Goal: Task Accomplishment & Management: Use online tool/utility

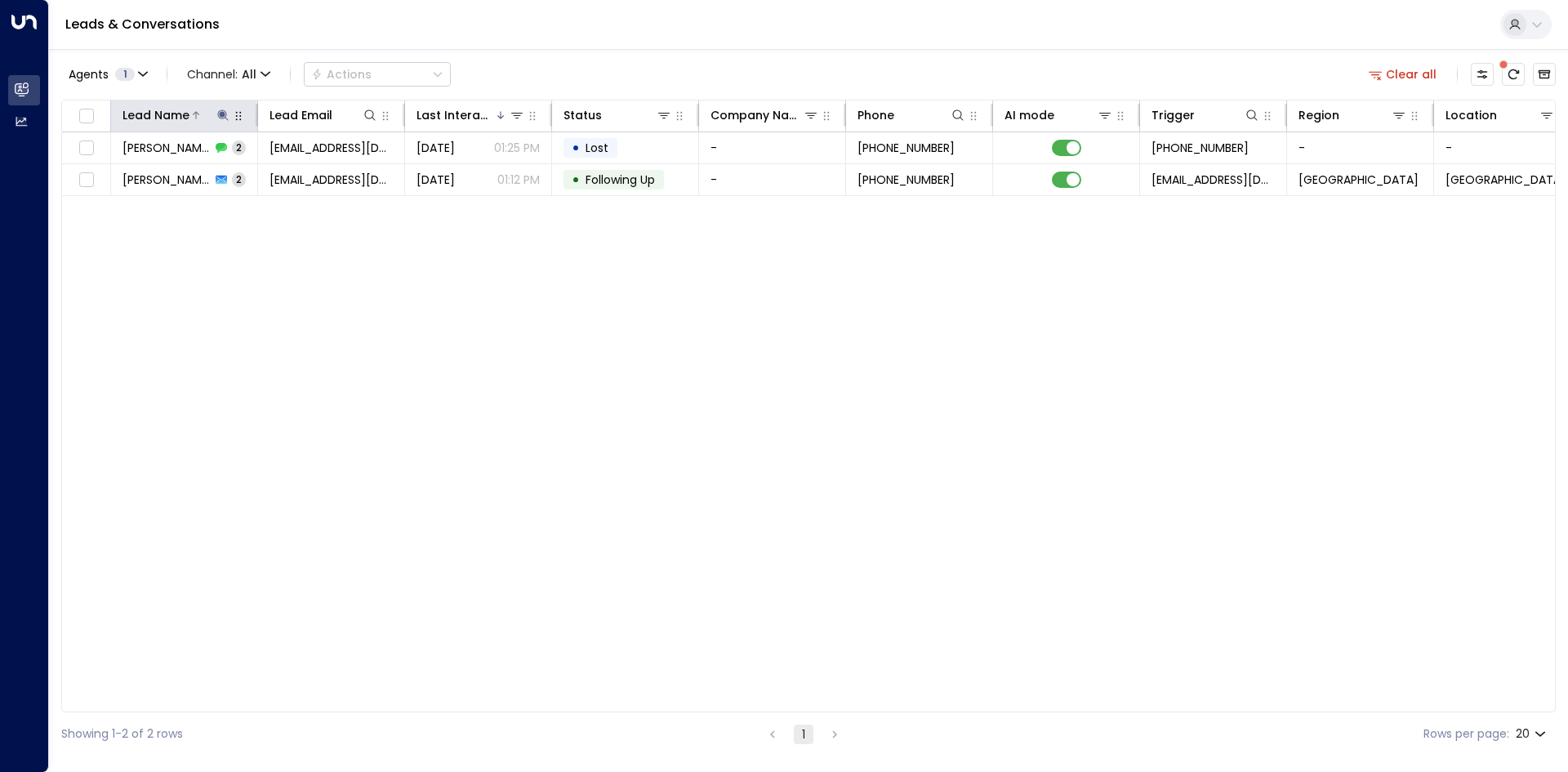
click at [220, 119] on icon at bounding box center [223, 115] width 13 height 13
click at [322, 171] on icon "button" at bounding box center [325, 175] width 11 height 11
click at [240, 181] on input "text" at bounding box center [223, 175] width 226 height 30
type input "******"
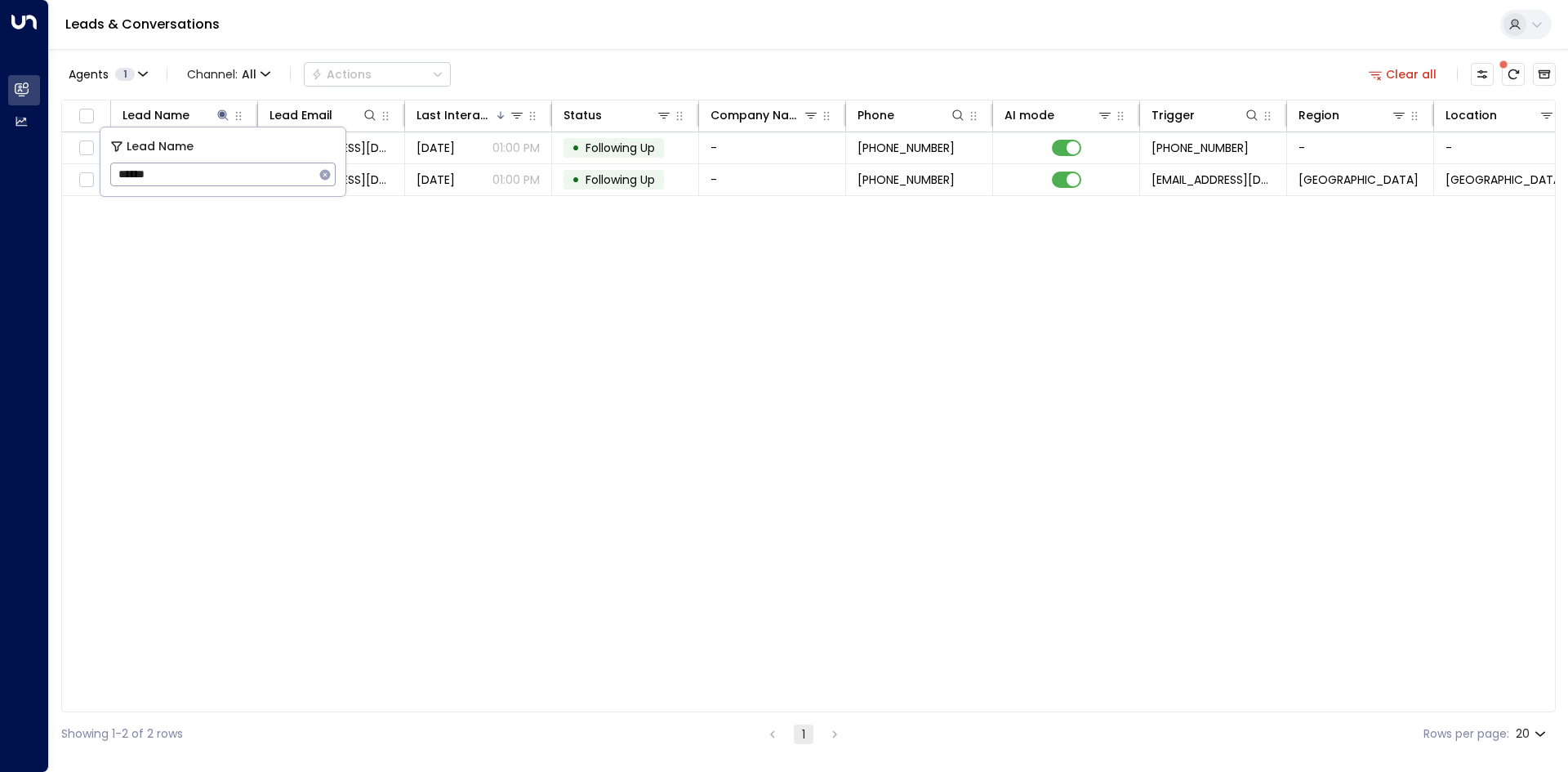
drag, startPoint x: 317, startPoint y: 328, endPoint x: 396, endPoint y: 207, distance: 144.5
click at [317, 328] on div "Lead Name Lead Email Last Interacted Status Company Name Phone AI mode Trigger …" at bounding box center [809, 406] width 1495 height 612
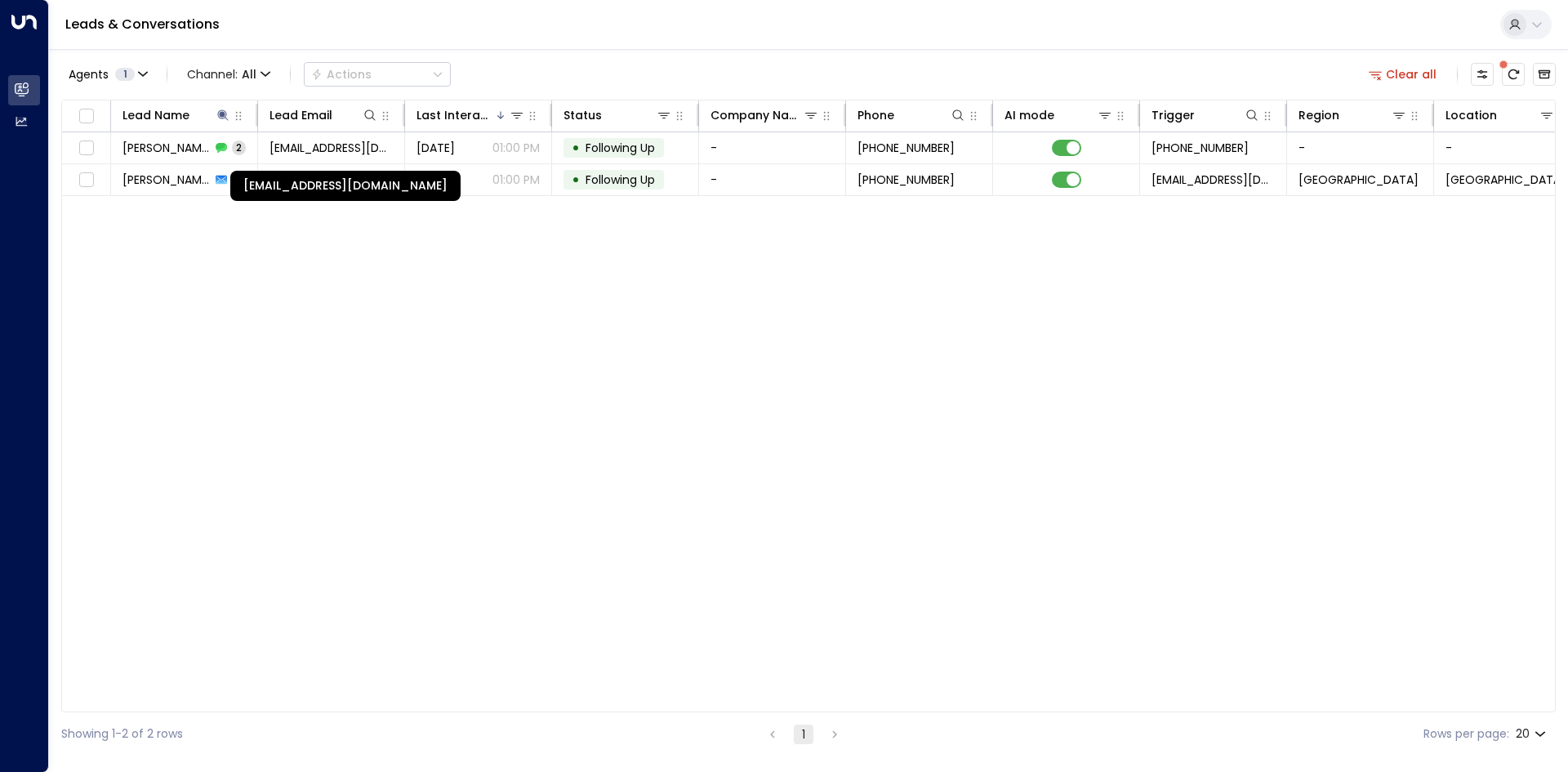
click at [390, 181] on div "[EMAIL_ADDRESS][DOMAIN_NAME]" at bounding box center [345, 186] width 230 height 30
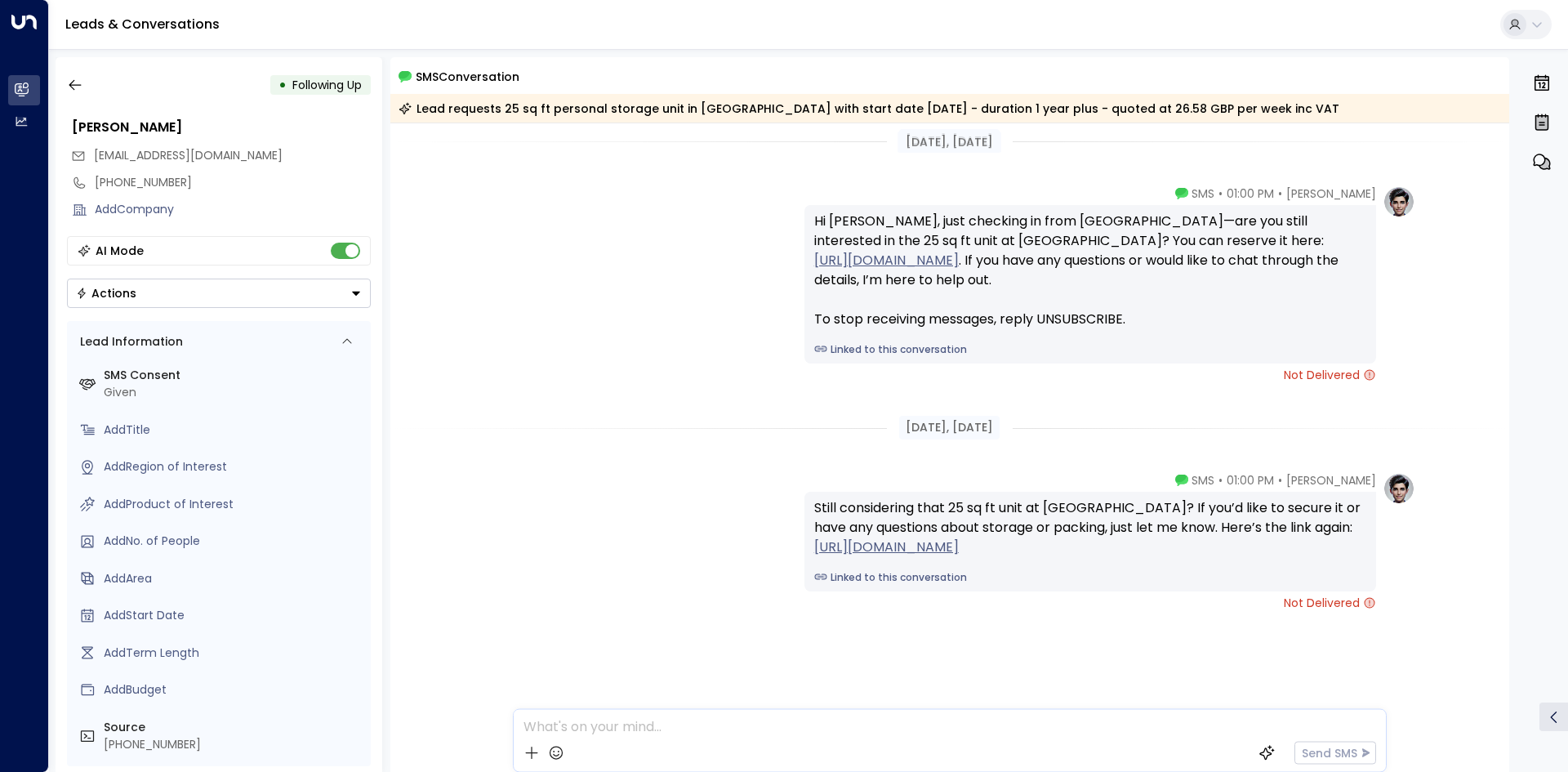
scroll to position [13, 0]
click at [83, 89] on icon "button" at bounding box center [75, 85] width 16 height 16
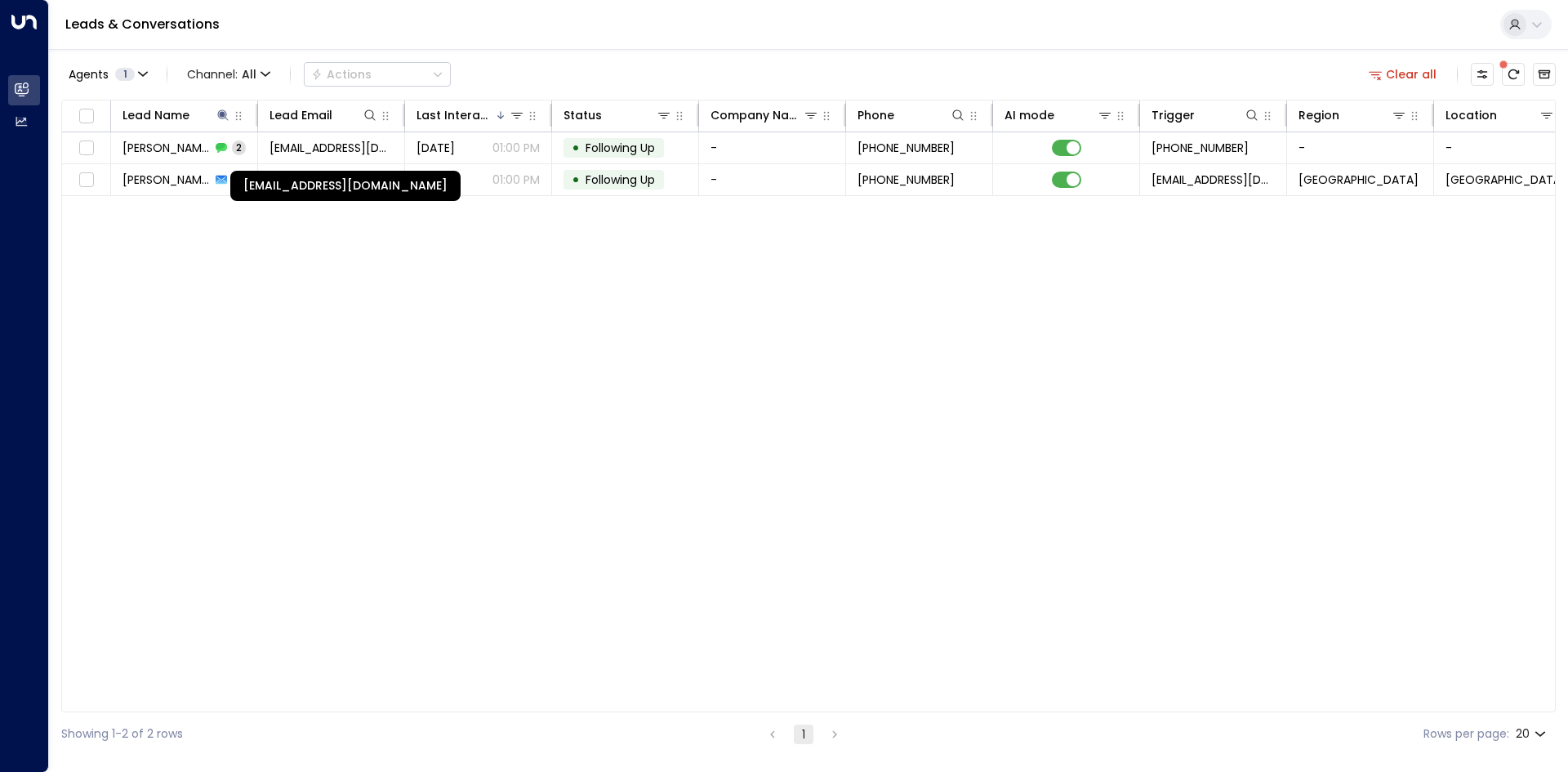
click at [316, 184] on div "[EMAIL_ADDRESS][DOMAIN_NAME]" at bounding box center [345, 186] width 230 height 30
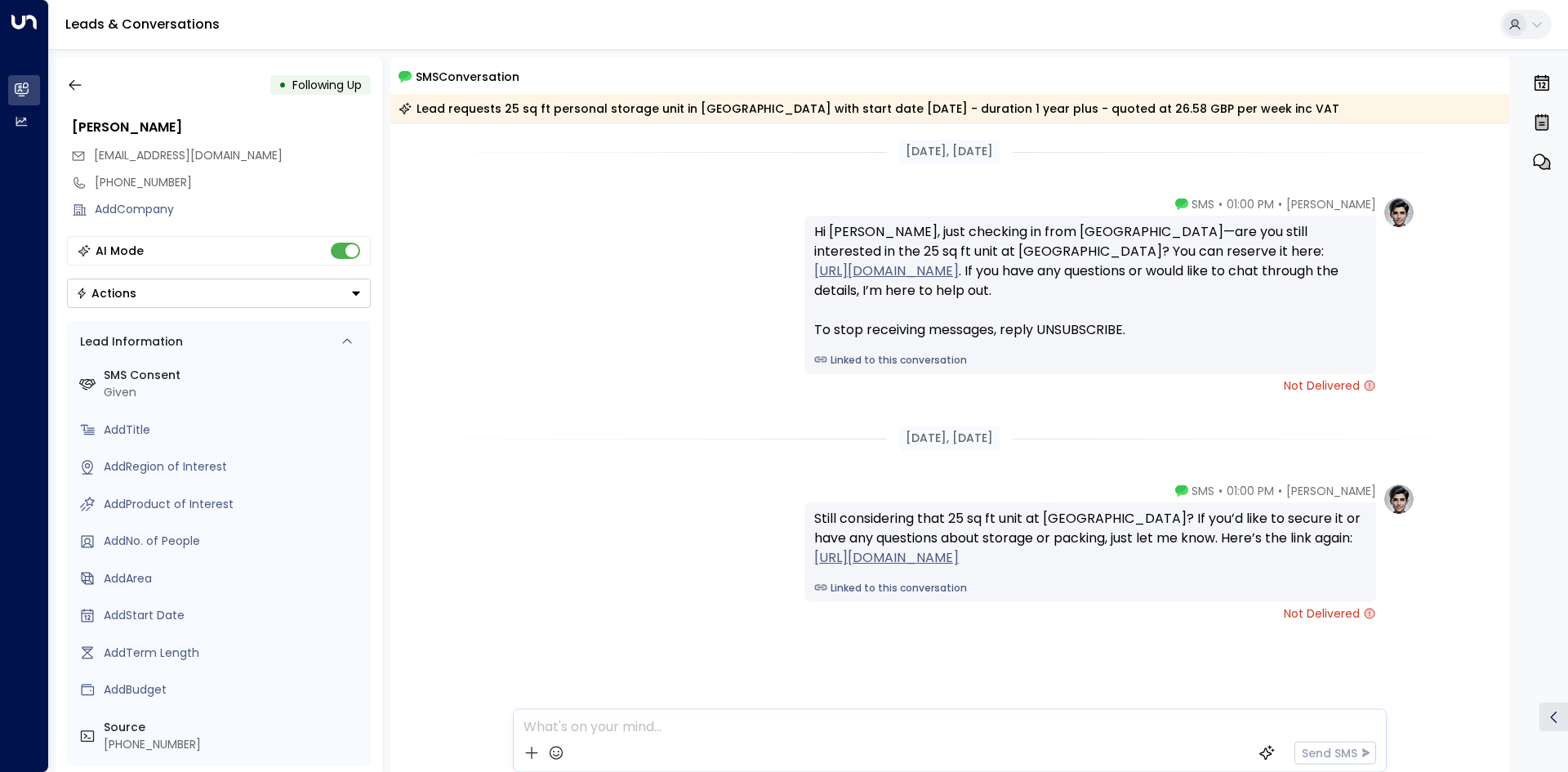
scroll to position [13, 0]
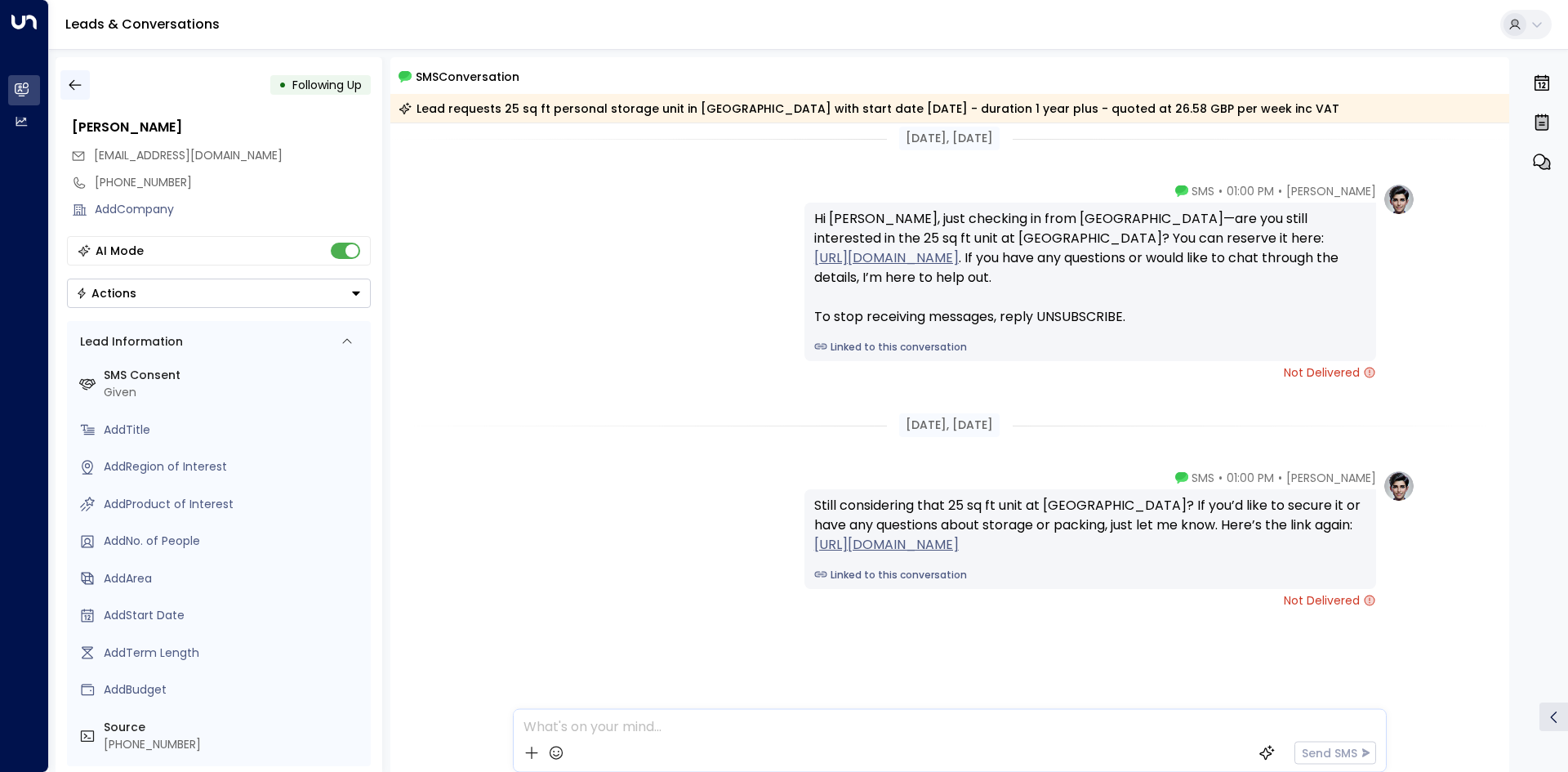
click at [75, 75] on button "button" at bounding box center [75, 85] width 29 height 29
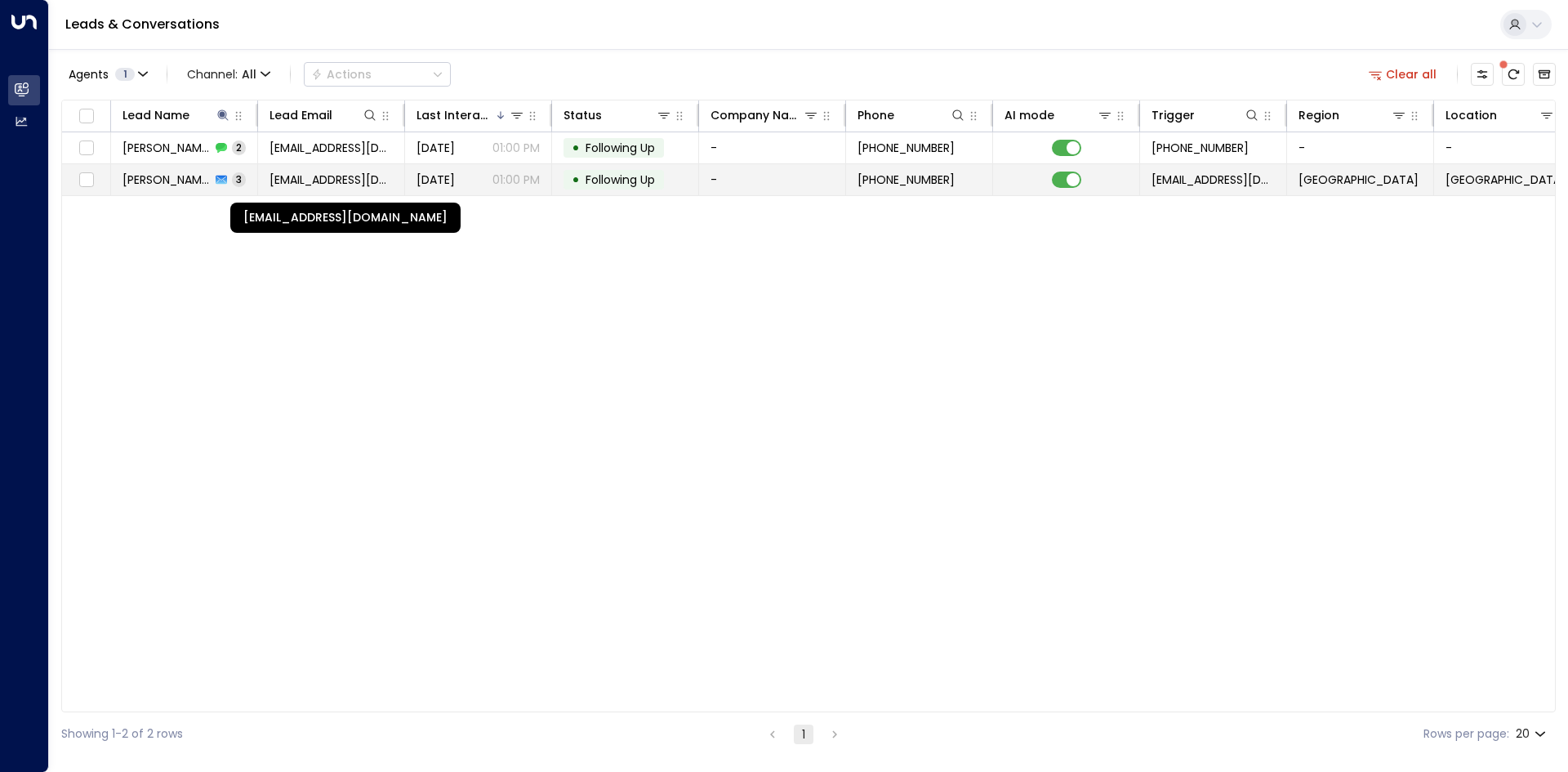
click at [289, 183] on span "[EMAIL_ADDRESS][DOMAIN_NAME]" at bounding box center [331, 179] width 123 height 16
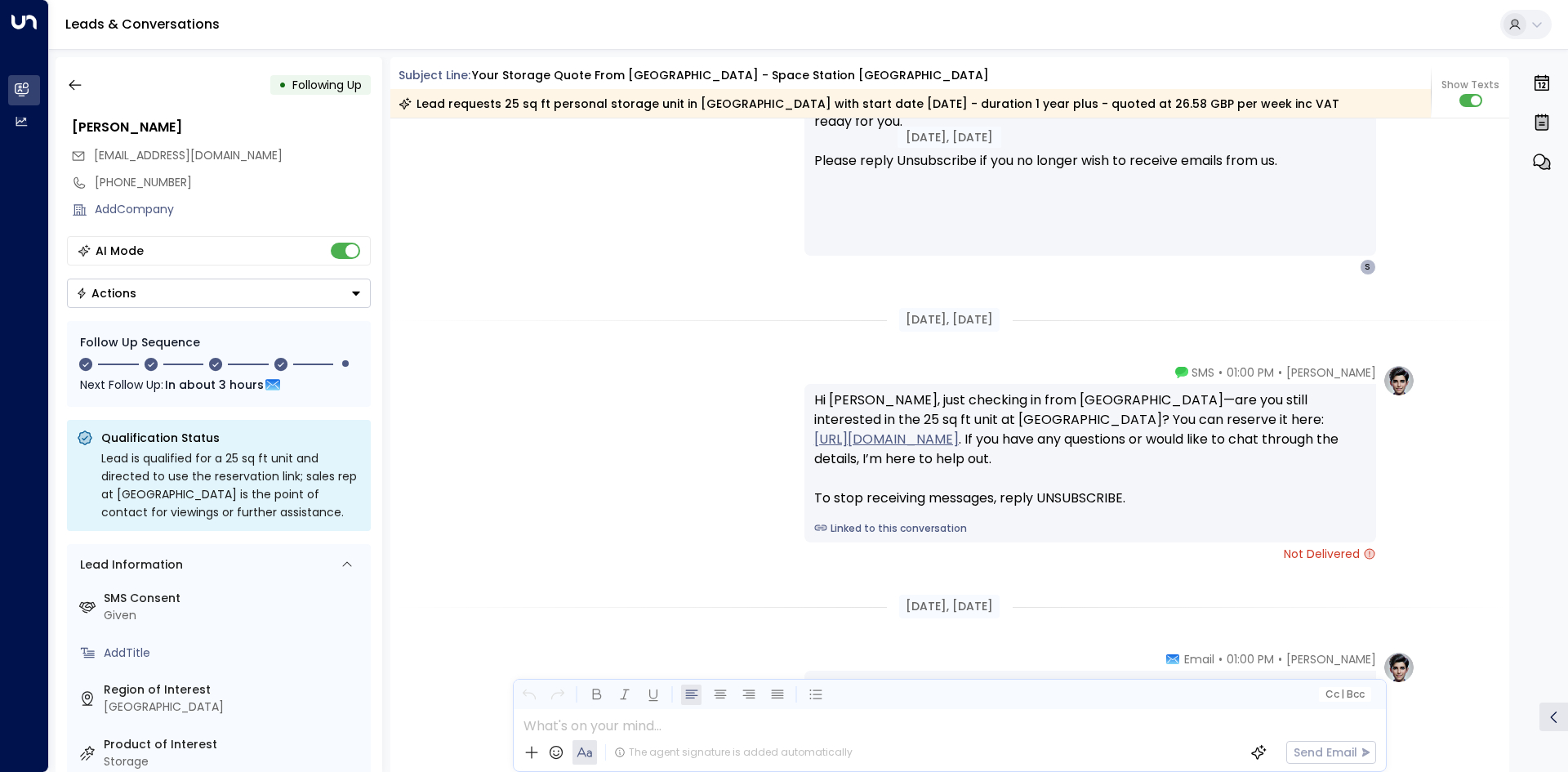
scroll to position [1669, 0]
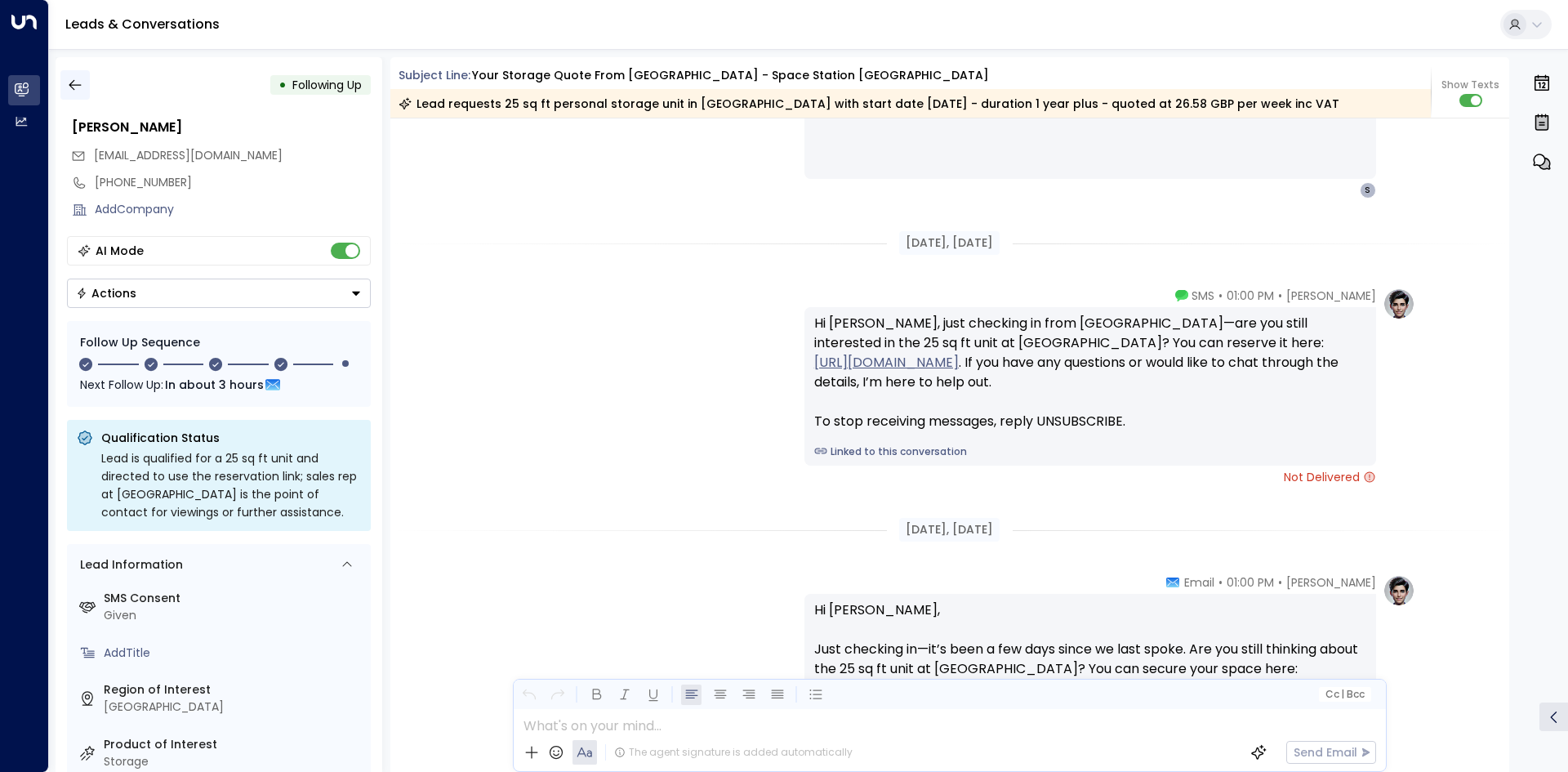
click at [81, 88] on icon "button" at bounding box center [75, 85] width 16 height 16
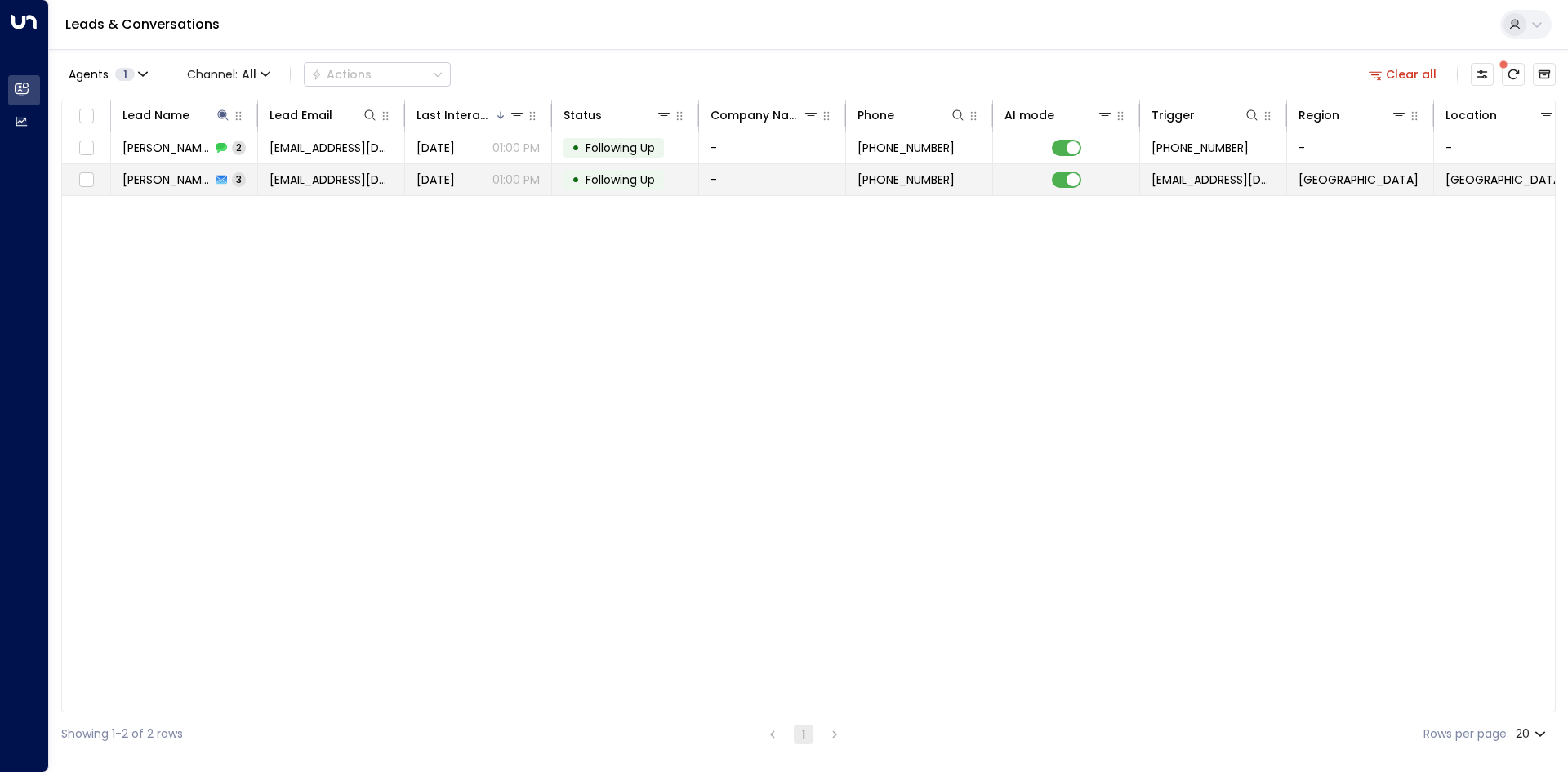
click at [600, 176] on span "Following Up" at bounding box center [620, 179] width 70 height 16
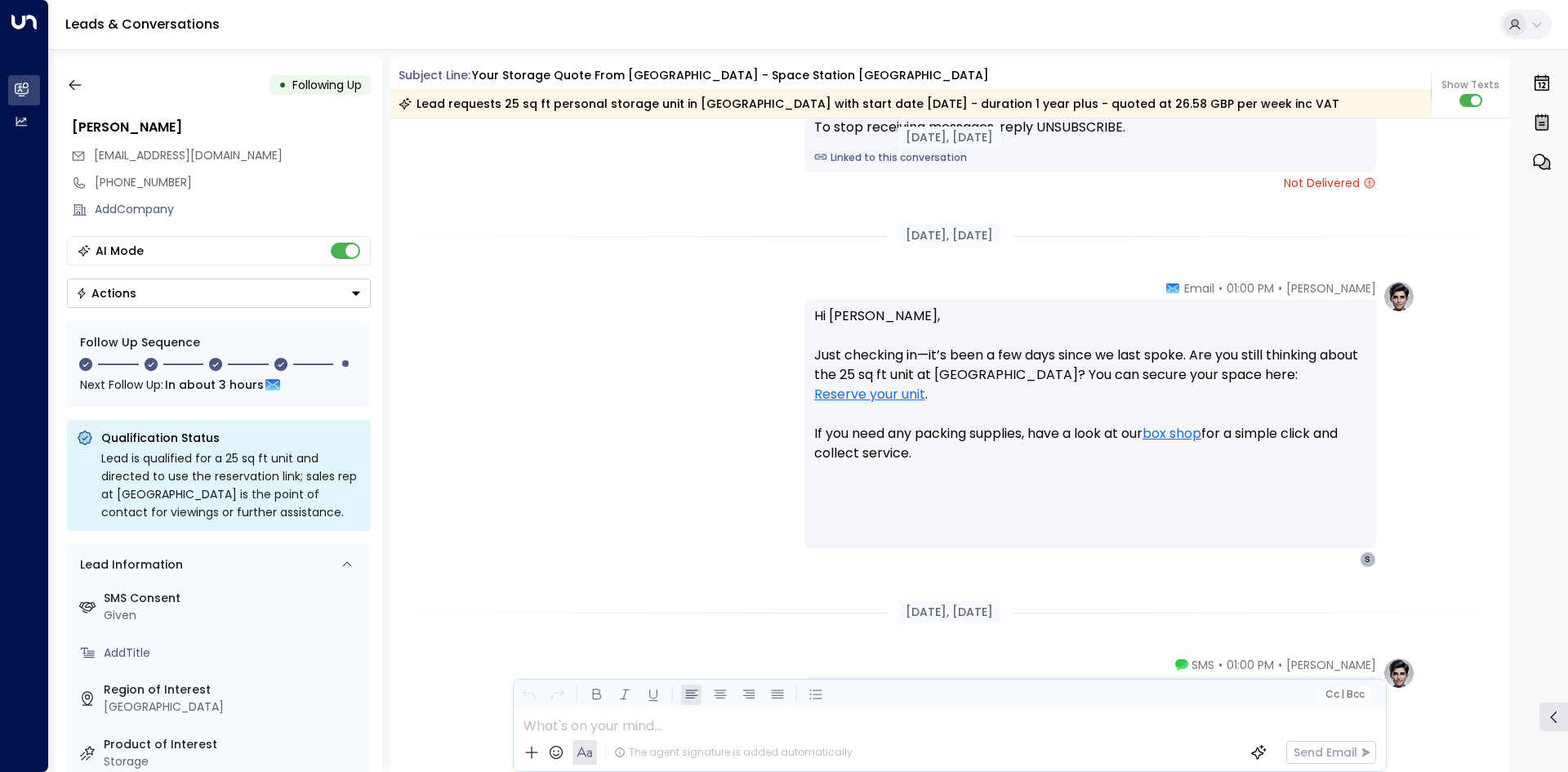
scroll to position [2150, 0]
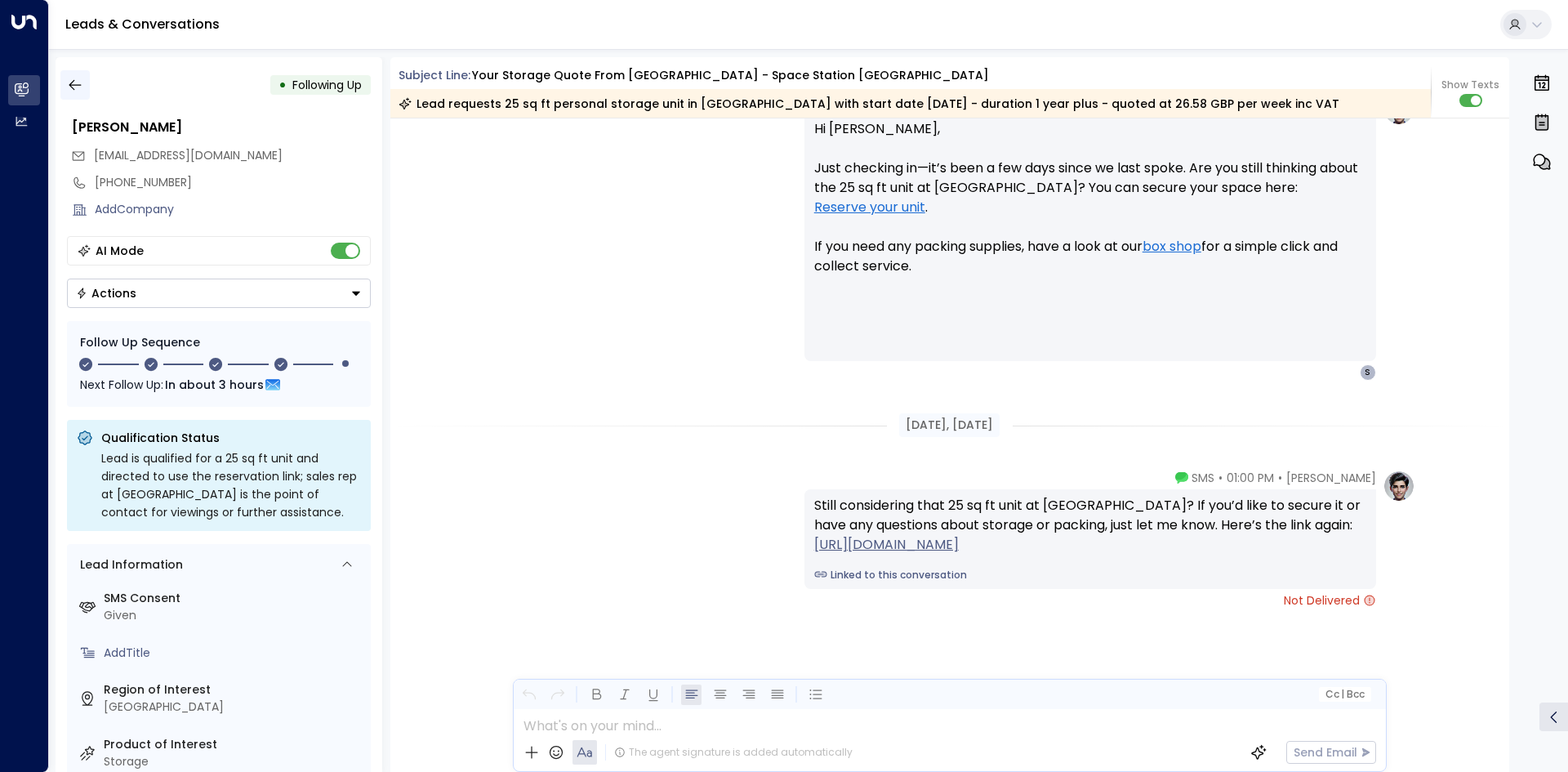
click at [83, 88] on icon "button" at bounding box center [75, 85] width 16 height 16
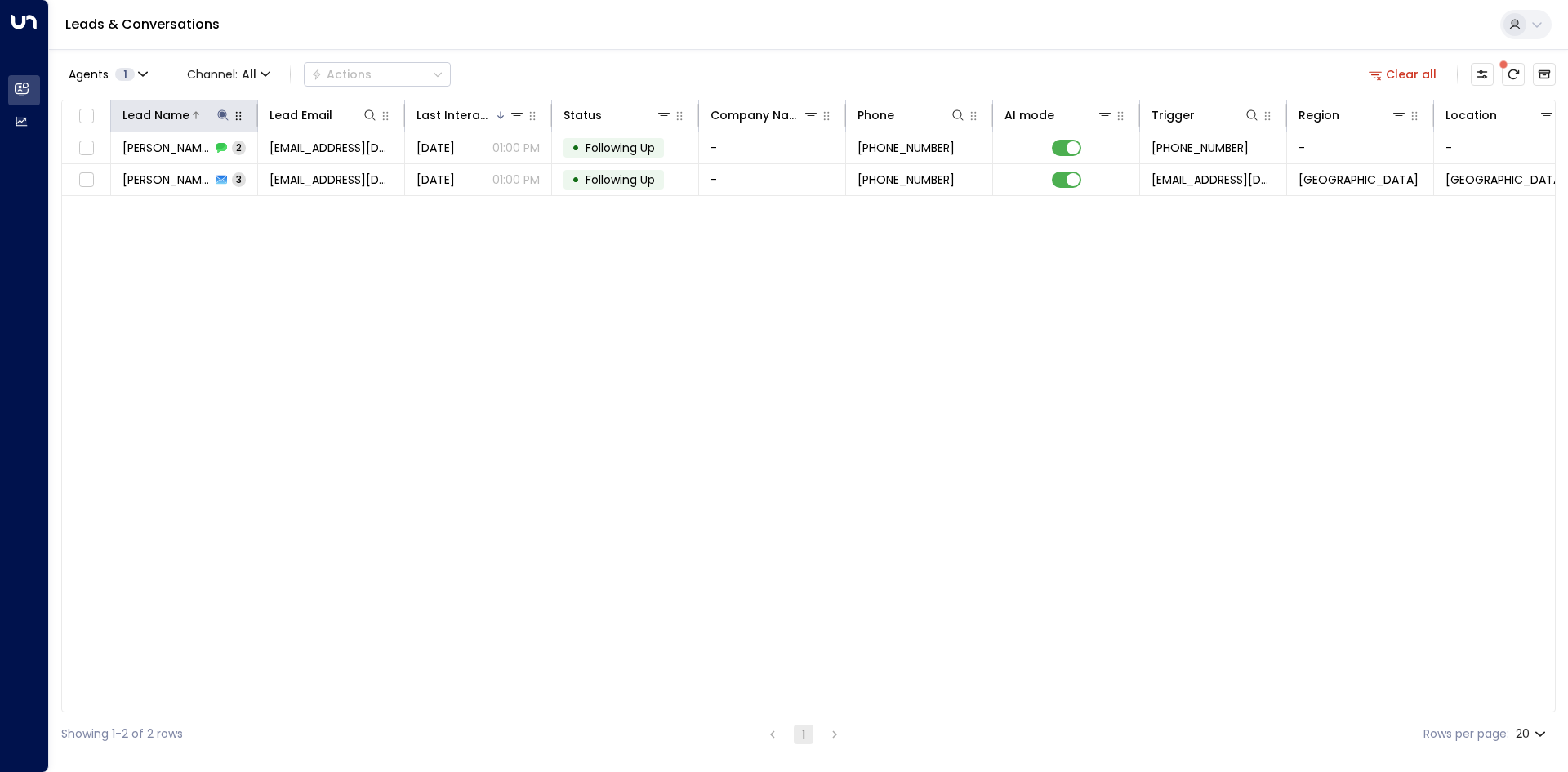
click at [221, 116] on icon at bounding box center [223, 115] width 11 height 11
click at [322, 174] on icon "button" at bounding box center [325, 175] width 11 height 11
click at [200, 179] on input "text" at bounding box center [223, 175] width 226 height 30
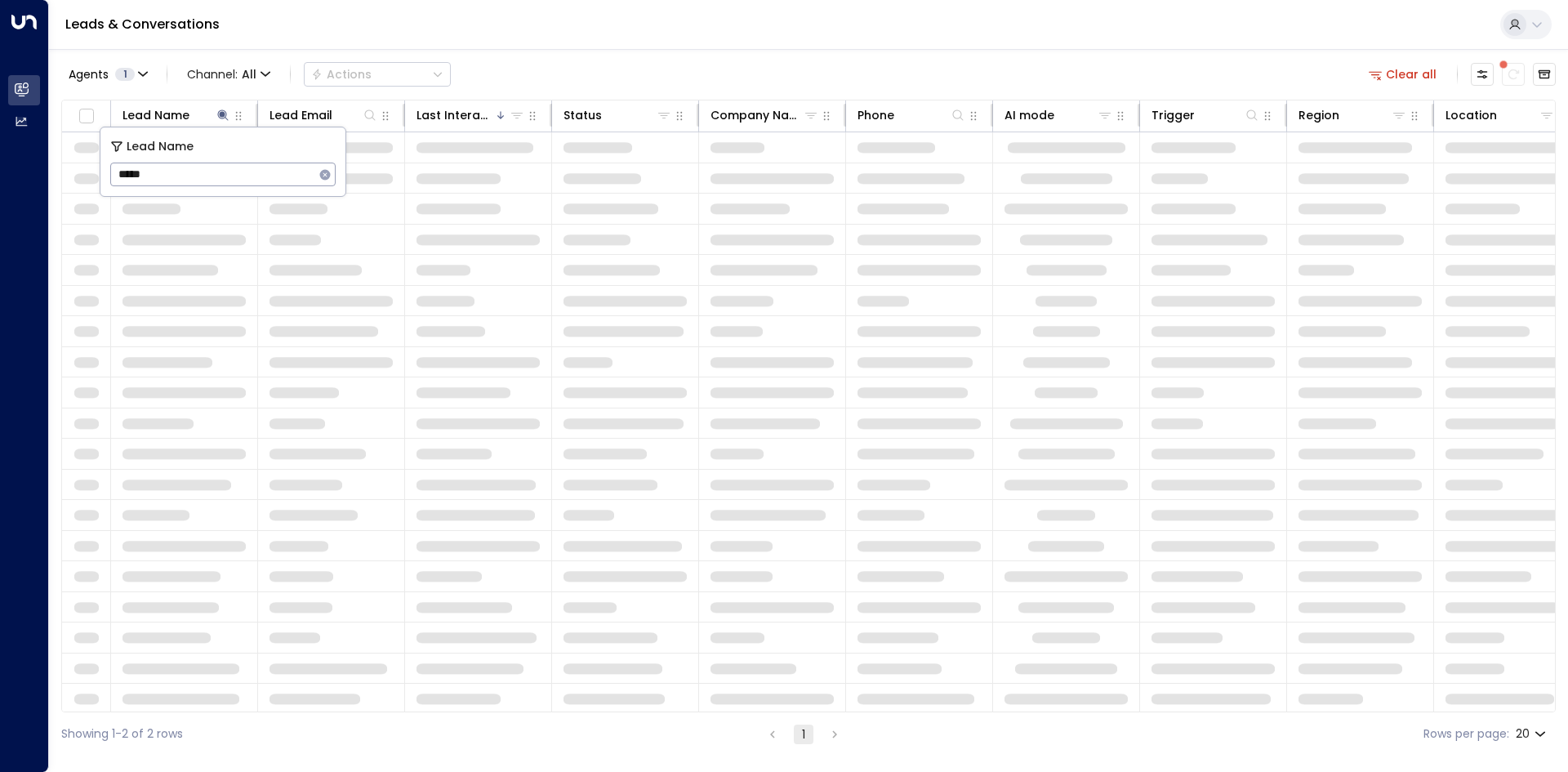
type input "******"
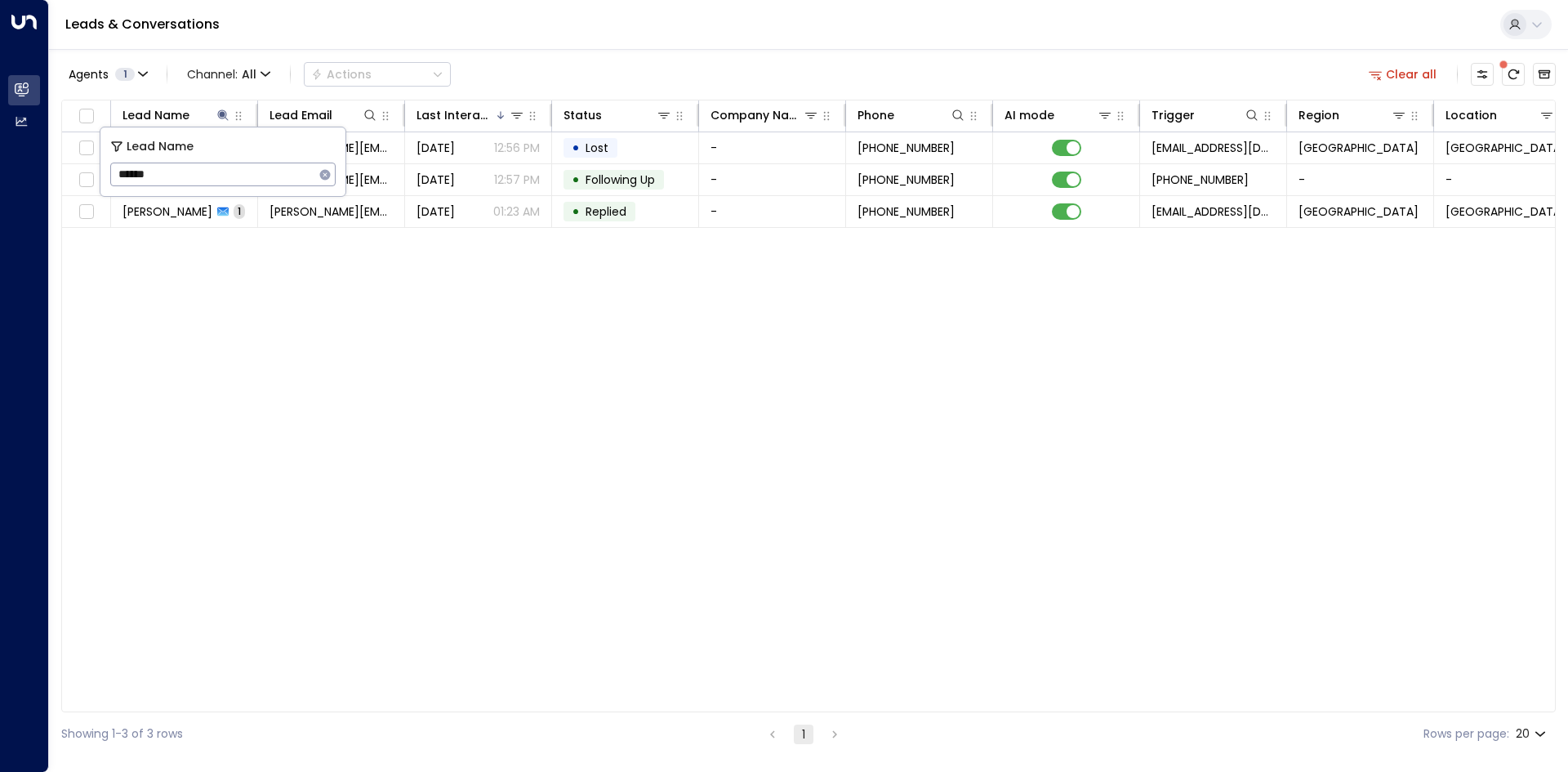
click at [465, 315] on div "Lead Name Lead Email Last Interacted Status Company Name Phone AI mode Trigger …" at bounding box center [809, 406] width 1495 height 612
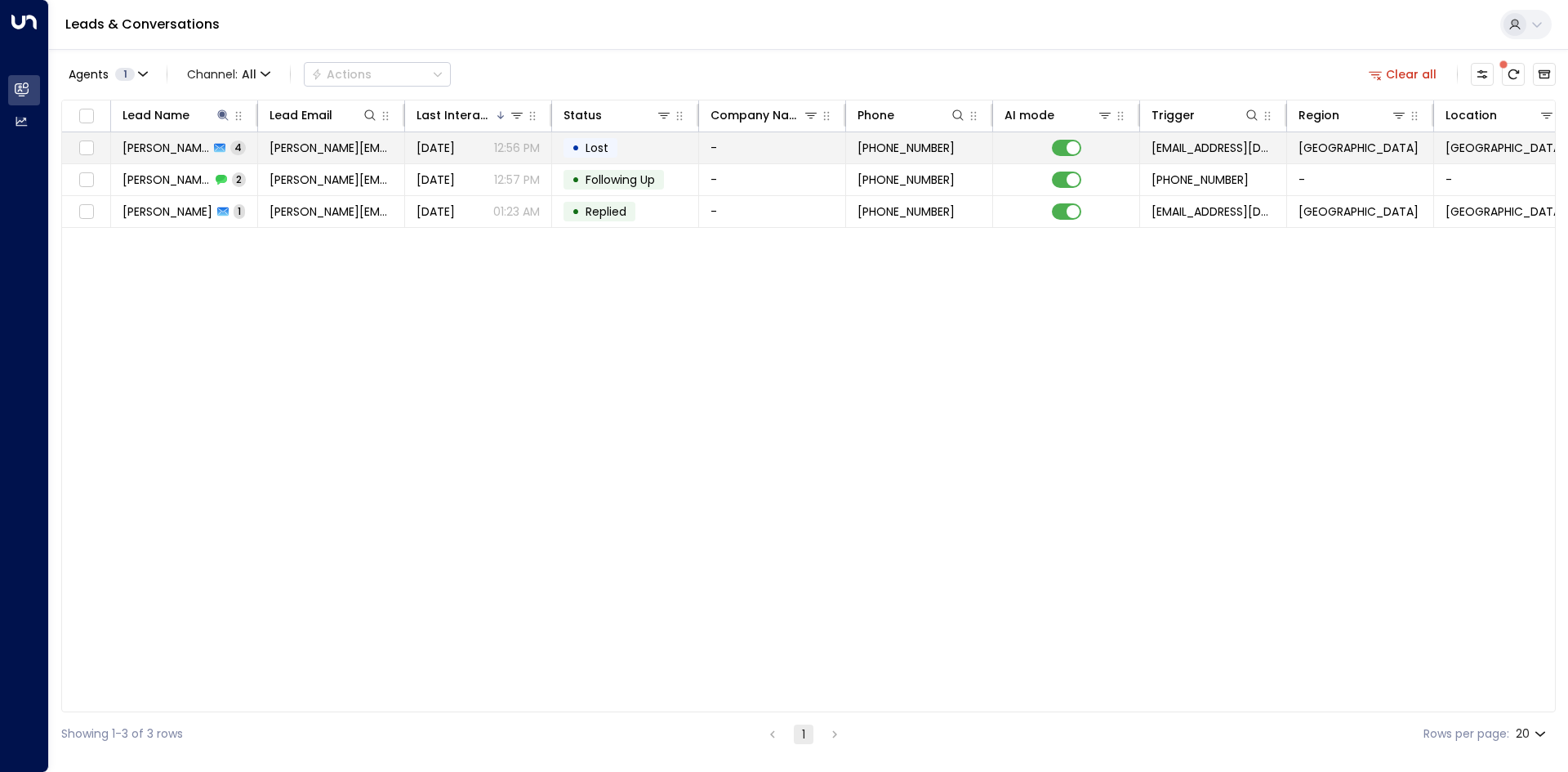
click at [373, 136] on td "[PERSON_NAME][EMAIL_ADDRESS][DOMAIN_NAME]" at bounding box center [332, 147] width 147 height 31
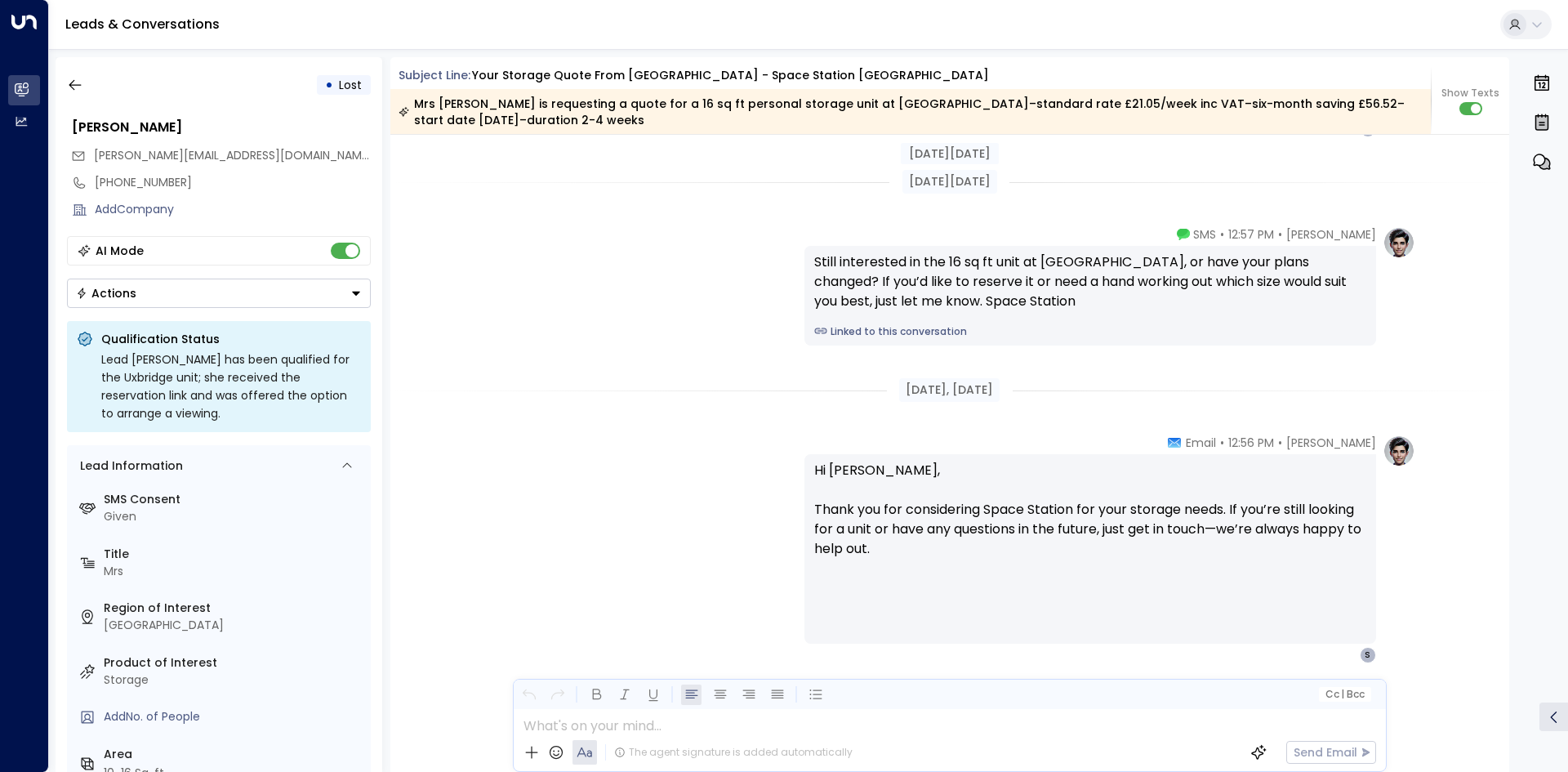
scroll to position [2014, 0]
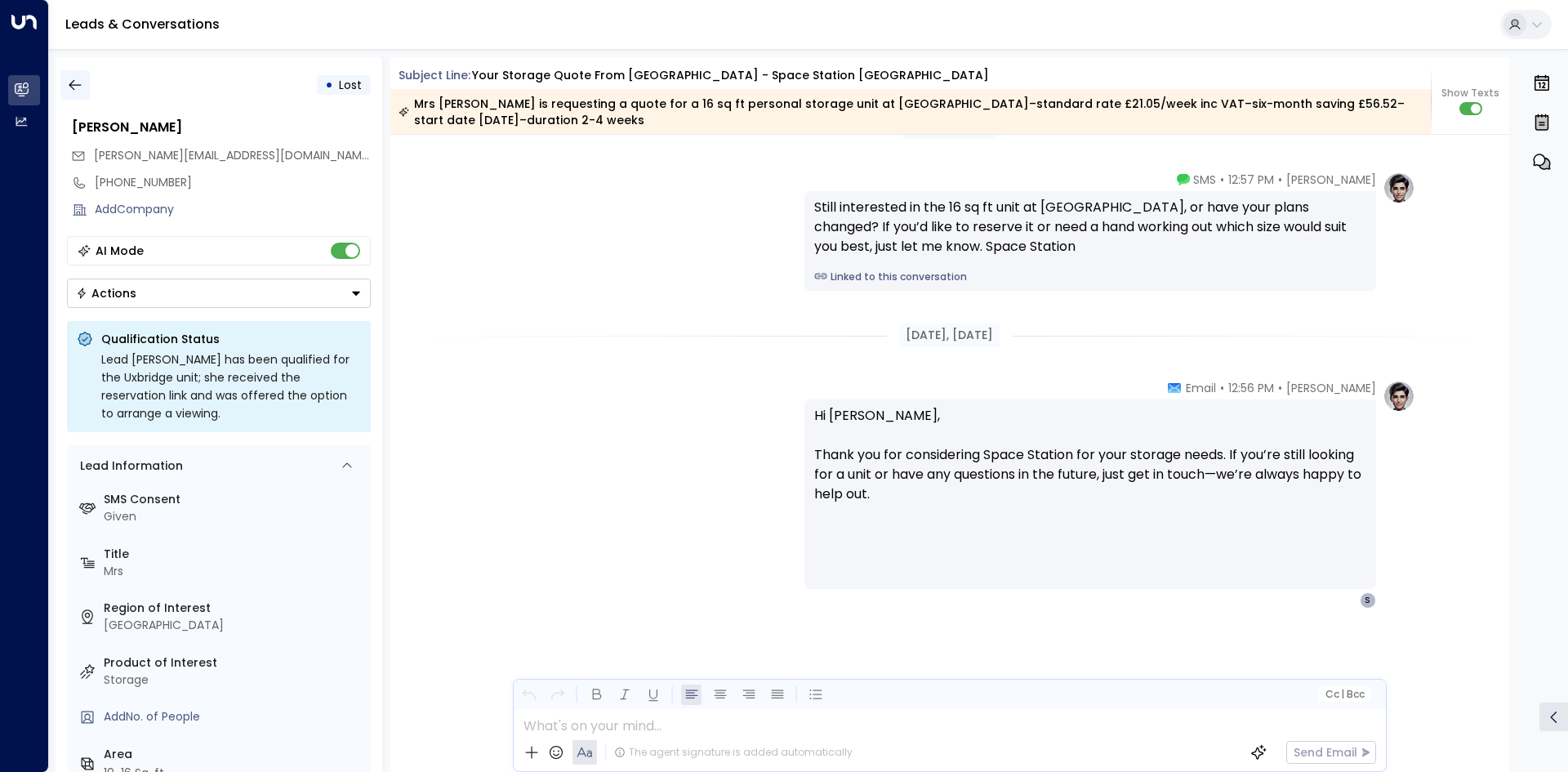
click at [83, 86] on button "button" at bounding box center [75, 85] width 29 height 29
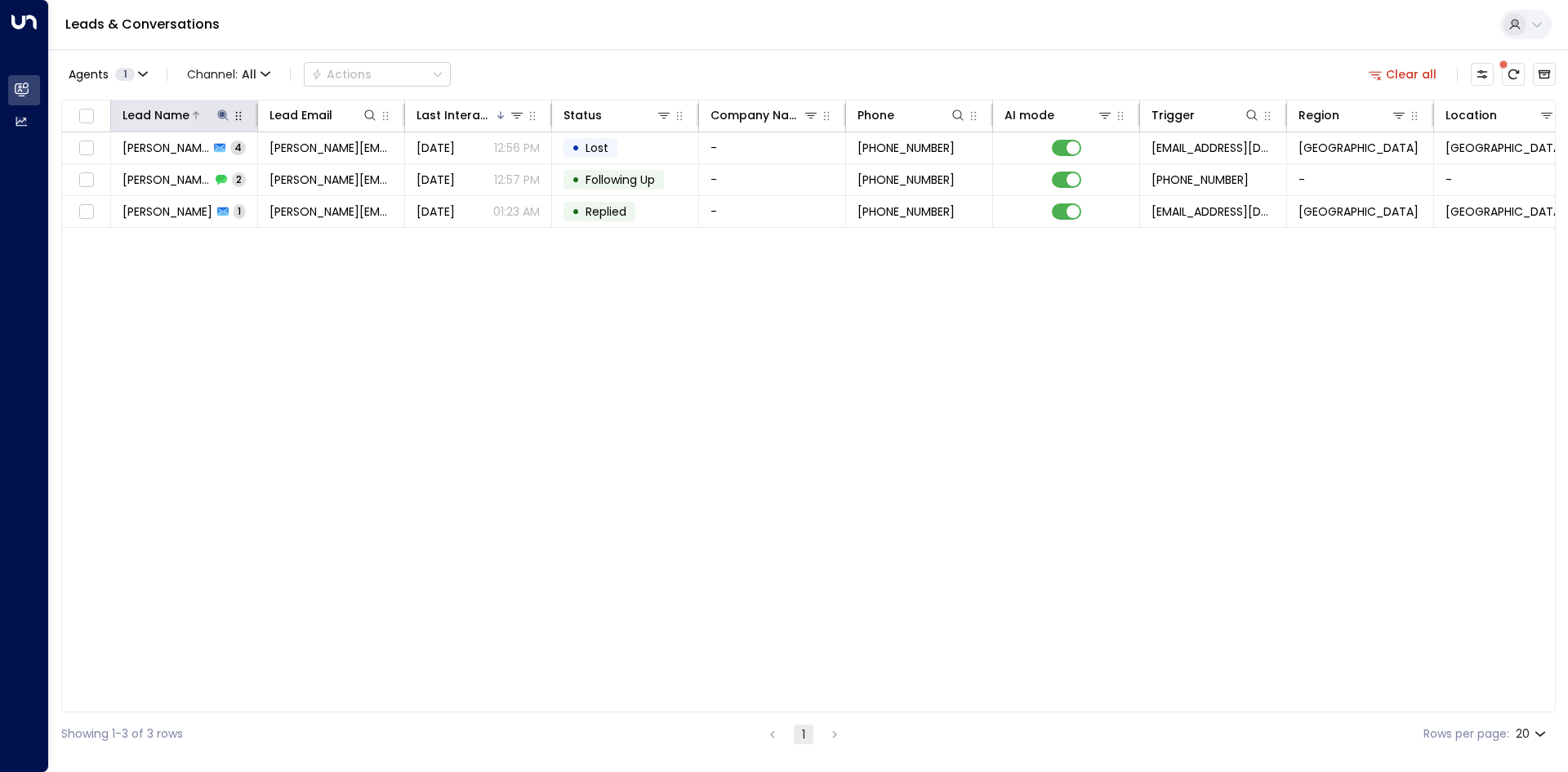
click at [224, 112] on icon at bounding box center [223, 115] width 13 height 13
click at [318, 170] on icon "button" at bounding box center [324, 175] width 13 height 13
click at [210, 173] on input "text" at bounding box center [223, 175] width 226 height 30
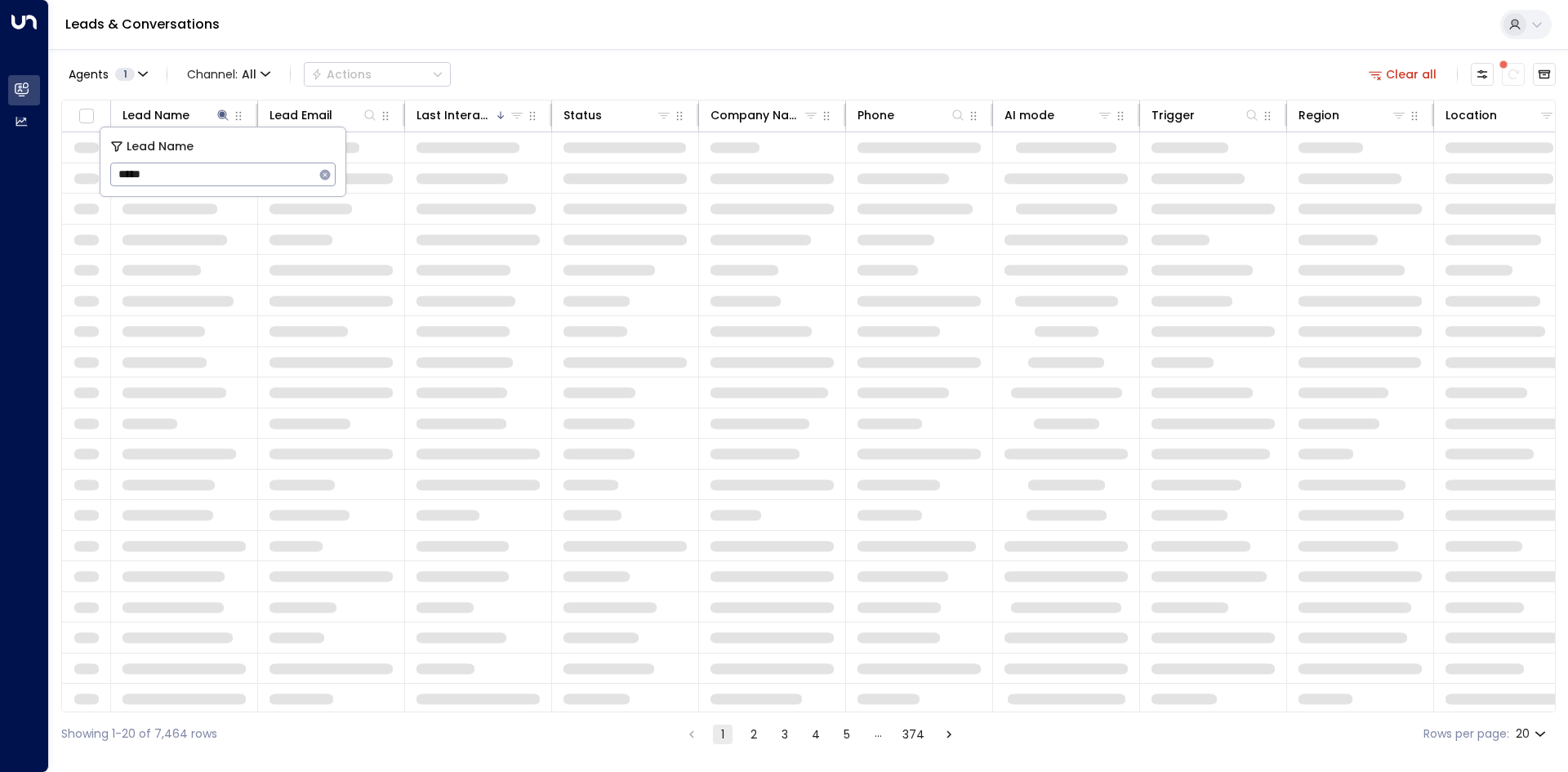
type input "*****"
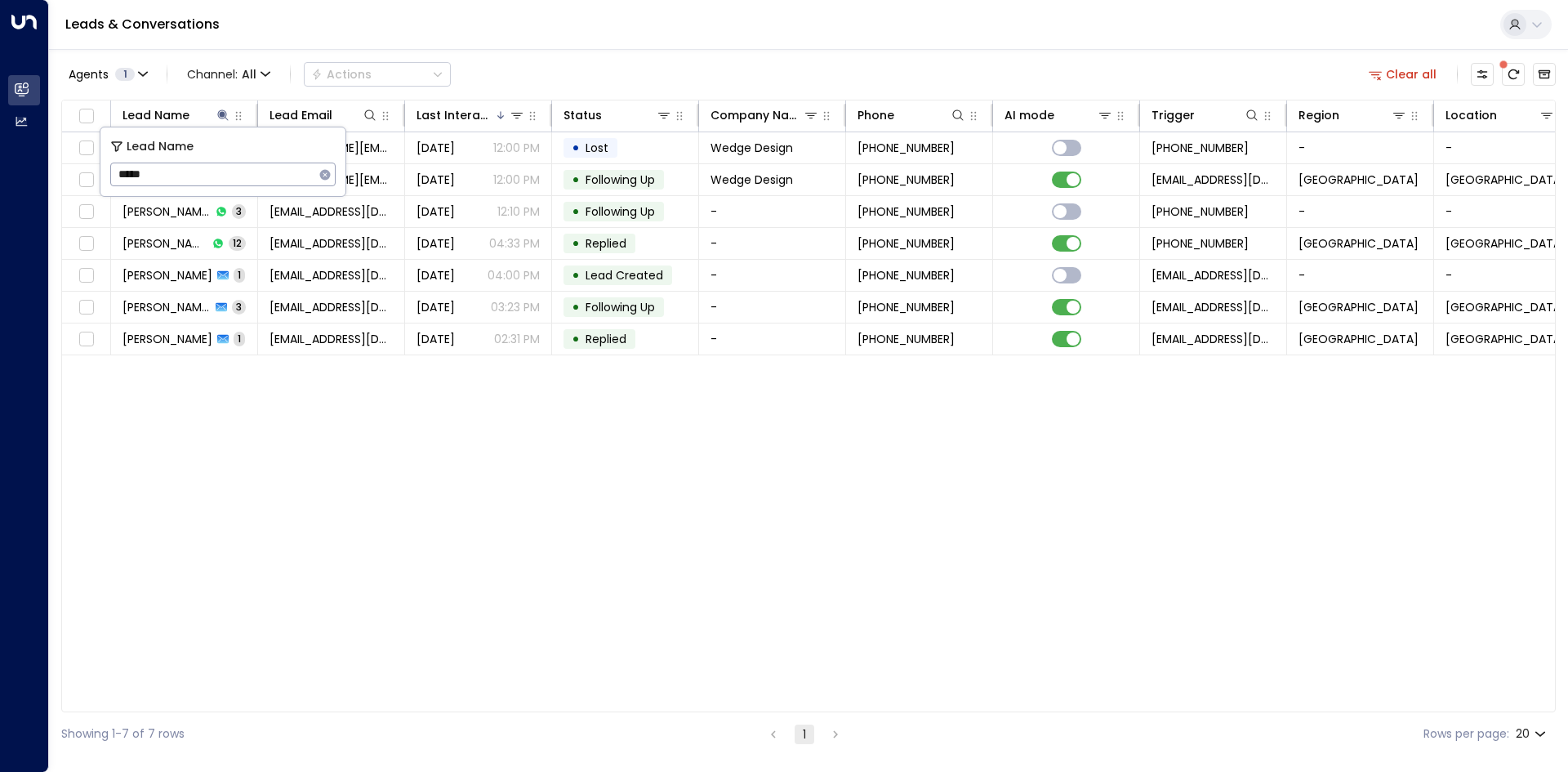
click at [324, 177] on icon "button" at bounding box center [325, 175] width 11 height 11
click at [229, 171] on input "text" at bounding box center [223, 175] width 226 height 30
type input "*****"
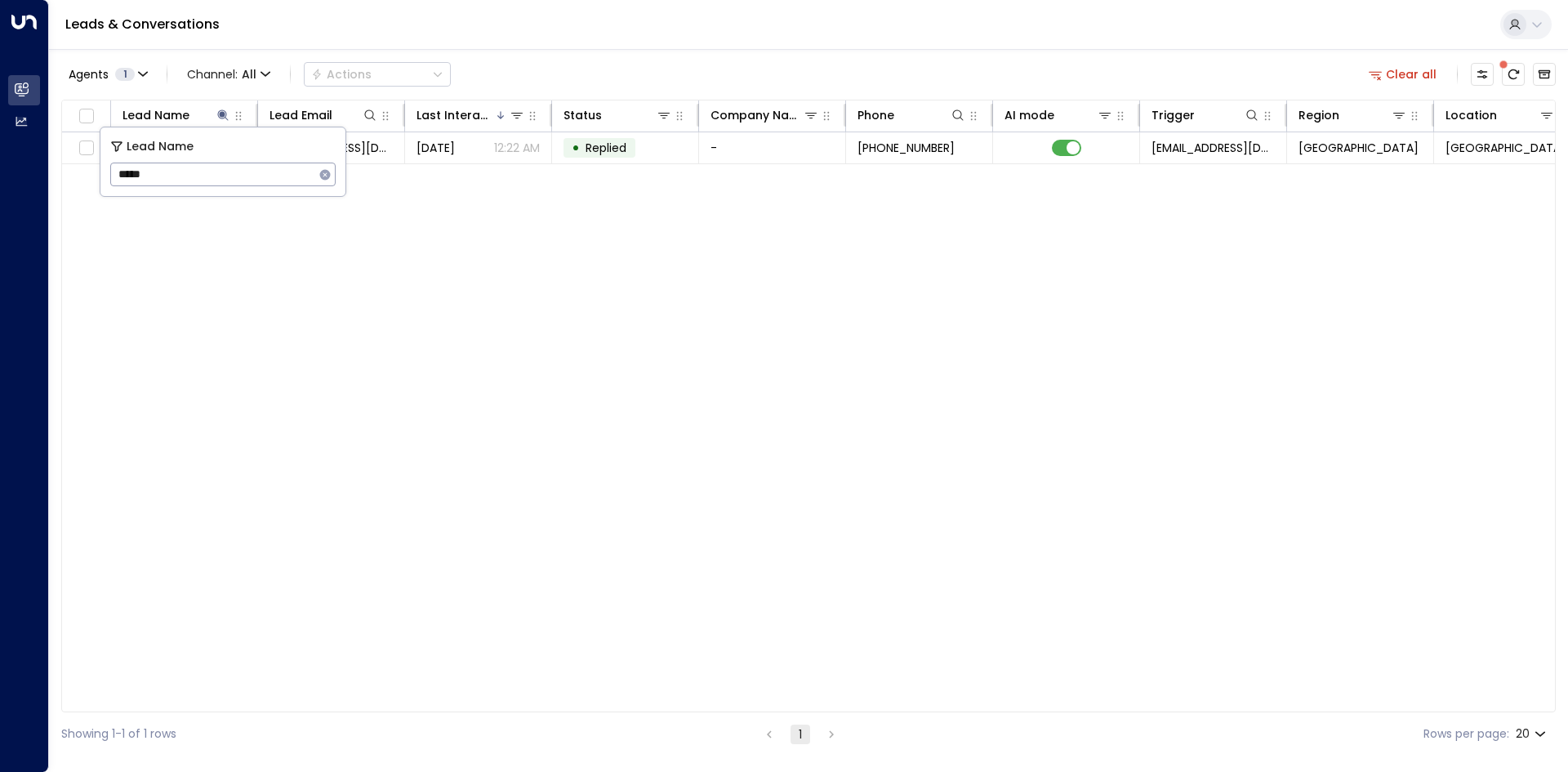
click at [472, 433] on div "Lead Name Lead Email Last Interacted Status Company Name Phone AI mode Trigger …" at bounding box center [809, 406] width 1495 height 612
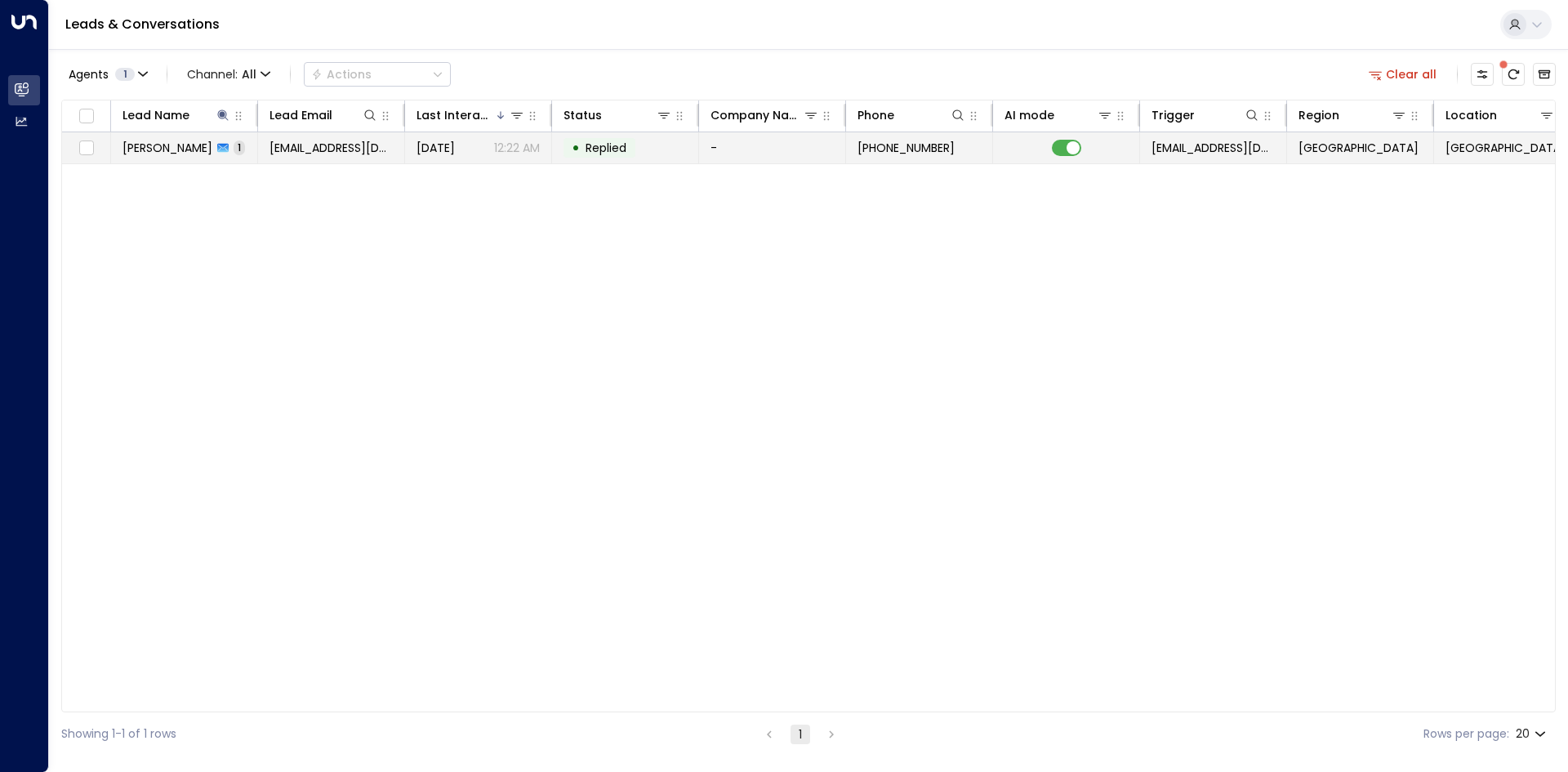
click at [343, 147] on span "[EMAIL_ADDRESS][DOMAIN_NAME]" at bounding box center [331, 148] width 123 height 16
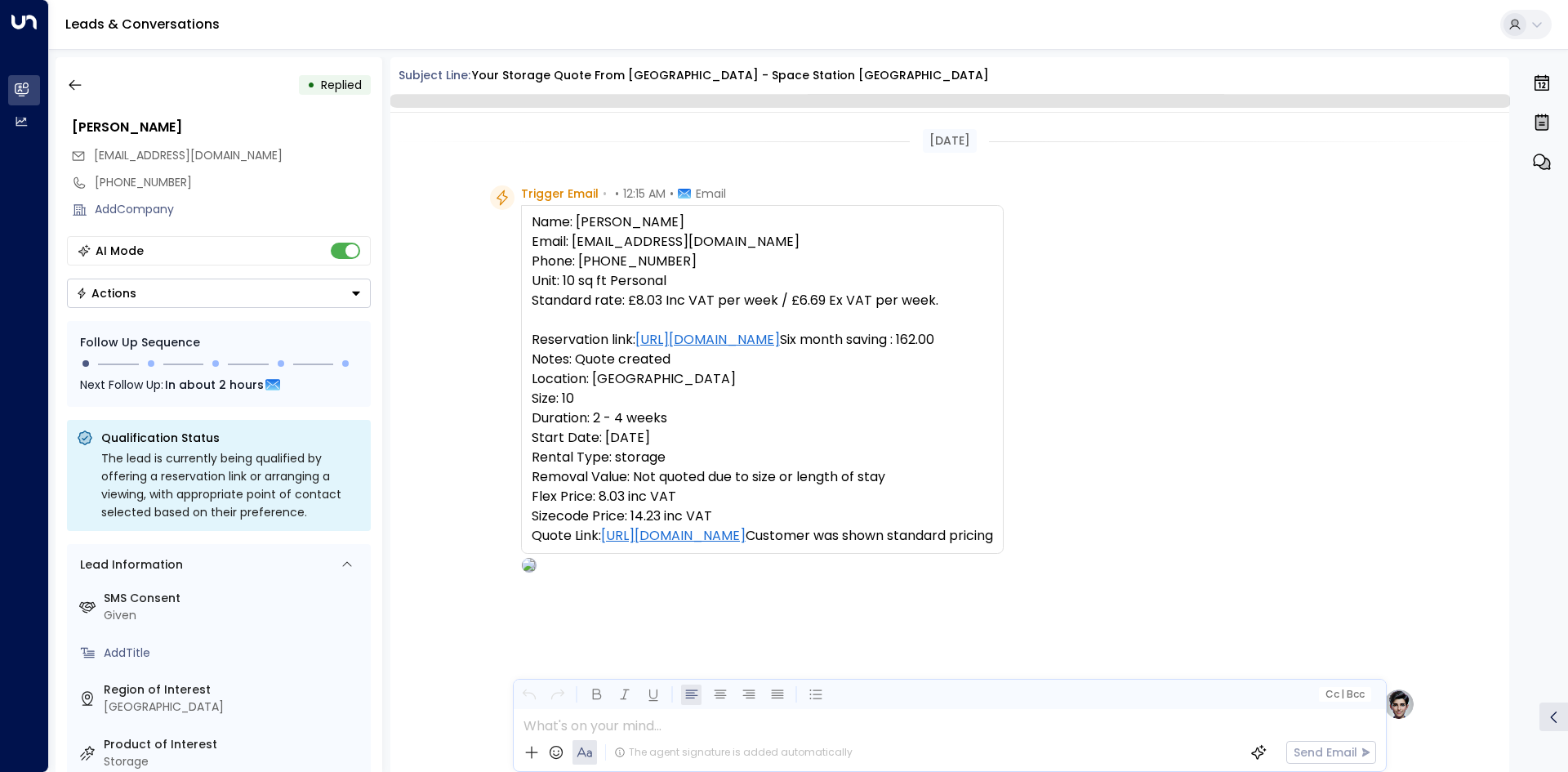
scroll to position [680, 0]
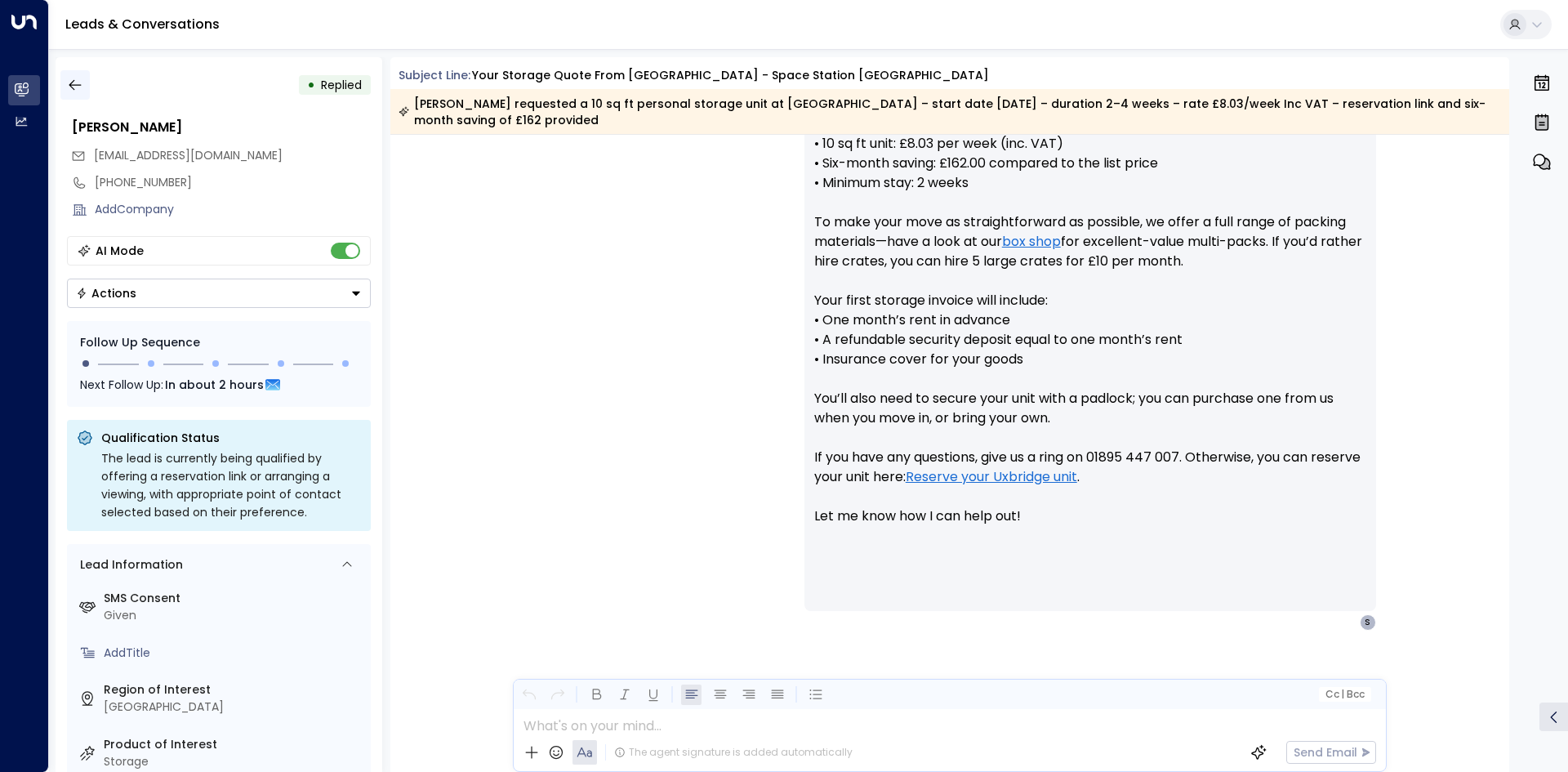
click at [83, 85] on icon "button" at bounding box center [75, 85] width 16 height 16
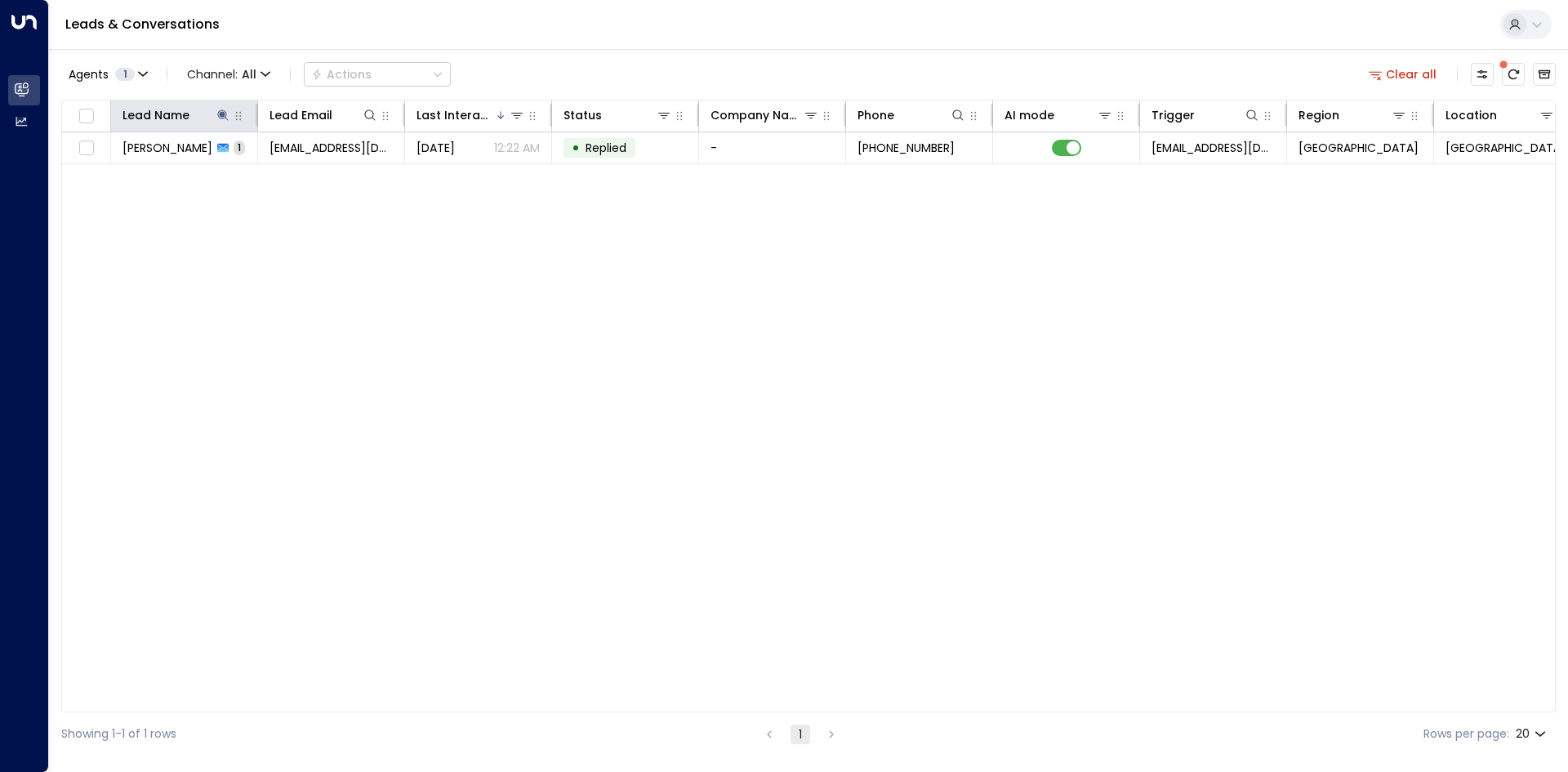
click at [220, 116] on icon at bounding box center [223, 115] width 13 height 13
click at [327, 176] on icon "button" at bounding box center [324, 175] width 13 height 13
click at [244, 174] on input "text" at bounding box center [223, 175] width 226 height 30
type input "*******"
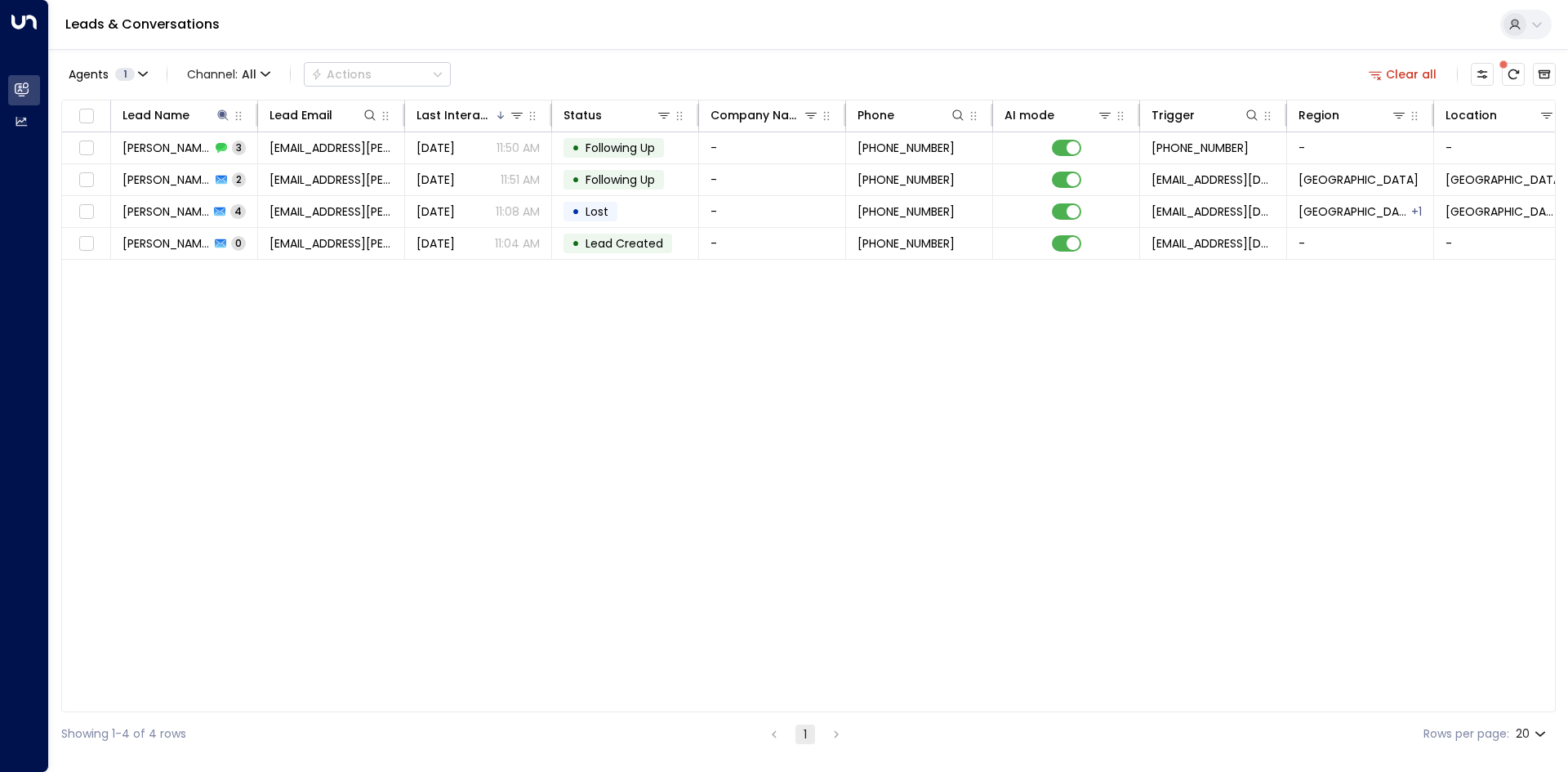
click at [397, 329] on div "Lead Name Lead Email Last Interacted Status Company Name Phone AI mode Trigger …" at bounding box center [809, 406] width 1495 height 612
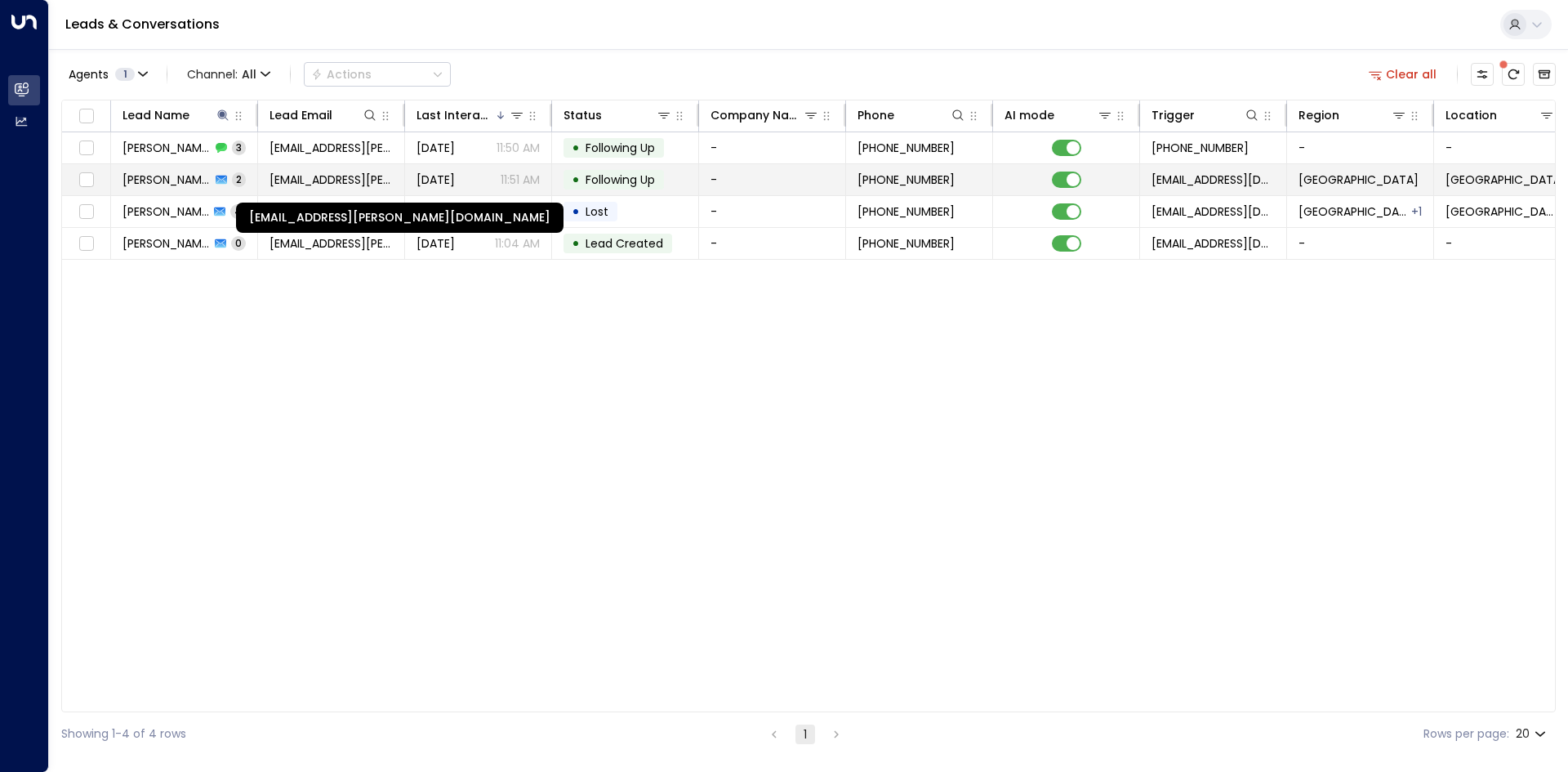
click at [291, 186] on span "[EMAIL_ADDRESS][PERSON_NAME][DOMAIN_NAME]" at bounding box center [331, 179] width 123 height 16
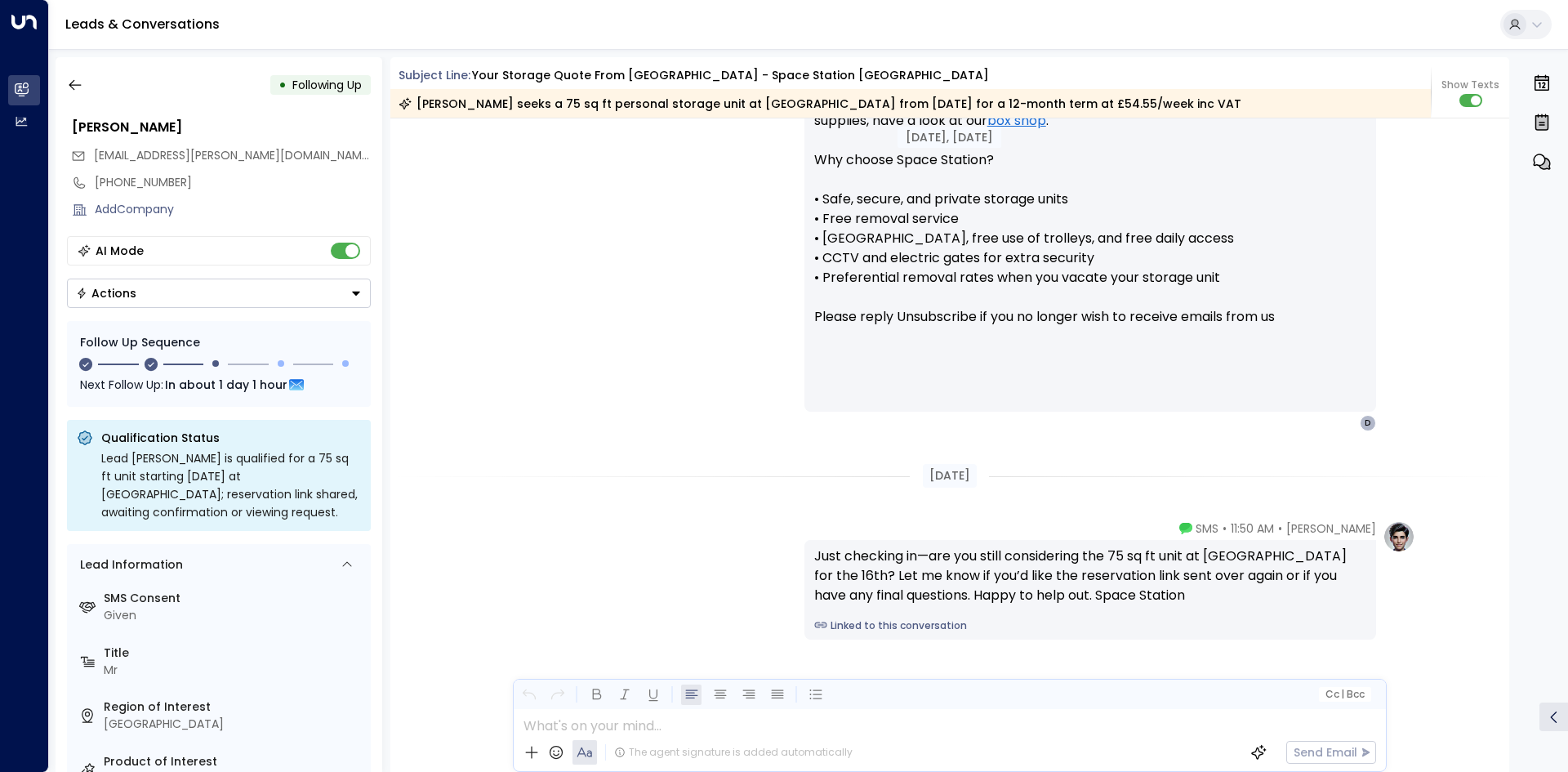
scroll to position [1609, 0]
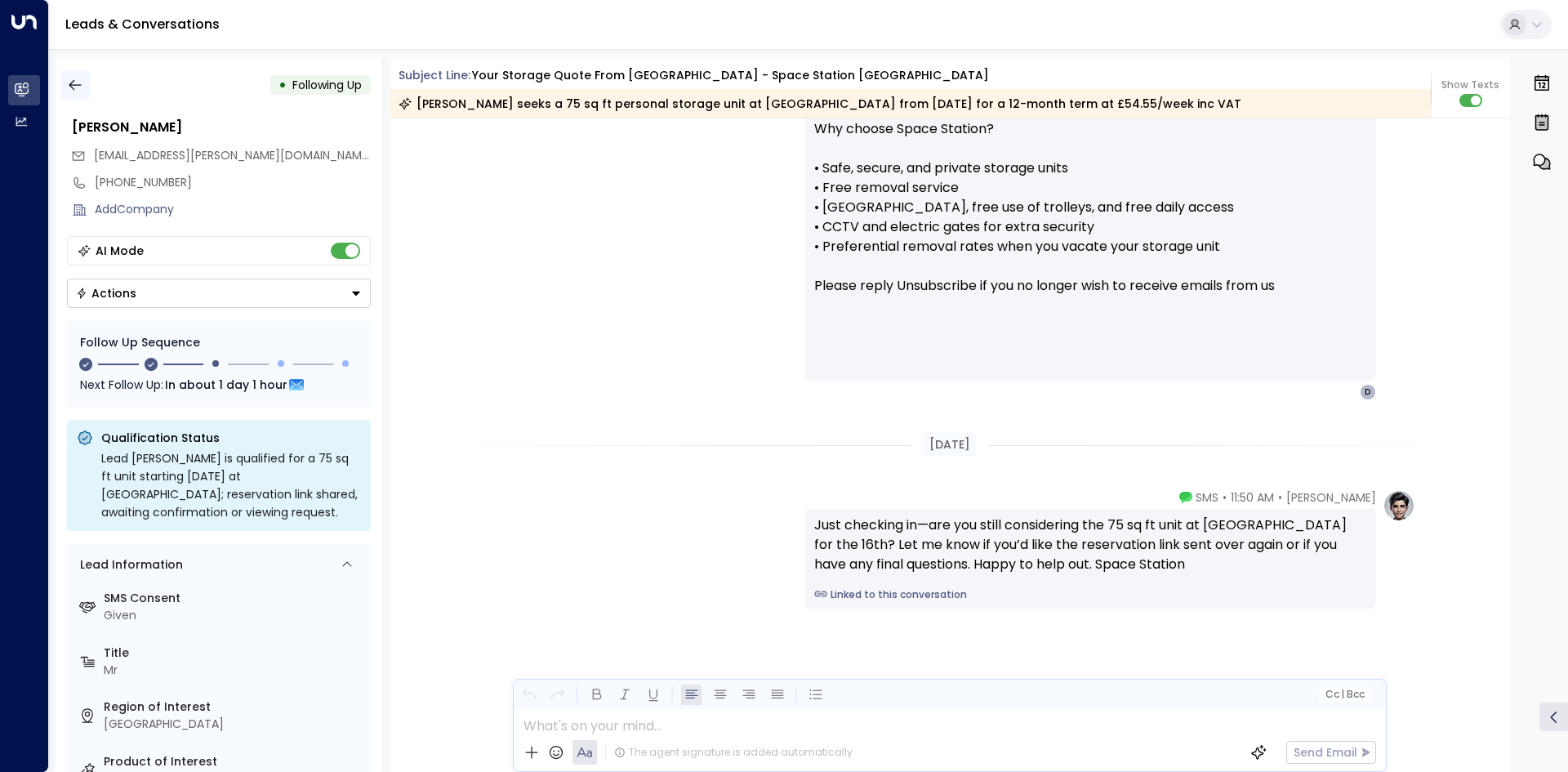
click at [78, 87] on icon "button" at bounding box center [75, 85] width 16 height 16
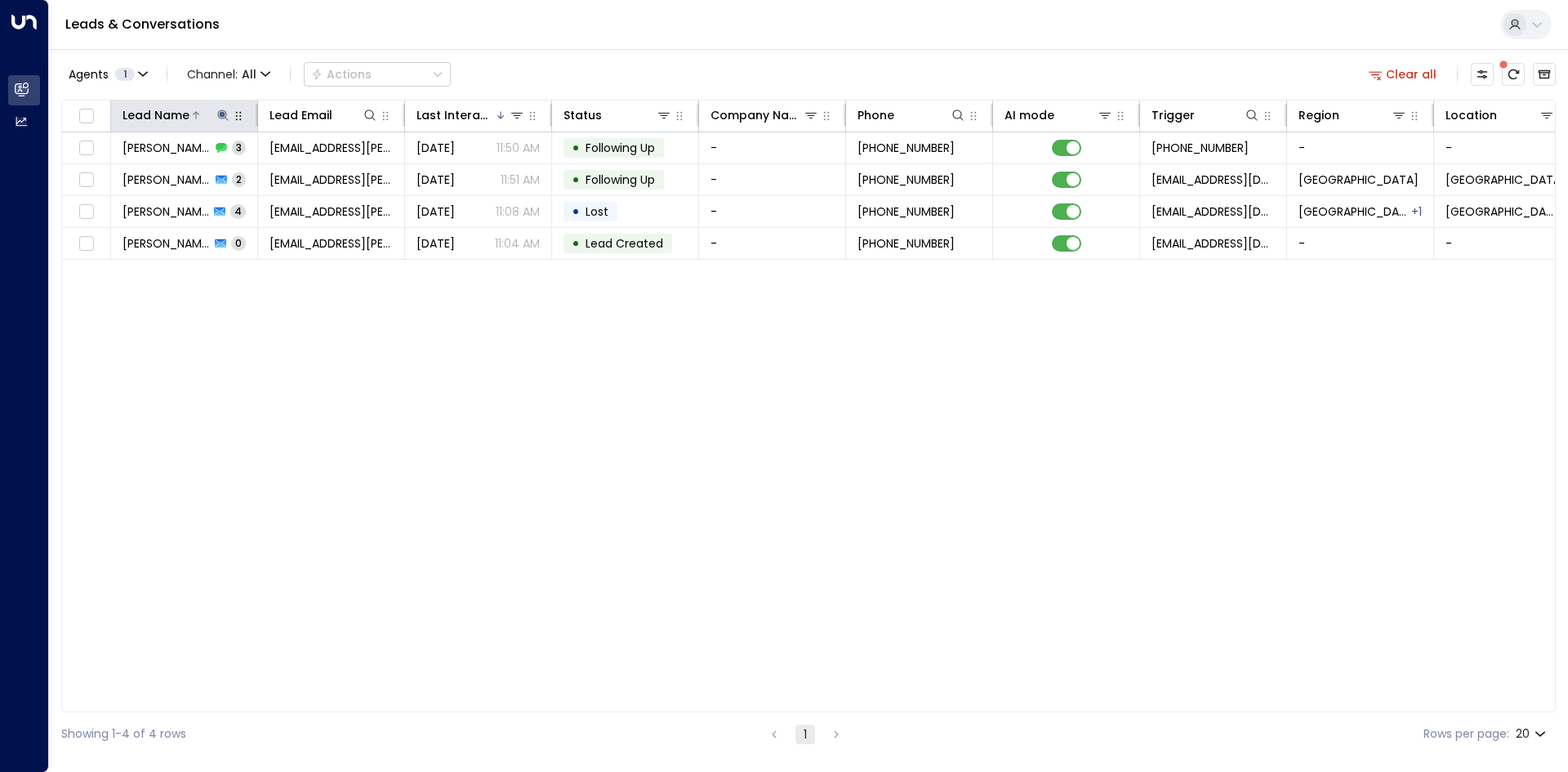
click at [229, 117] on icon at bounding box center [223, 115] width 13 height 13
click at [327, 172] on icon "button" at bounding box center [324, 175] width 13 height 13
click at [264, 173] on input "text" at bounding box center [223, 175] width 226 height 30
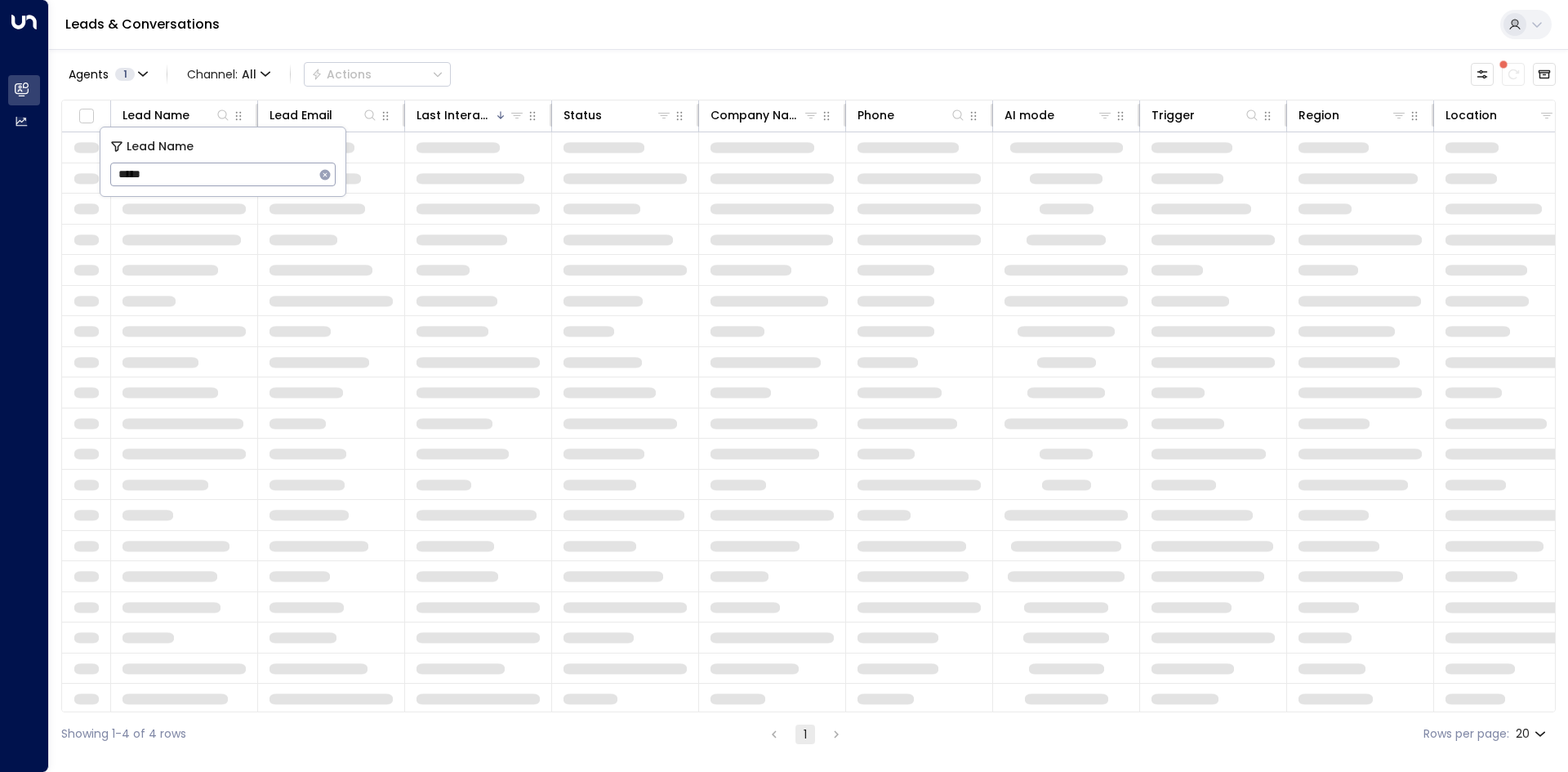
type input "******"
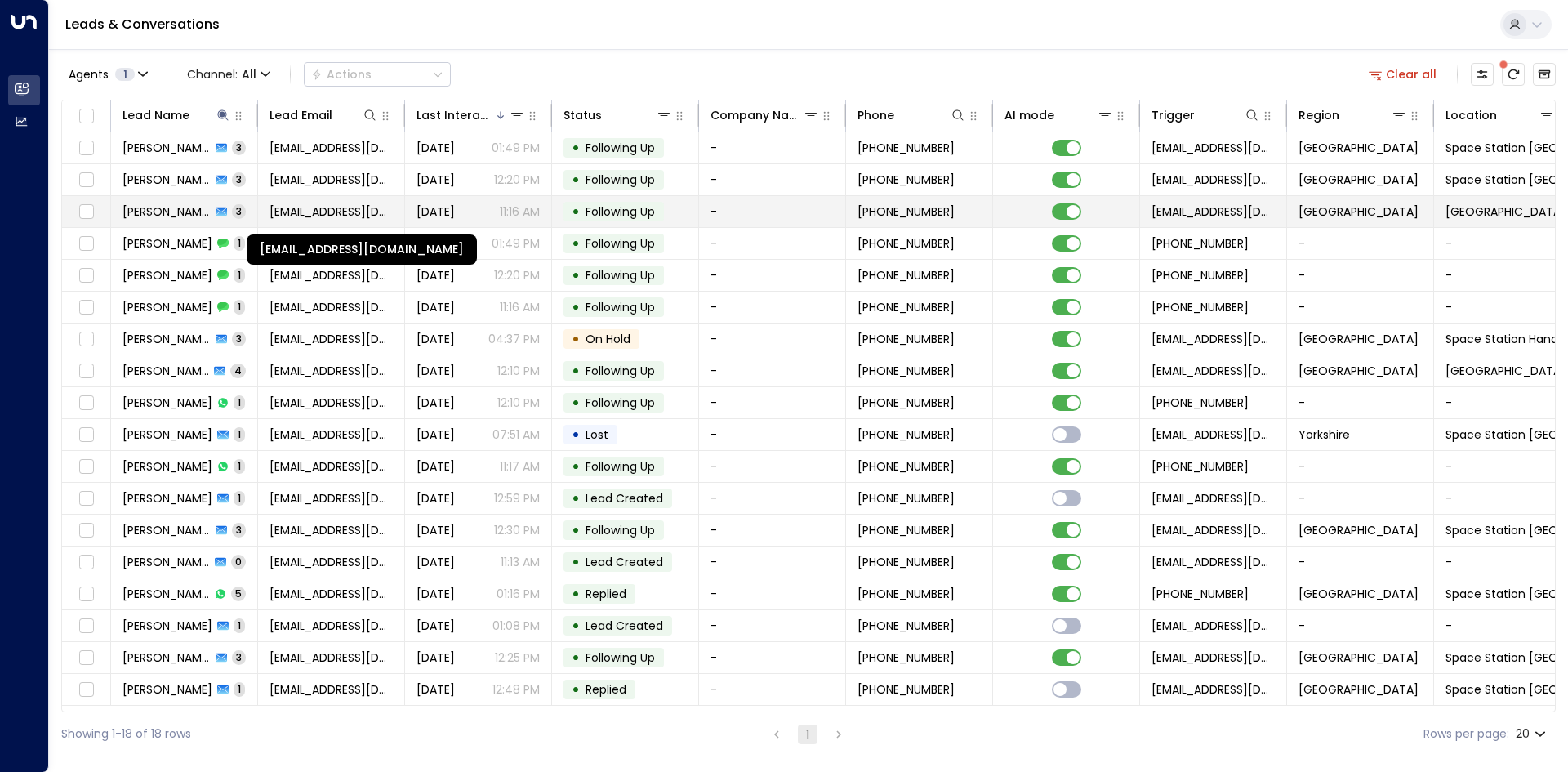
click at [333, 215] on span "[EMAIL_ADDRESS][DOMAIN_NAME]" at bounding box center [331, 211] width 123 height 16
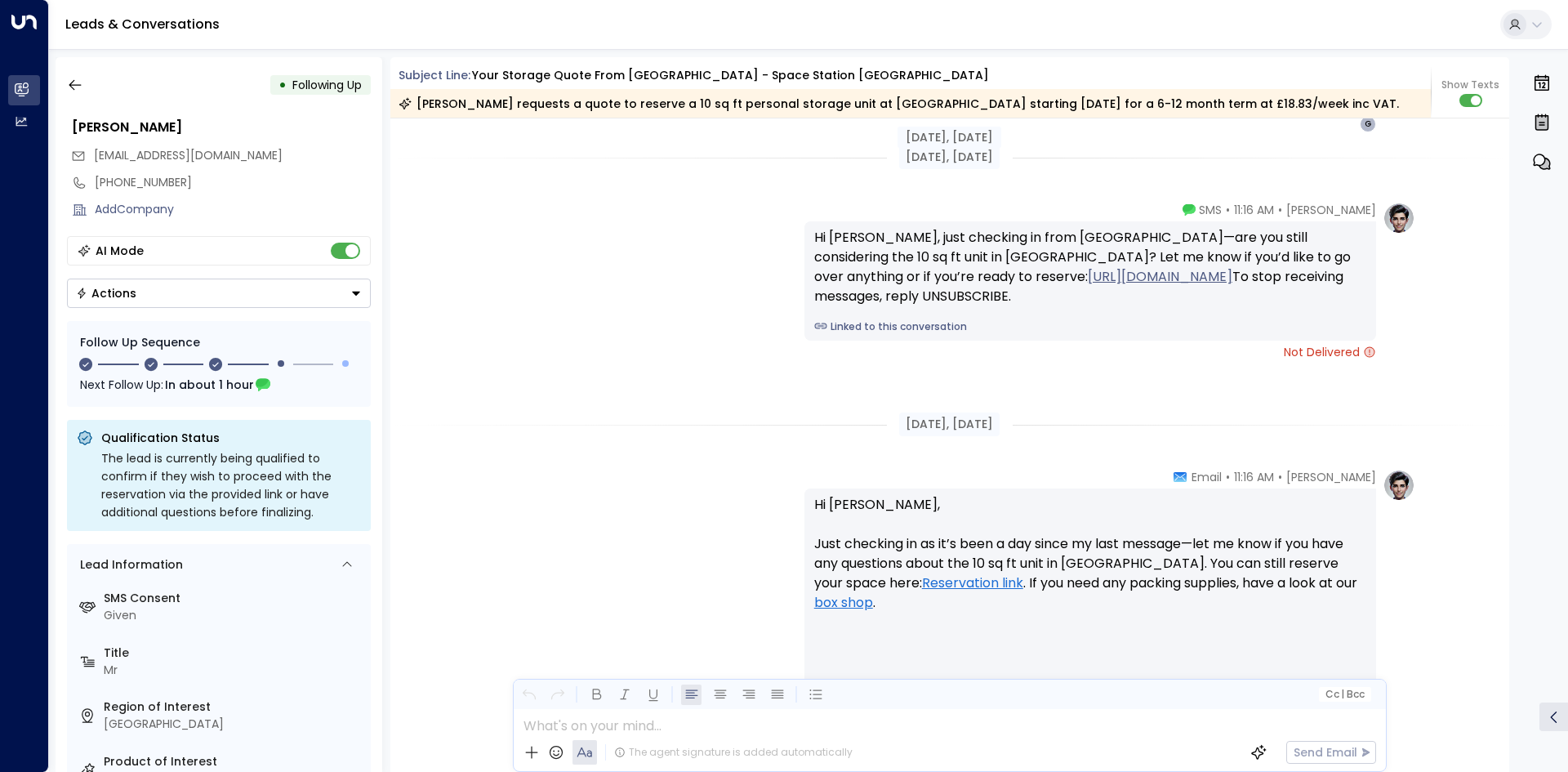
scroll to position [1638, 0]
click at [83, 81] on icon "button" at bounding box center [75, 85] width 16 height 16
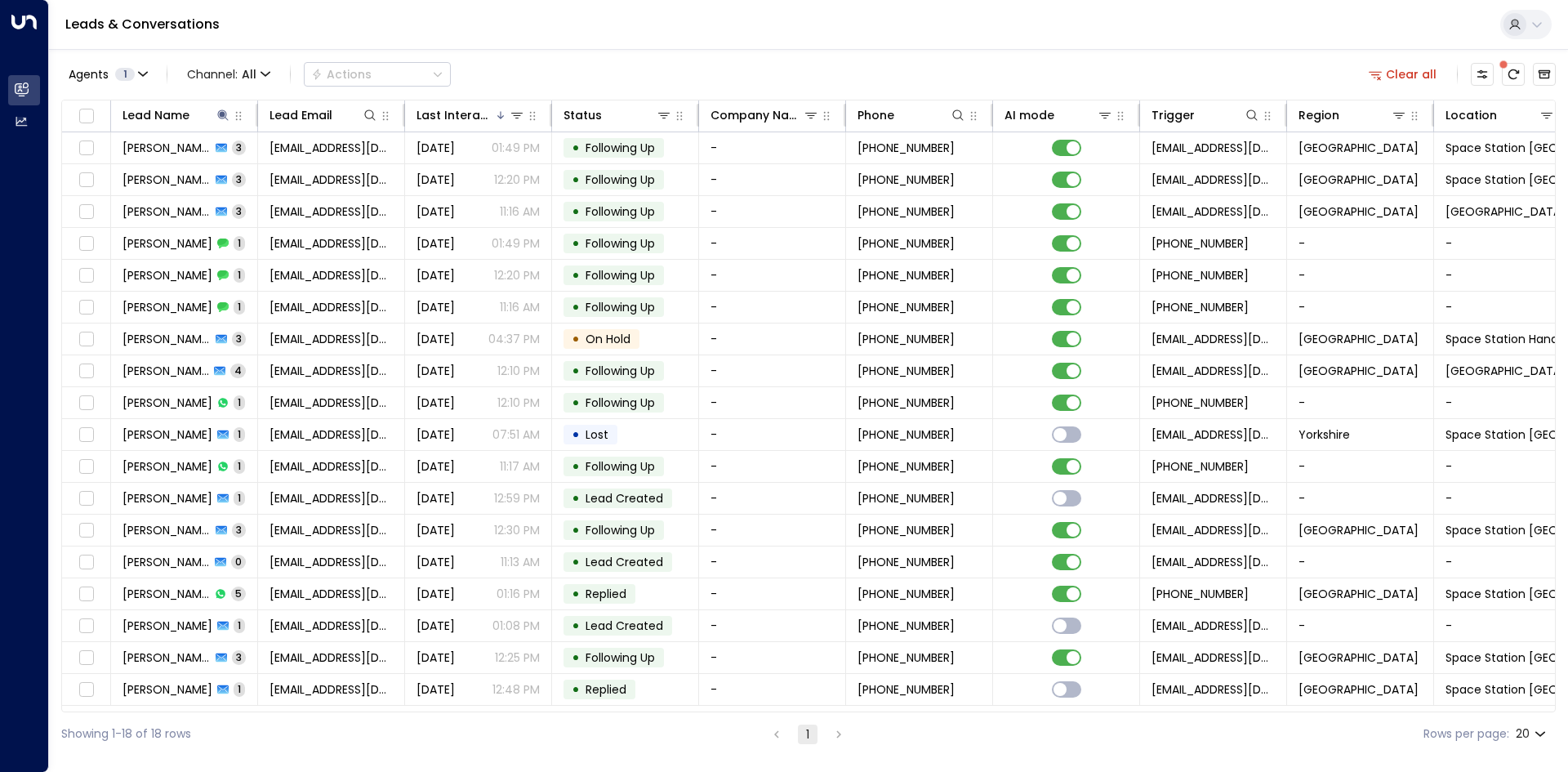
click at [504, 38] on div "Leads & Conversations" at bounding box center [809, 25] width 1519 height 50
click at [217, 111] on icon at bounding box center [223, 115] width 13 height 13
drag, startPoint x: 323, startPoint y: 172, endPoint x: 327, endPoint y: 326, distance: 154.1
click at [323, 171] on icon "button" at bounding box center [325, 175] width 11 height 11
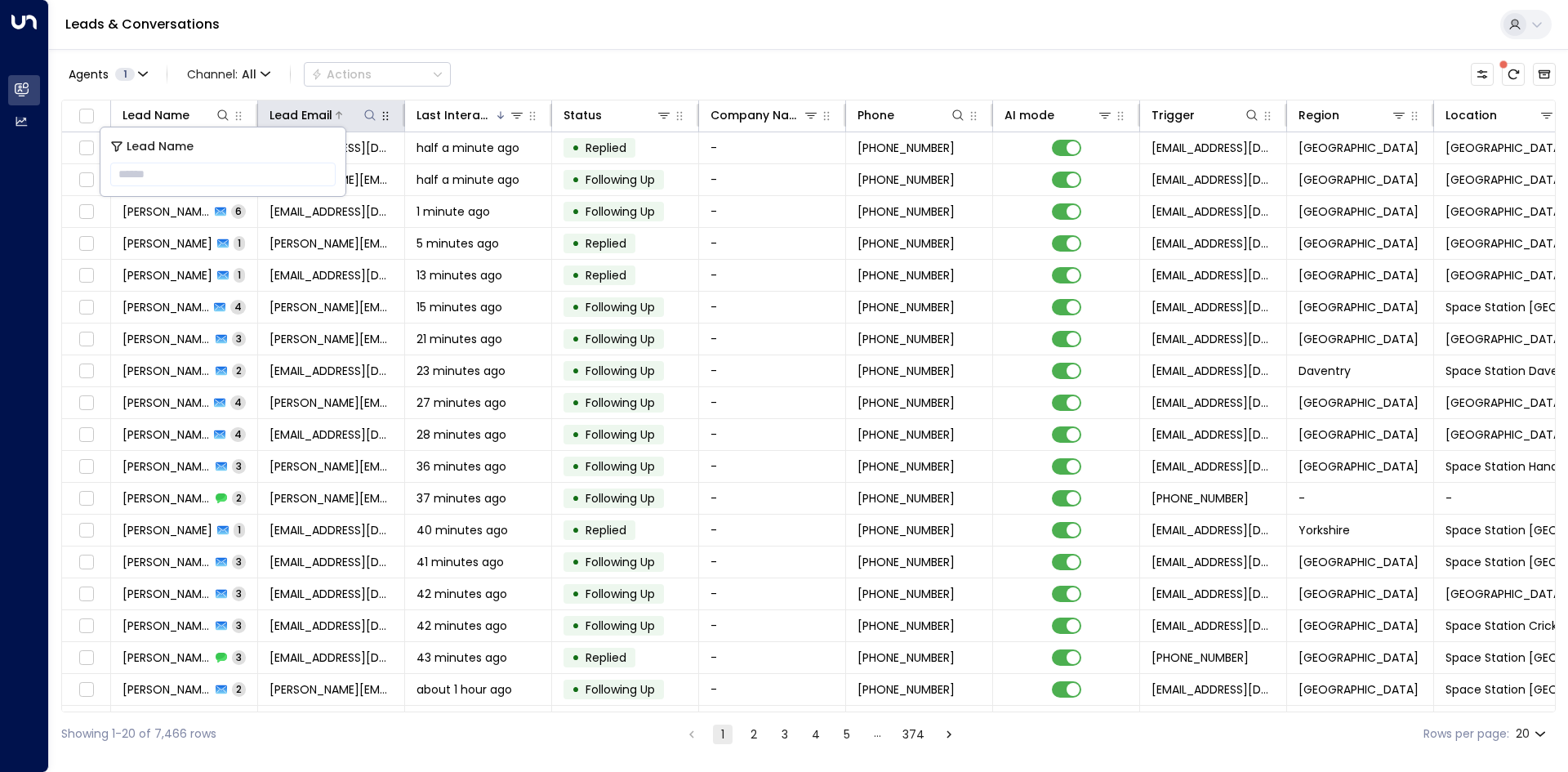
click at [372, 114] on icon at bounding box center [370, 115] width 13 height 13
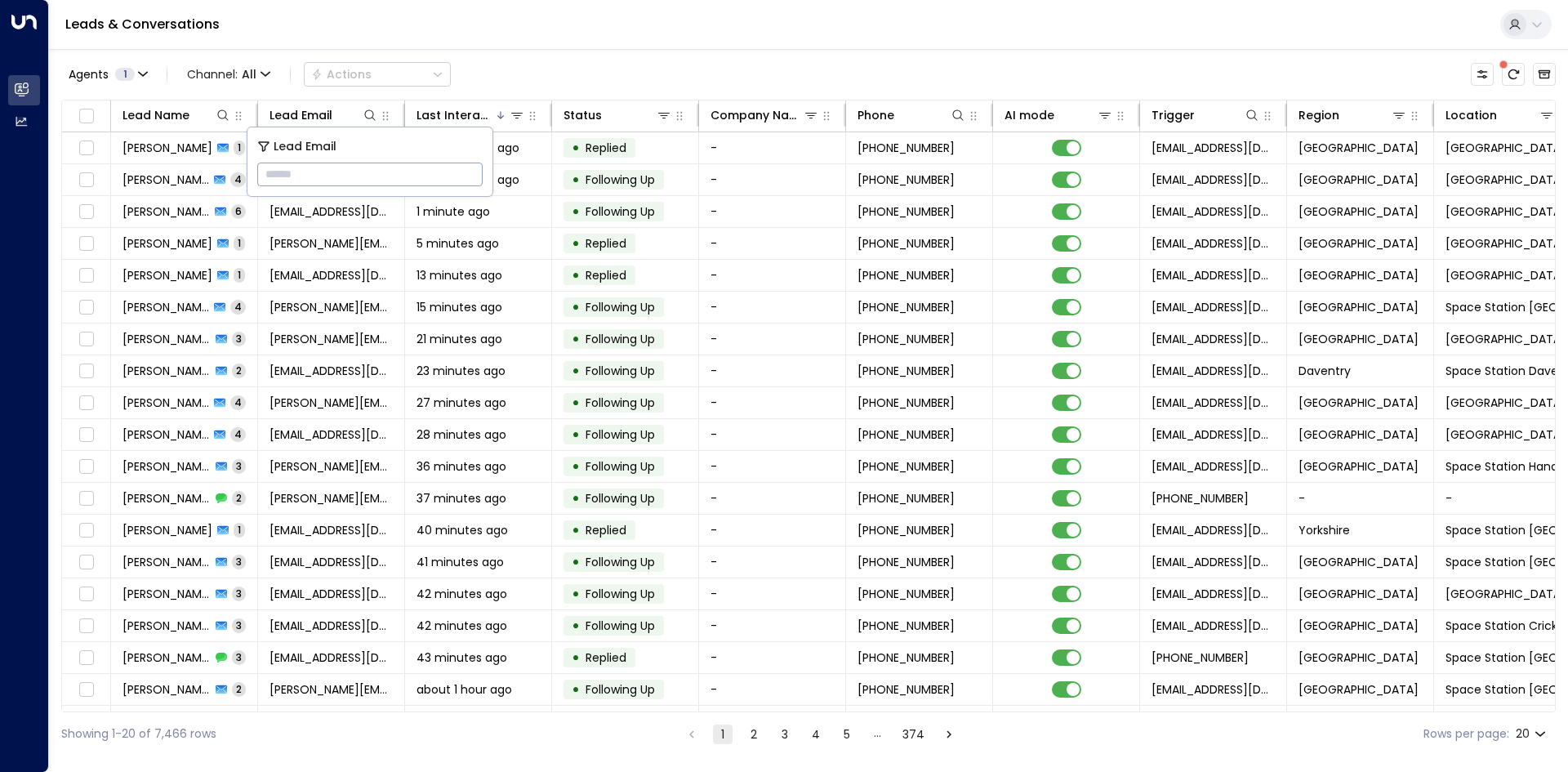
type input "**********"
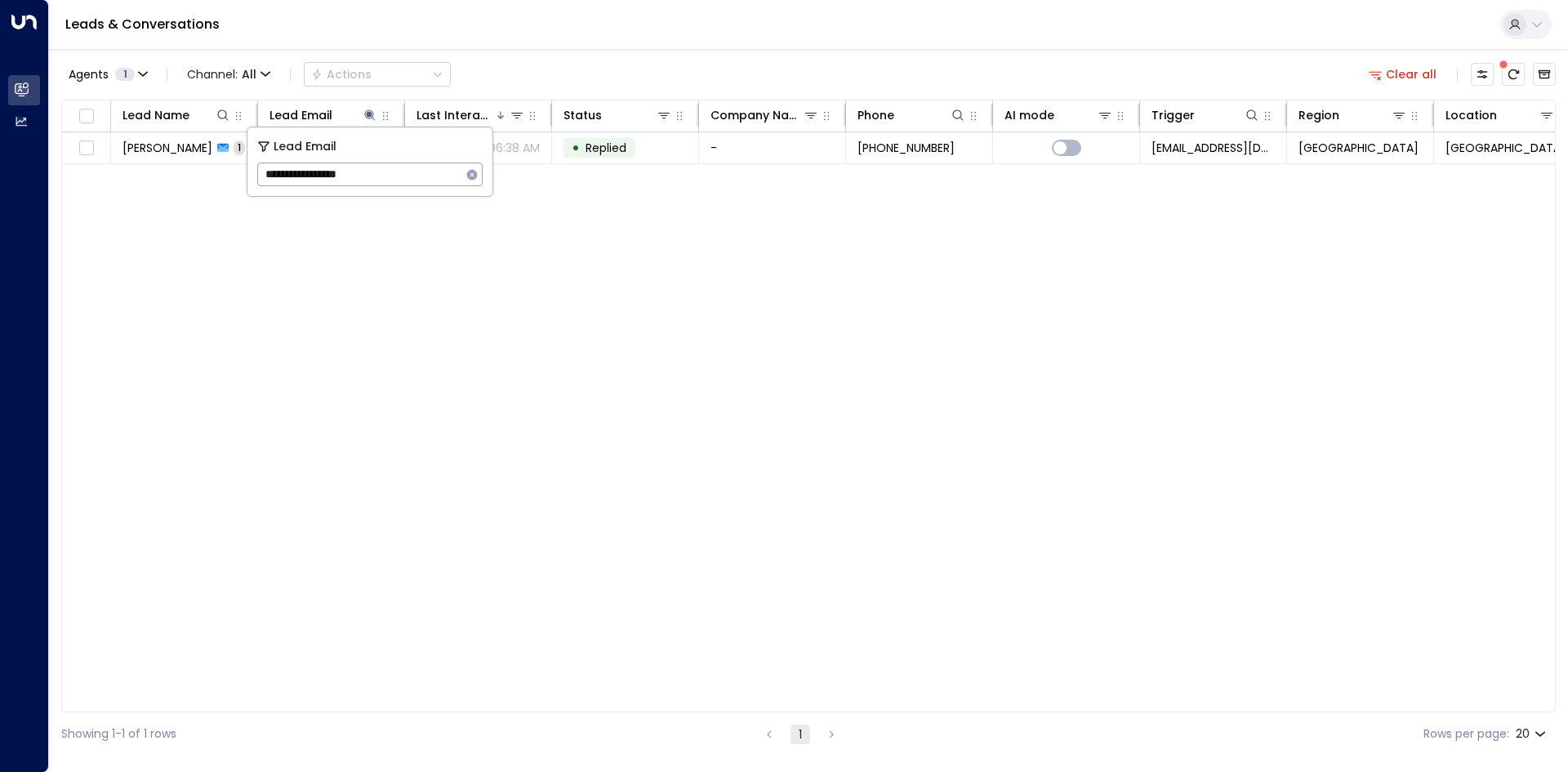
click at [874, 262] on div "Lead Name Lead Email Last Interacted Status Company Name Phone AI mode Trigger …" at bounding box center [809, 406] width 1495 height 612
click at [138, 22] on link "Leads & Conversations" at bounding box center [142, 23] width 154 height 19
click at [481, 481] on div "Lead Name Lead Email Last Interacted Status Company Name Phone AI mode Trigger …" at bounding box center [809, 406] width 1495 height 612
click at [161, 20] on link "Leads & Conversations" at bounding box center [142, 23] width 154 height 19
drag, startPoint x: 493, startPoint y: 376, endPoint x: 483, endPoint y: 406, distance: 31.6
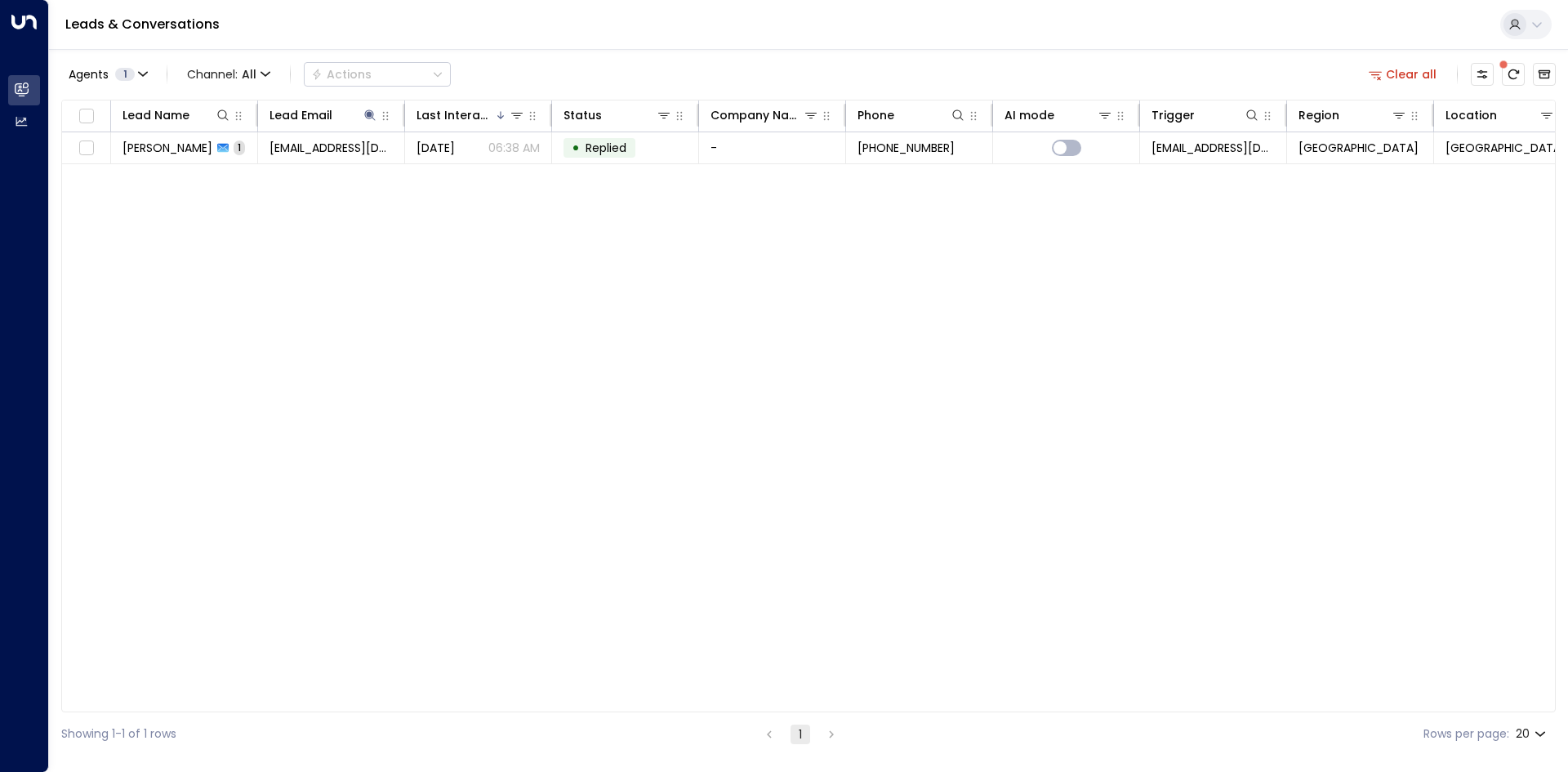
click at [493, 376] on div "Lead Name Lead Email Last Interacted Status Company Name Phone AI mode Trigger …" at bounding box center [809, 406] width 1495 height 612
click at [379, 115] on icon "button" at bounding box center [385, 116] width 13 height 13
click at [372, 118] on icon at bounding box center [370, 115] width 11 height 11
click at [480, 175] on button "button" at bounding box center [472, 175] width 21 height 21
click at [337, 305] on div "Lead Name Lead Email Last Interacted Status Company Name Phone AI mode Trigger …" at bounding box center [809, 406] width 1495 height 612
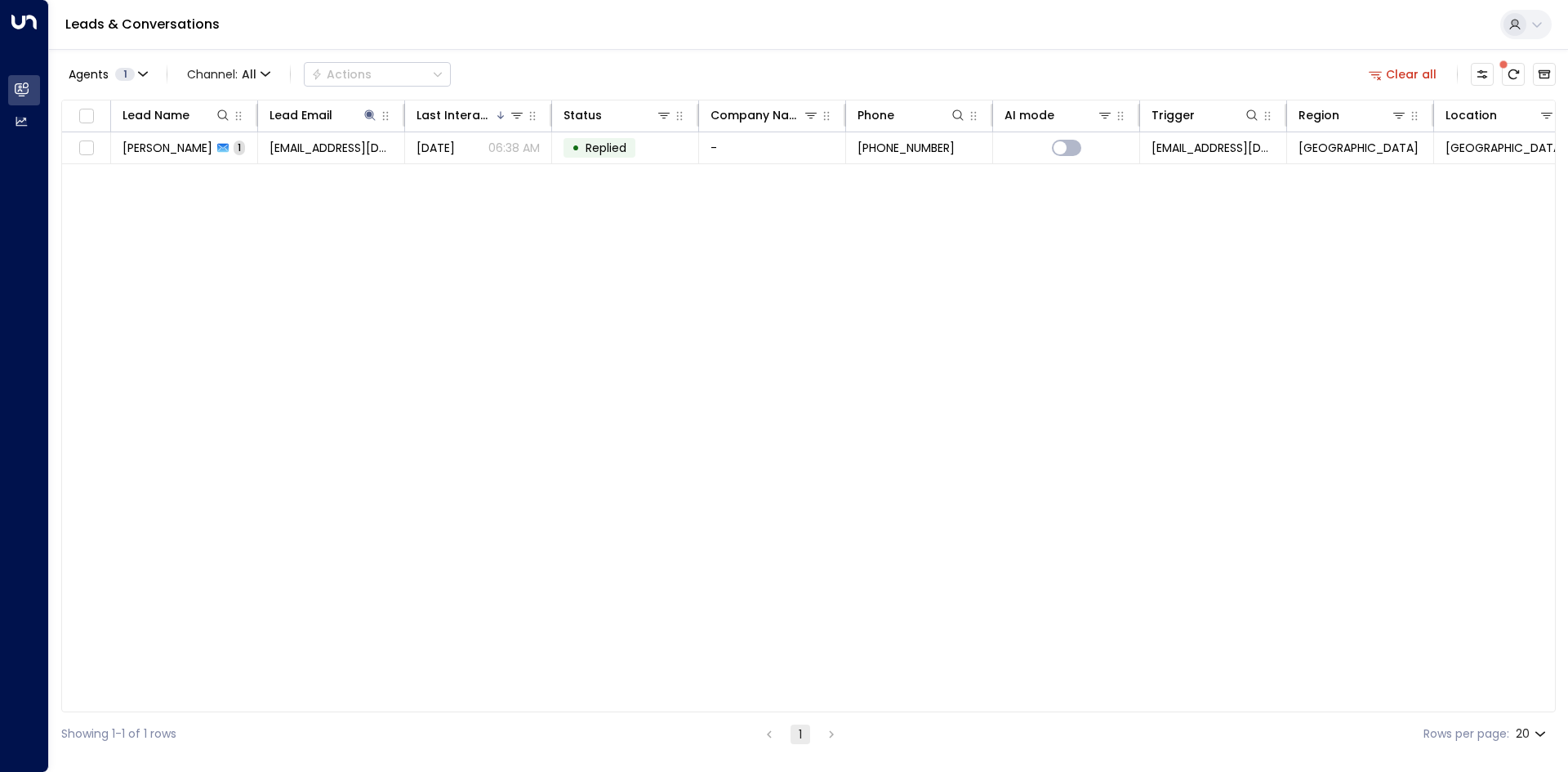
click at [109, 29] on link "Leads & Conversations" at bounding box center [142, 23] width 154 height 19
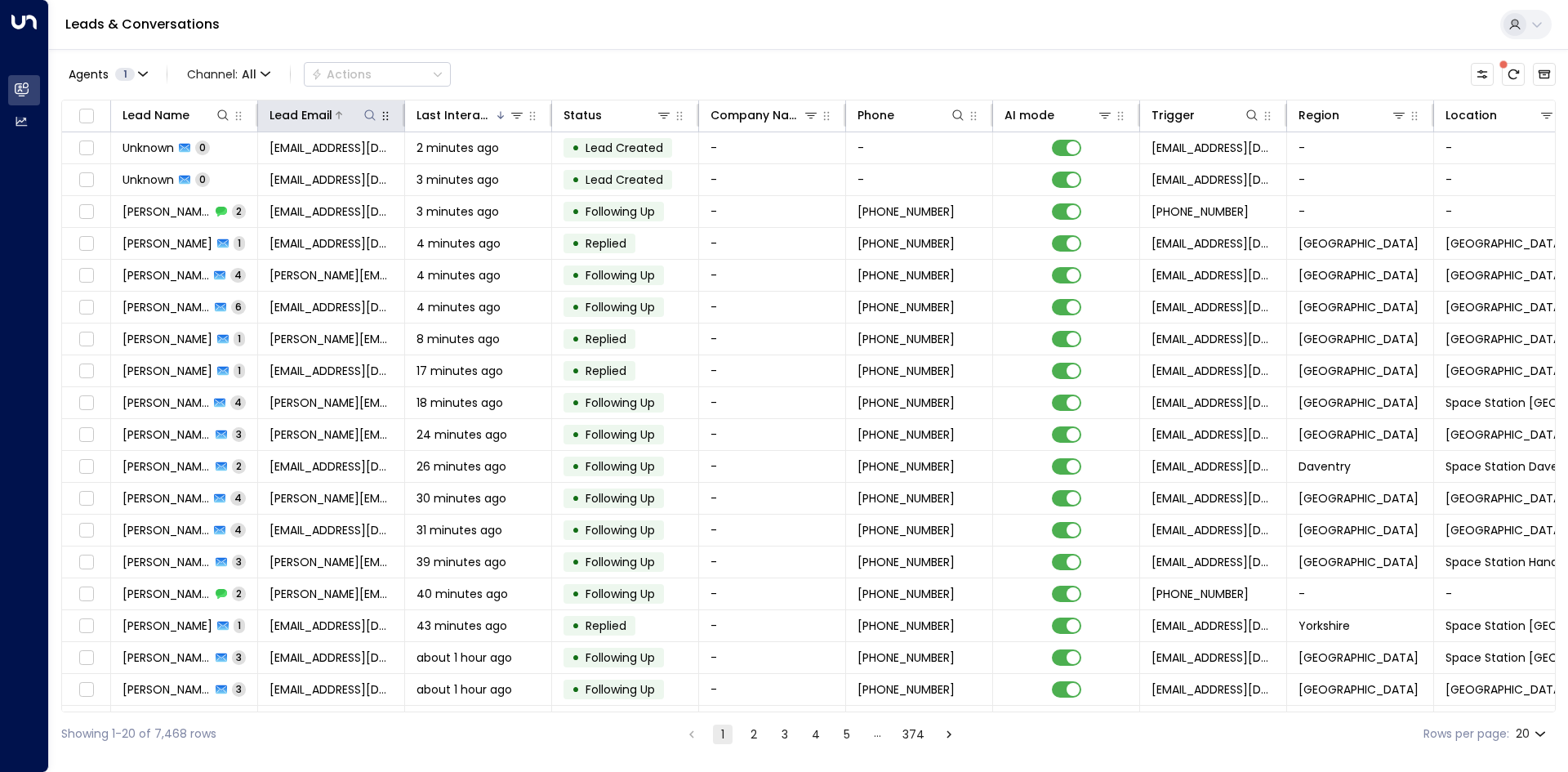
click at [367, 110] on icon at bounding box center [370, 115] width 13 height 13
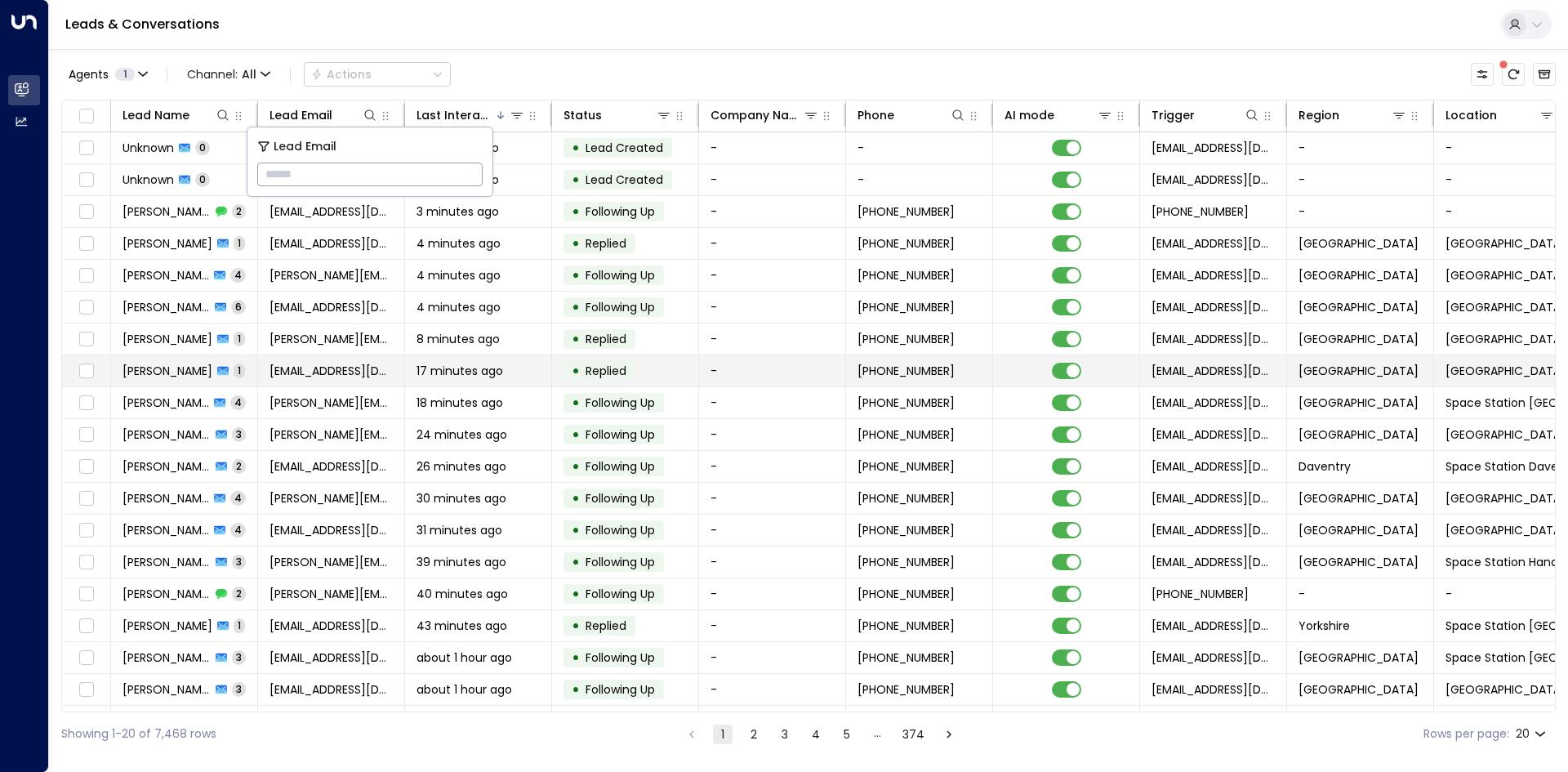
type input "**********"
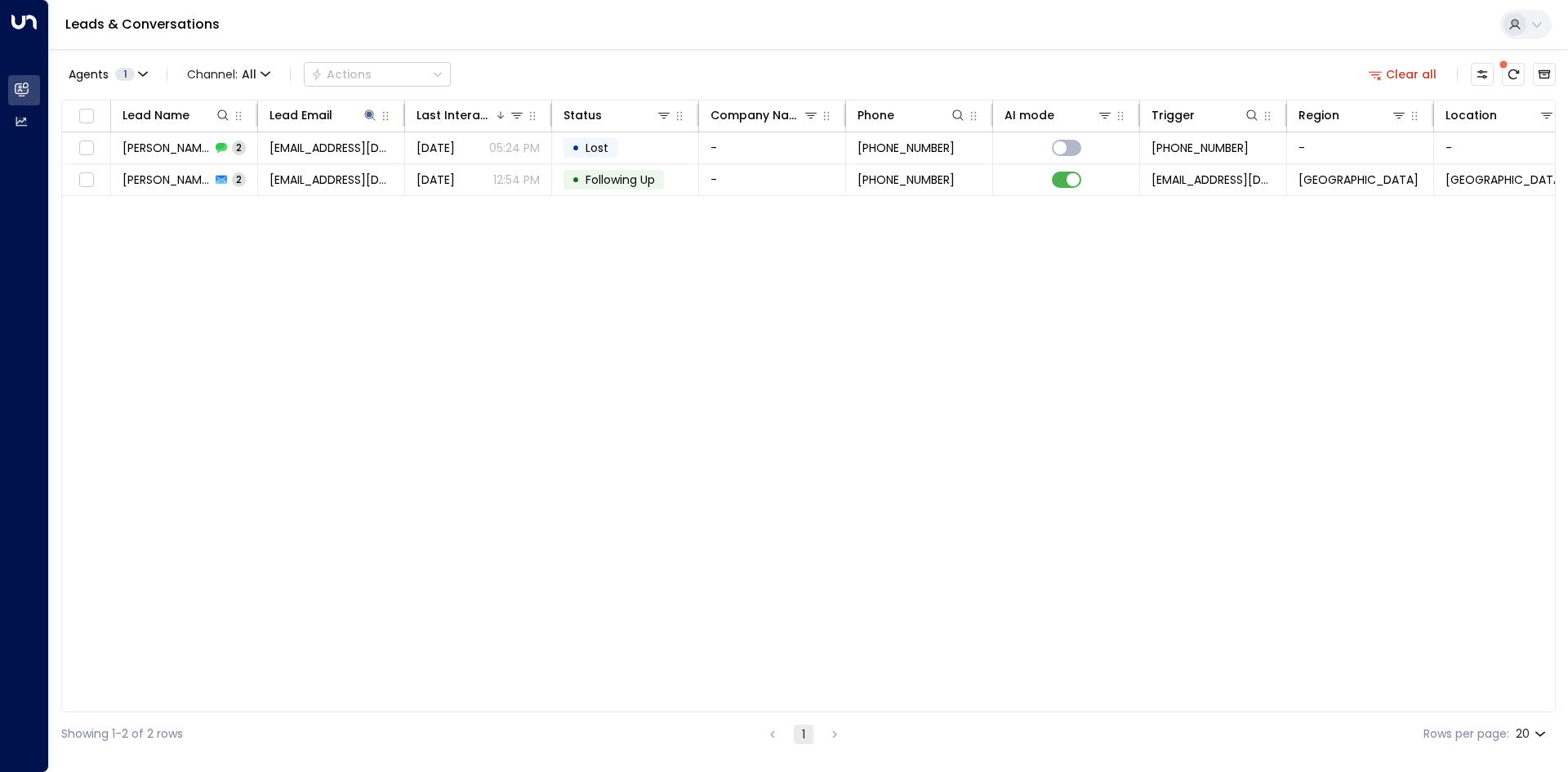
click at [441, 236] on div "Lead Name Lead Email Last Interacted Status Company Name Phone AI mode Trigger …" at bounding box center [809, 406] width 1495 height 612
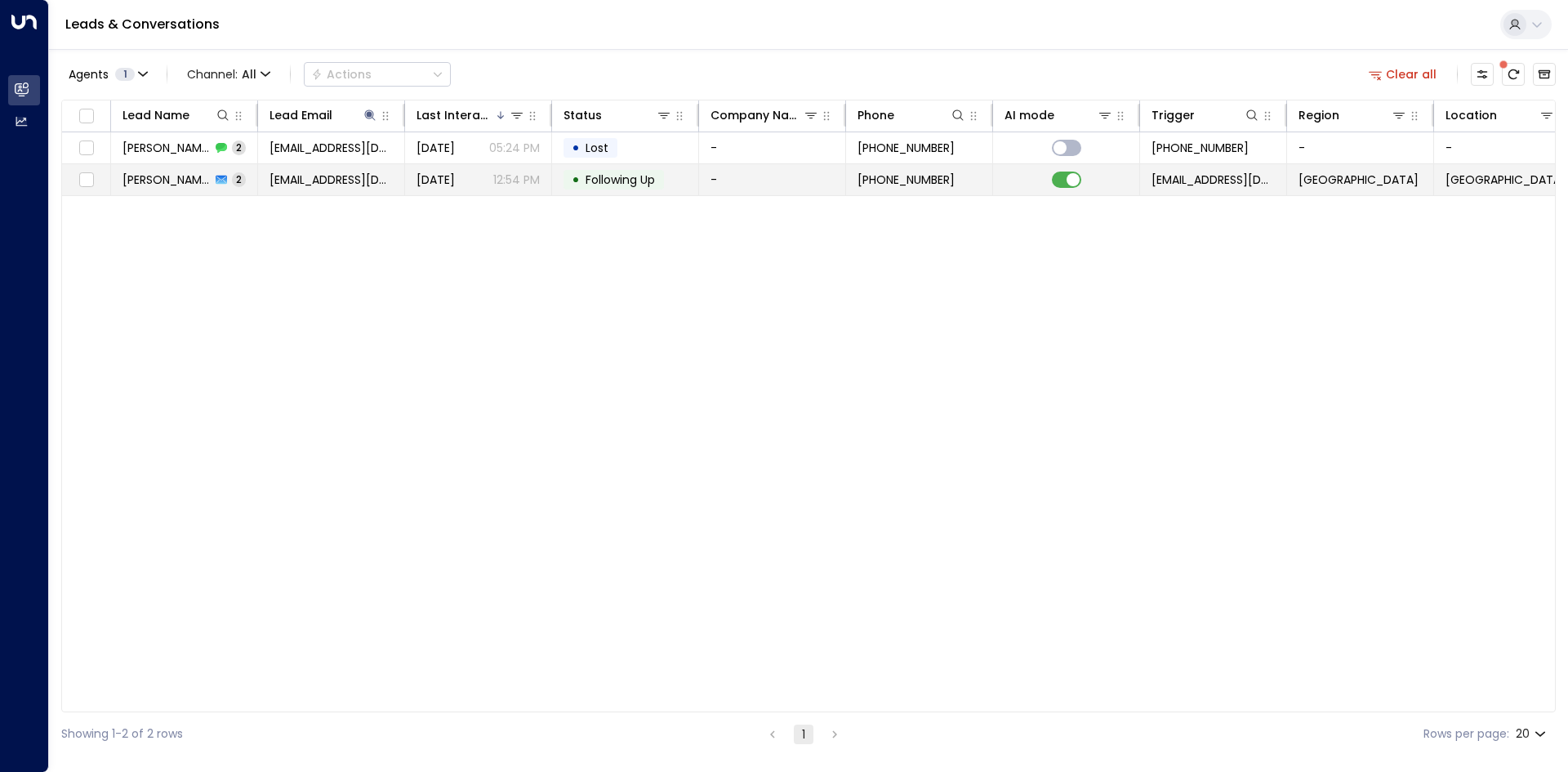
click at [484, 184] on div "[DATE] 12:54 PM" at bounding box center [478, 179] width 123 height 16
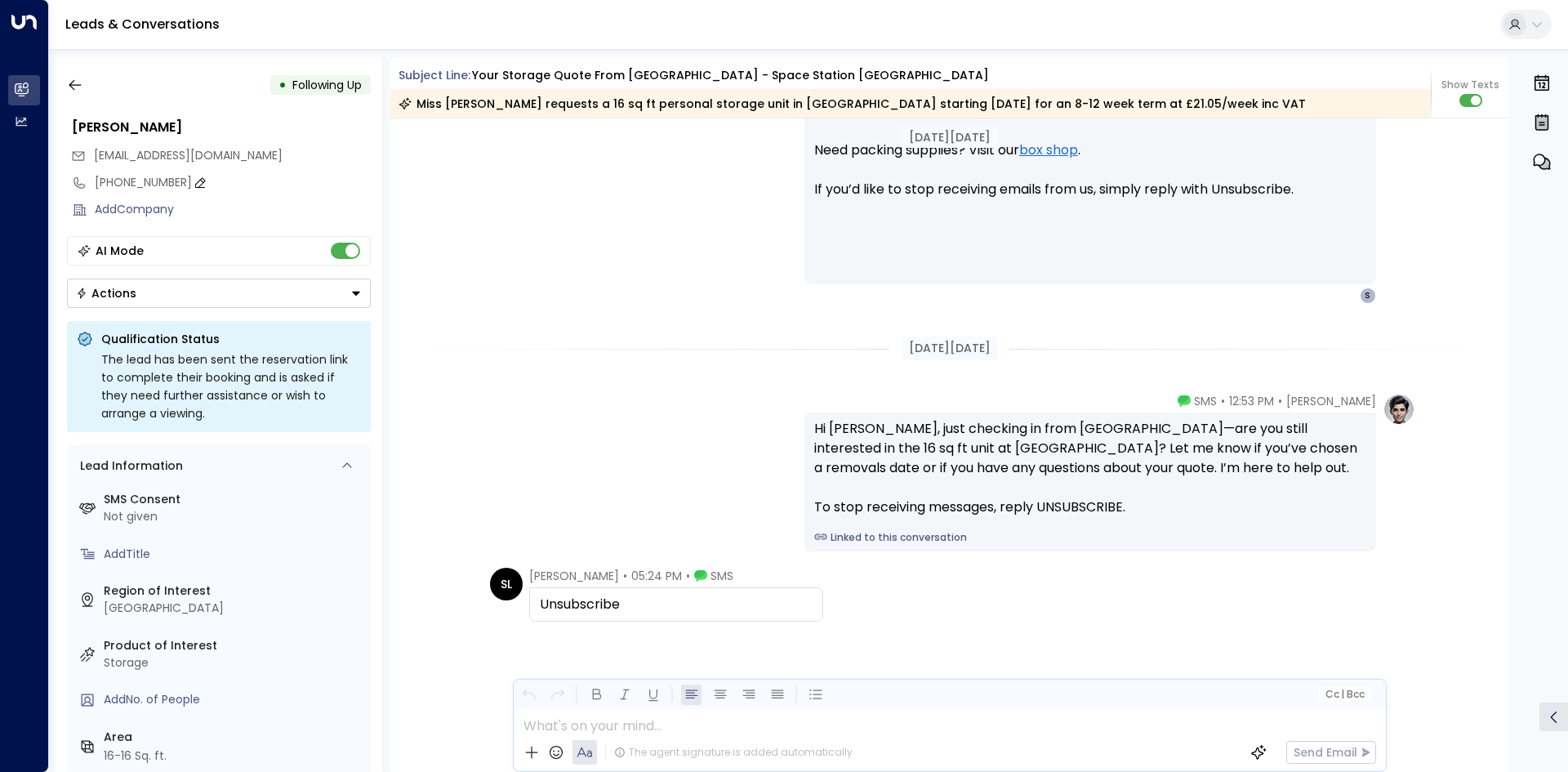
scroll to position [1655, 0]
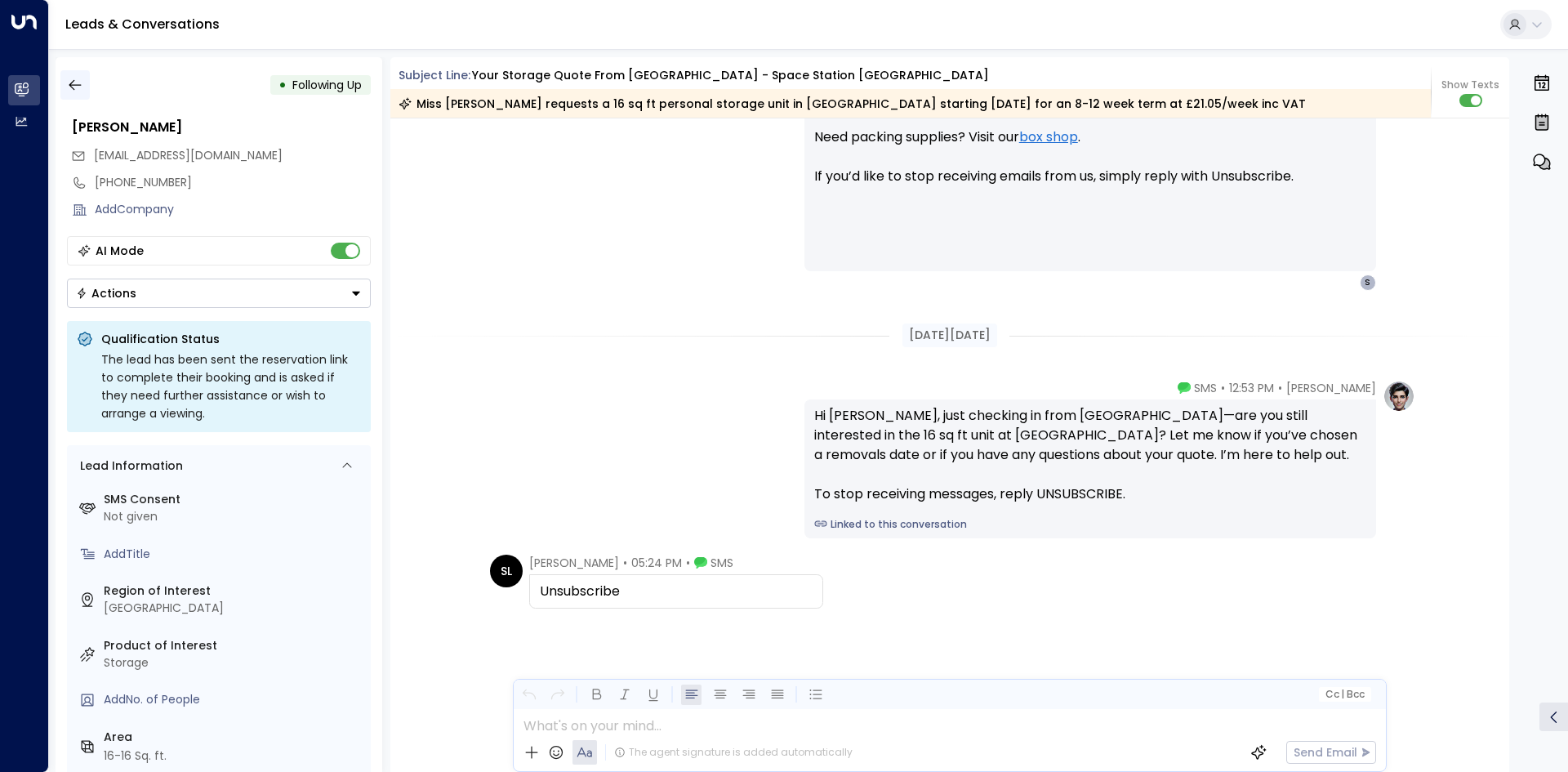
click at [68, 93] on button "button" at bounding box center [75, 85] width 29 height 29
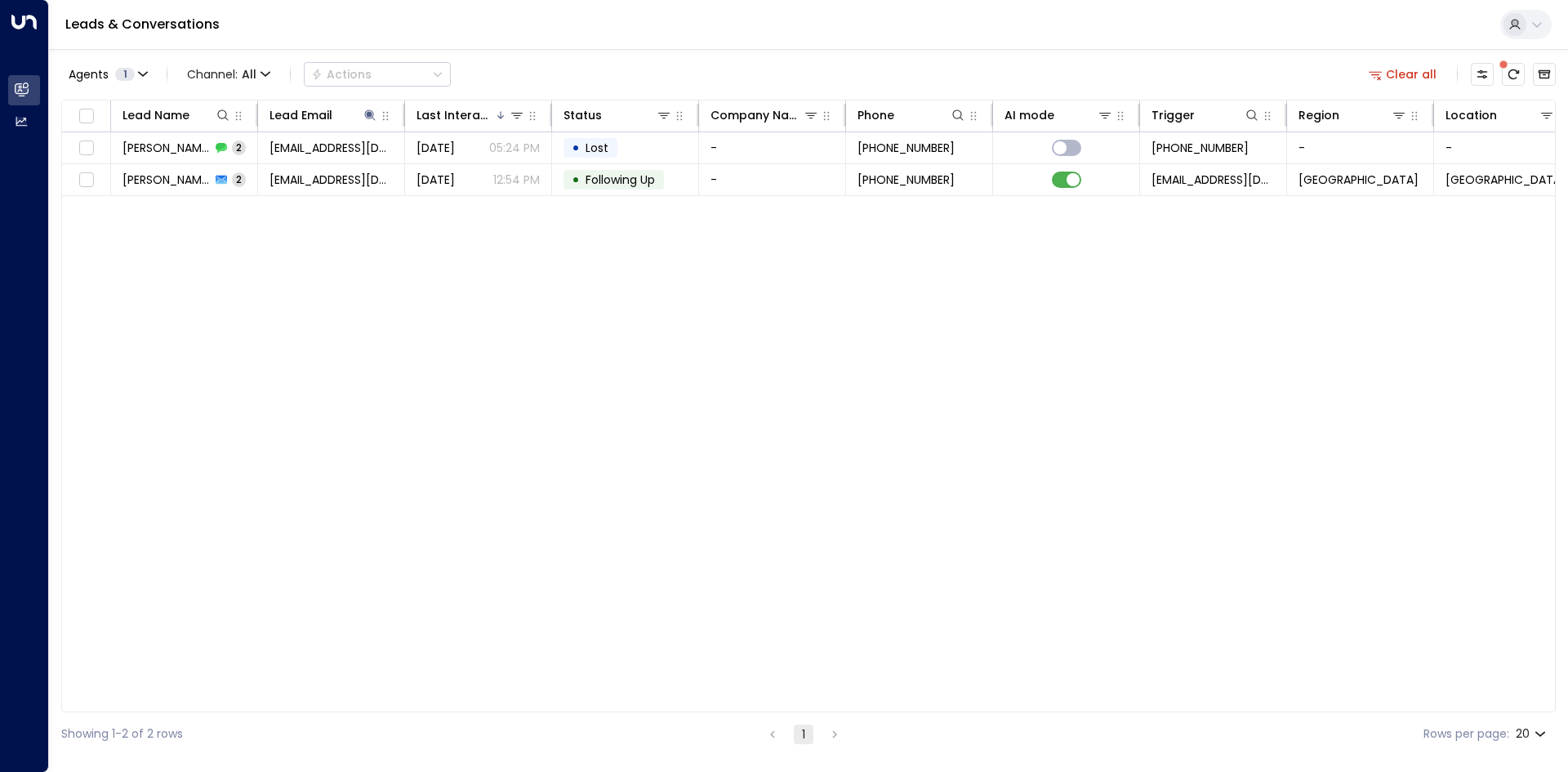
click at [1424, 70] on button "Clear all" at bounding box center [1404, 75] width 82 height 23
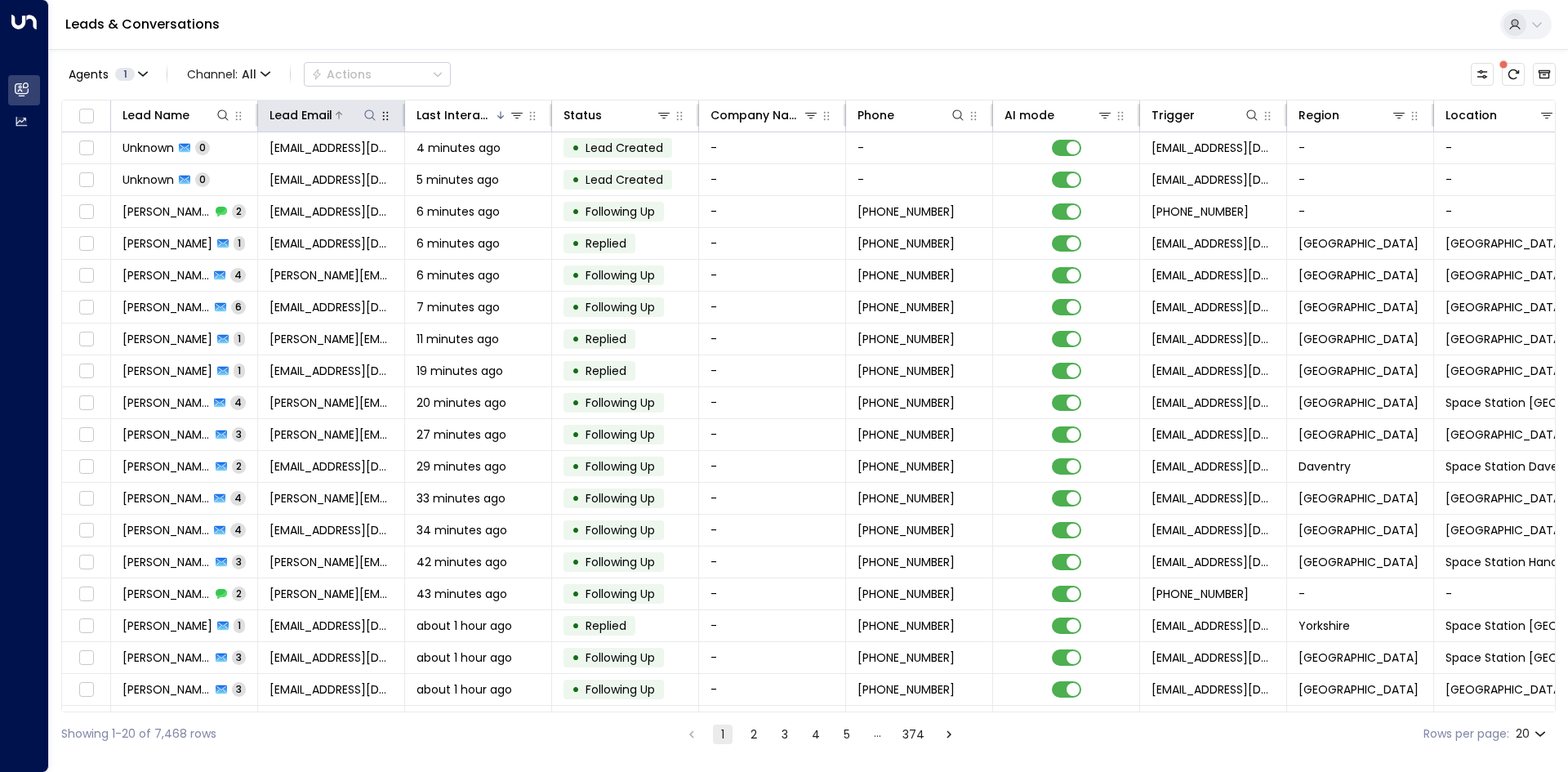
click at [363, 114] on button at bounding box center [370, 115] width 16 height 16
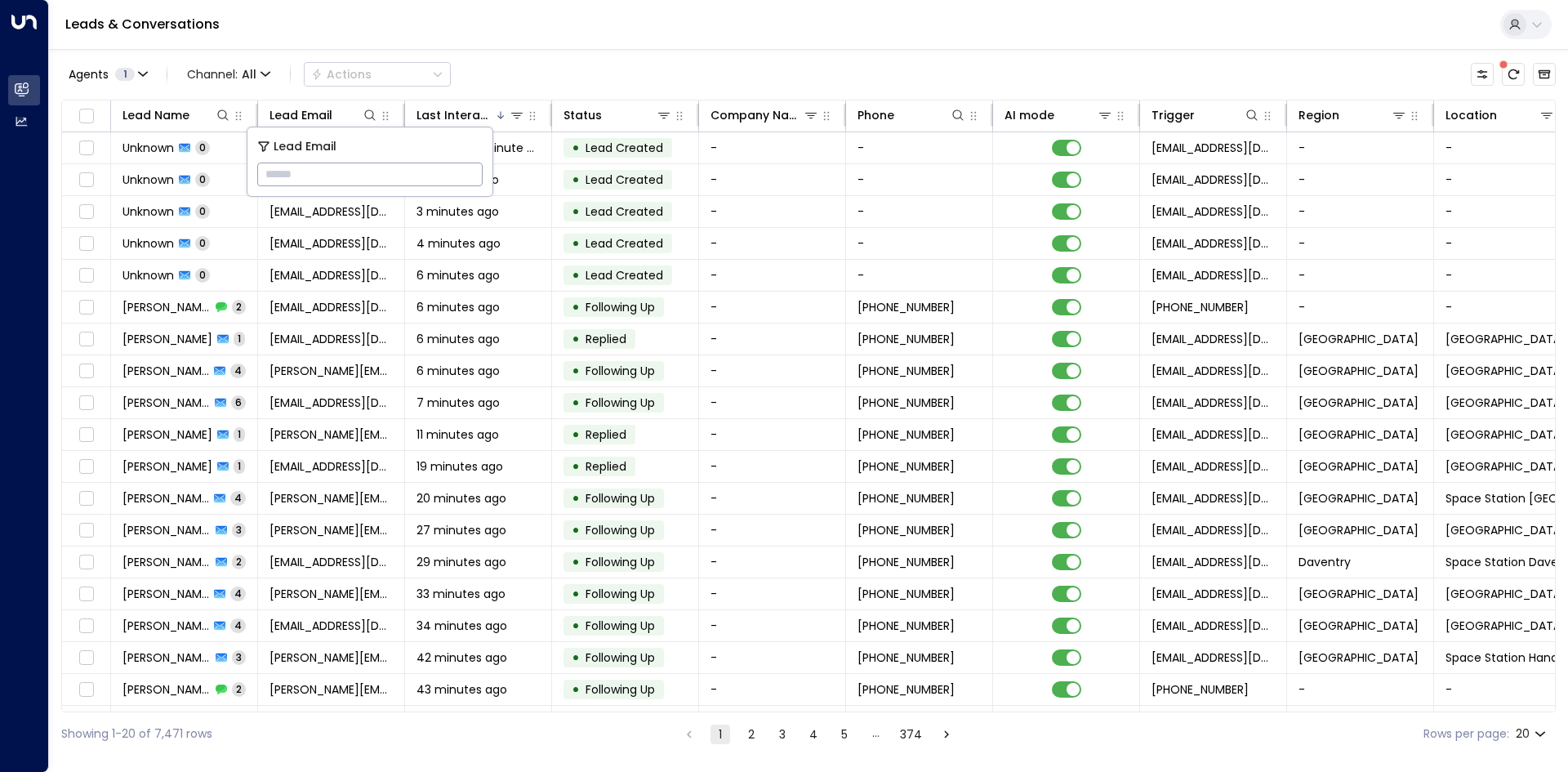
click at [356, 173] on input "text" at bounding box center [370, 175] width 226 height 30
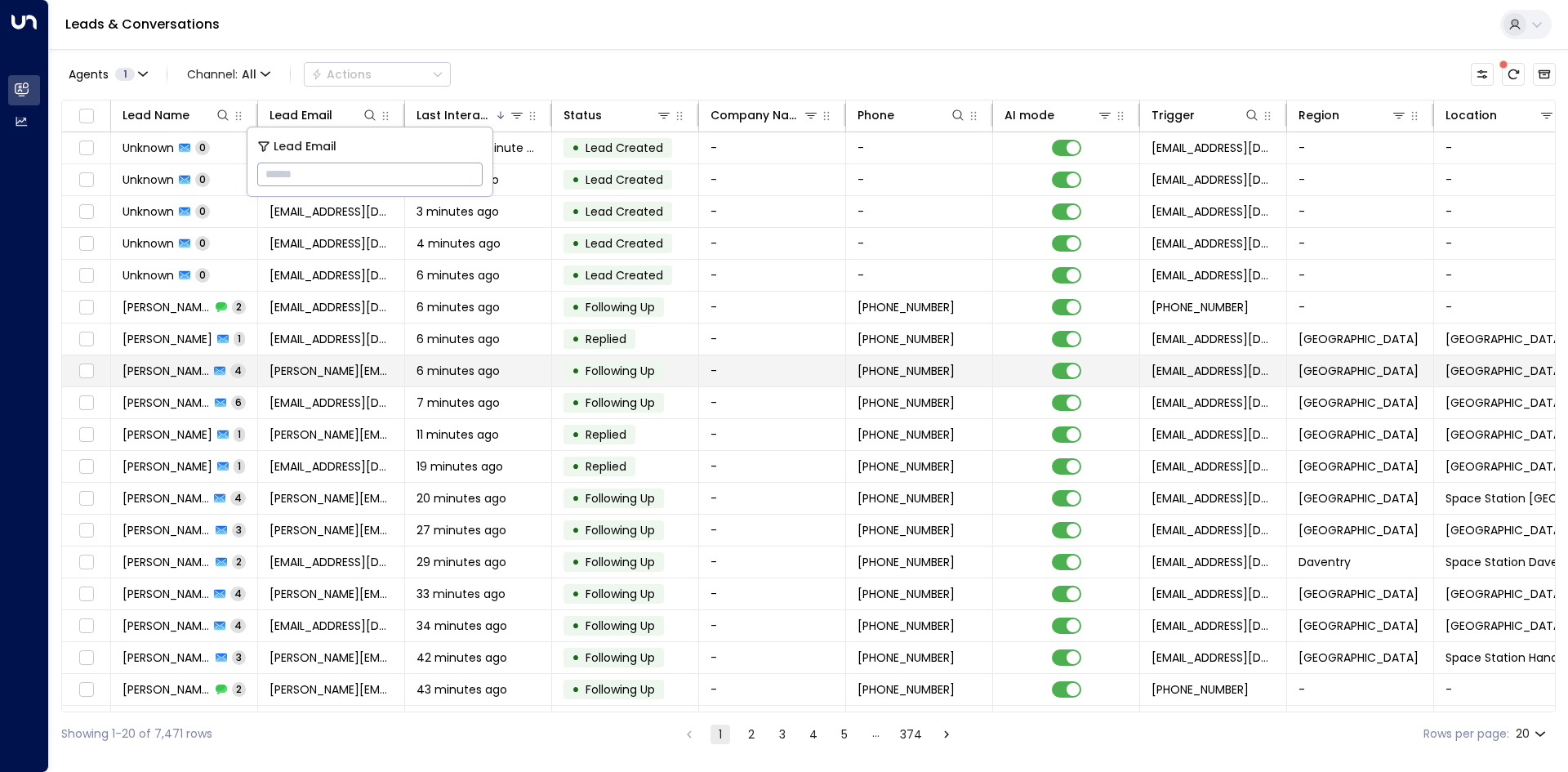
type input "**********"
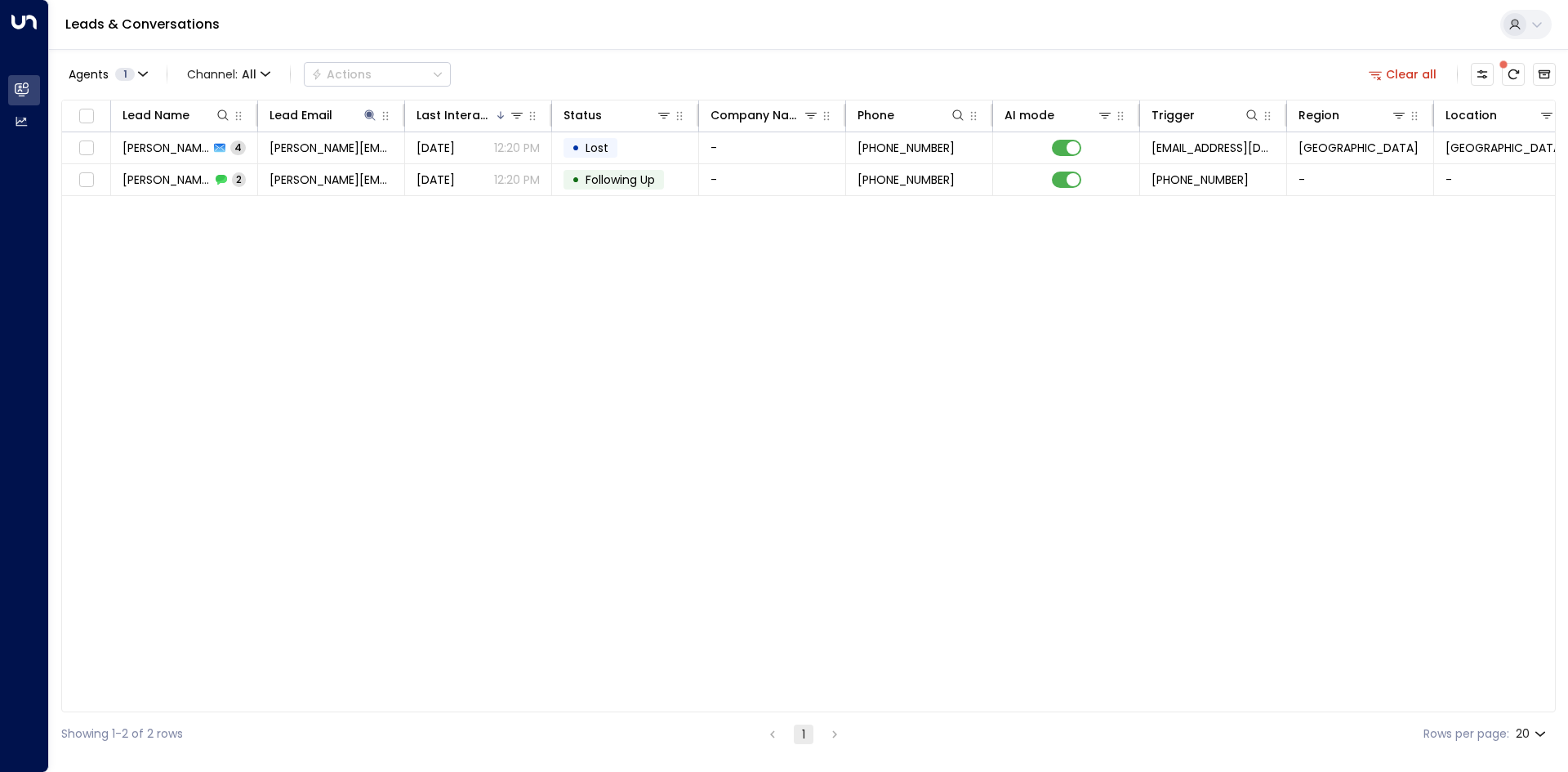
click at [416, 327] on div "Lead Name Lead Email Last Interacted Status Company Name Phone AI mode Trigger …" at bounding box center [809, 406] width 1495 height 612
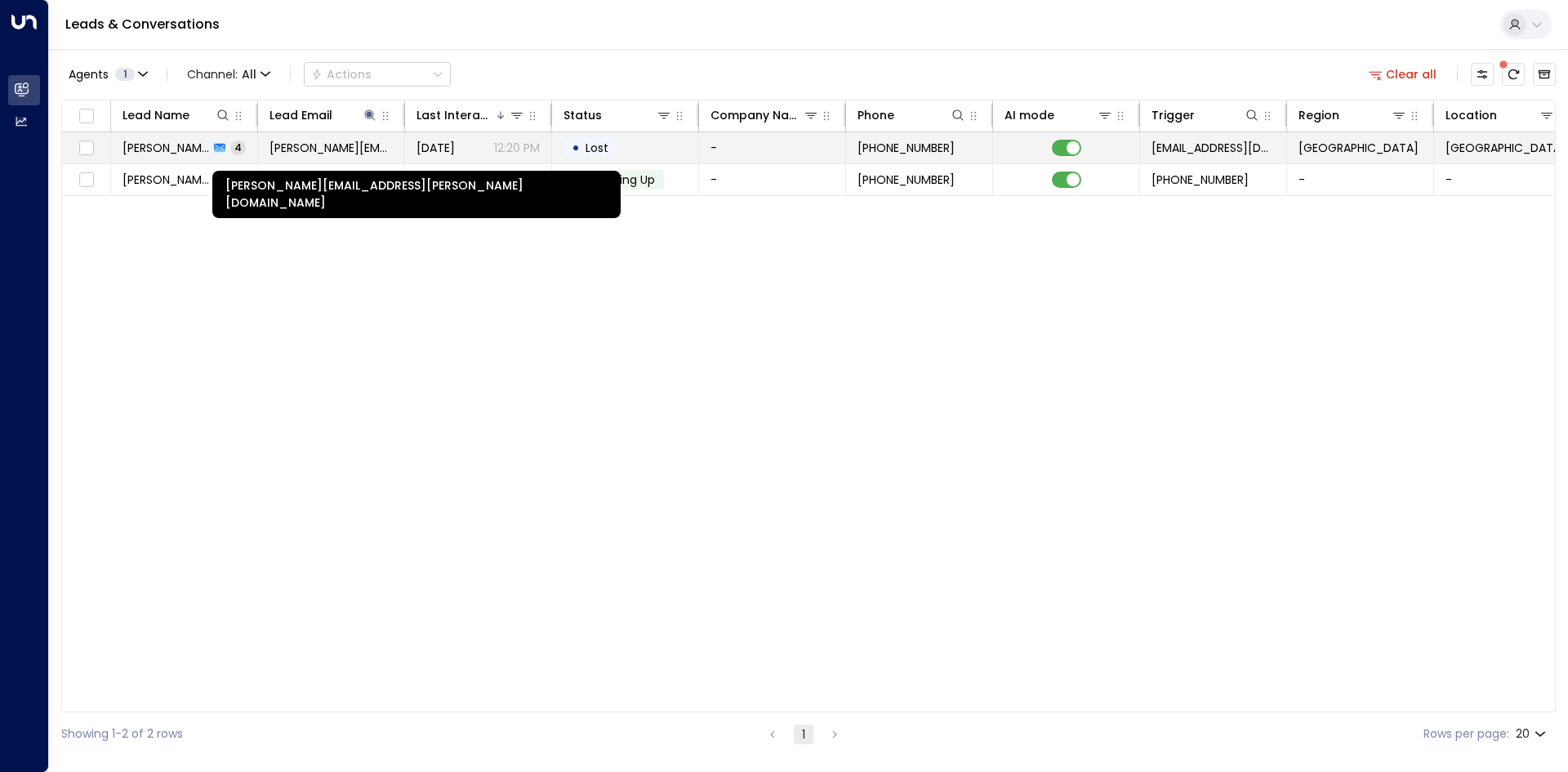
click at [292, 152] on span "[PERSON_NAME][EMAIL_ADDRESS][PERSON_NAME][DOMAIN_NAME]" at bounding box center [331, 148] width 123 height 16
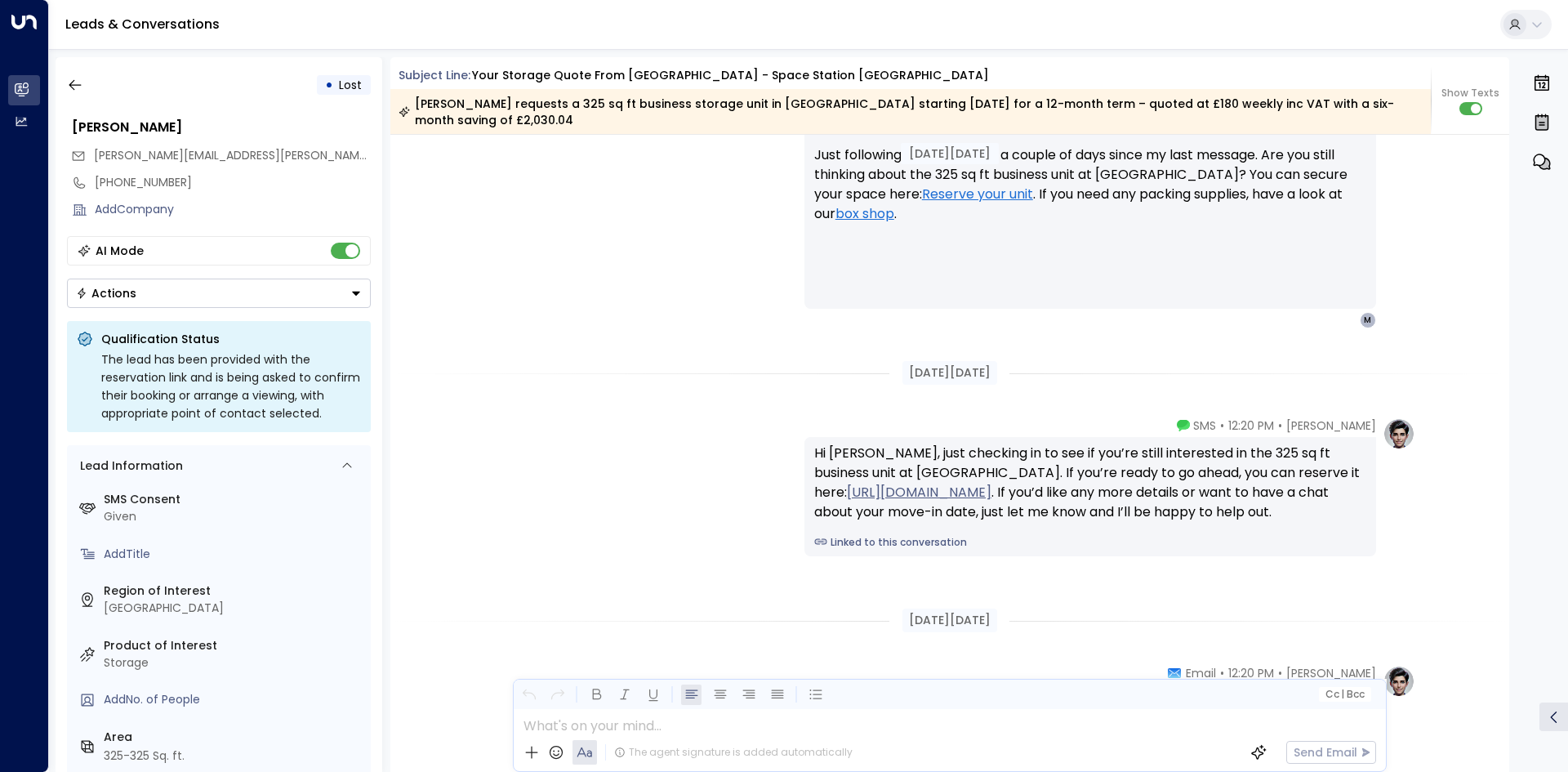
scroll to position [2599, 0]
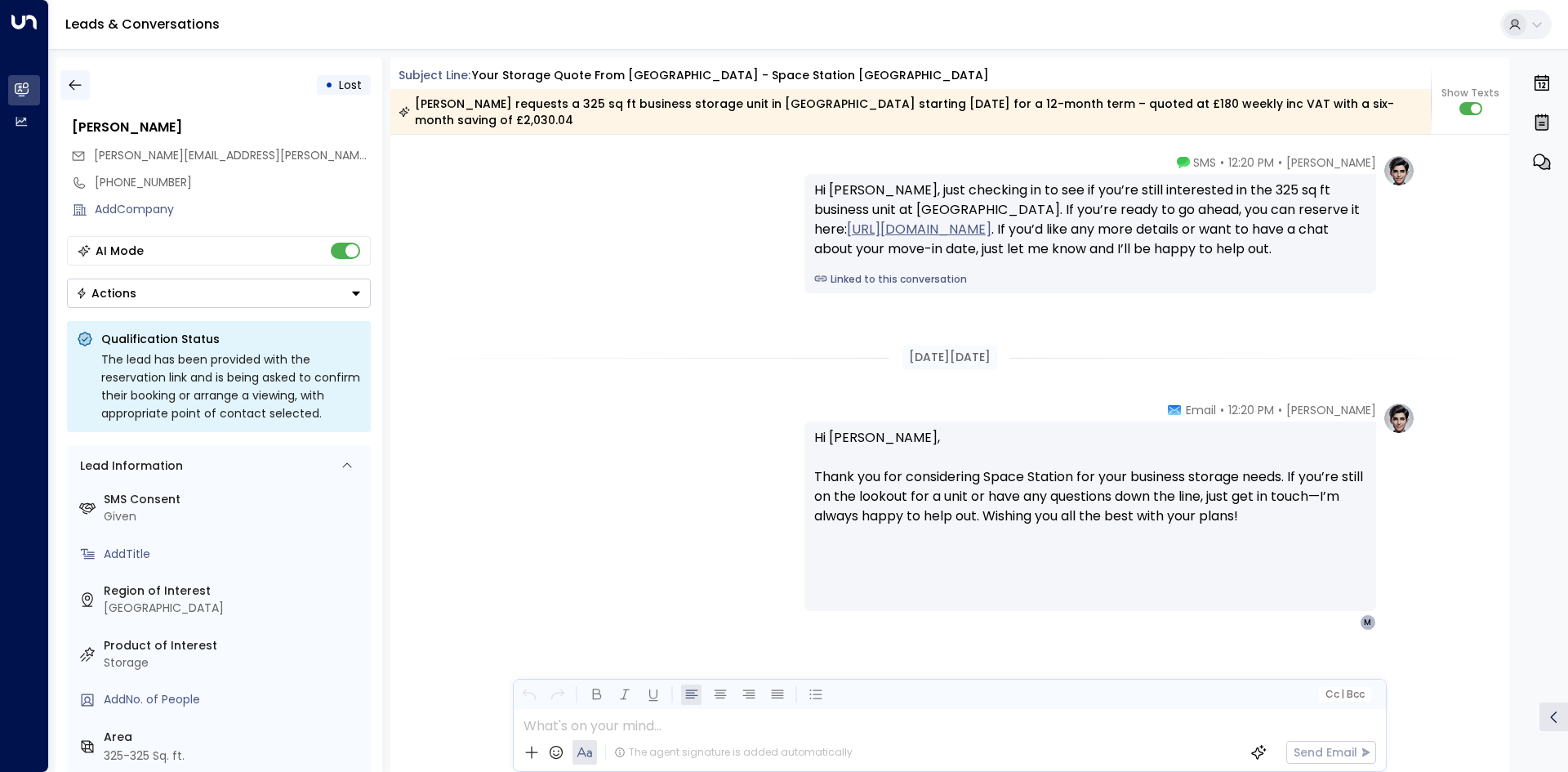
click at [71, 86] on icon "button" at bounding box center [75, 85] width 16 height 16
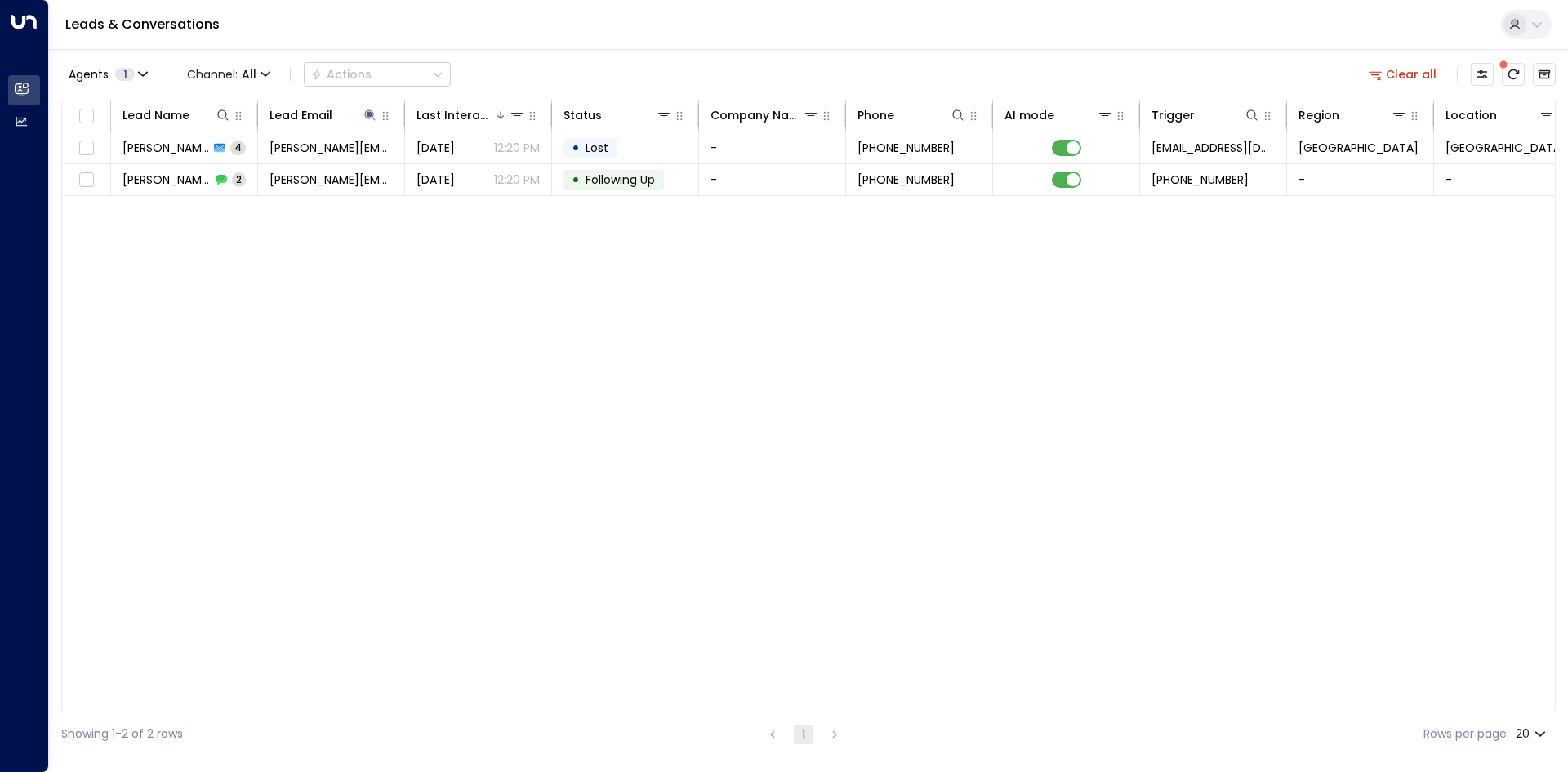
drag, startPoint x: 1400, startPoint y: 73, endPoint x: 1362, endPoint y: 67, distance: 38.5
click at [1400, 72] on button "Clear all" at bounding box center [1404, 75] width 82 height 23
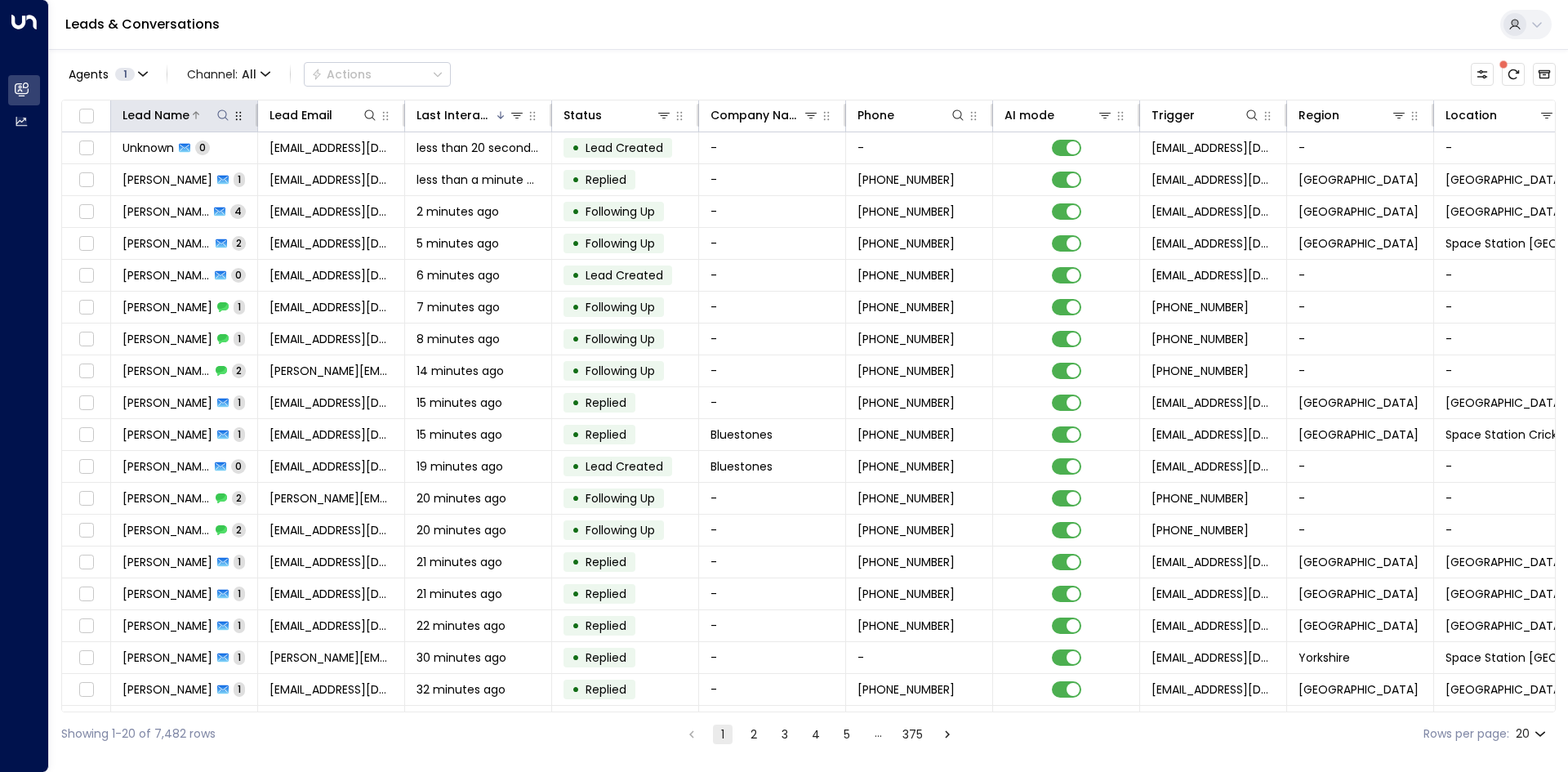
click at [228, 115] on icon at bounding box center [223, 115] width 13 height 13
type input "*******"
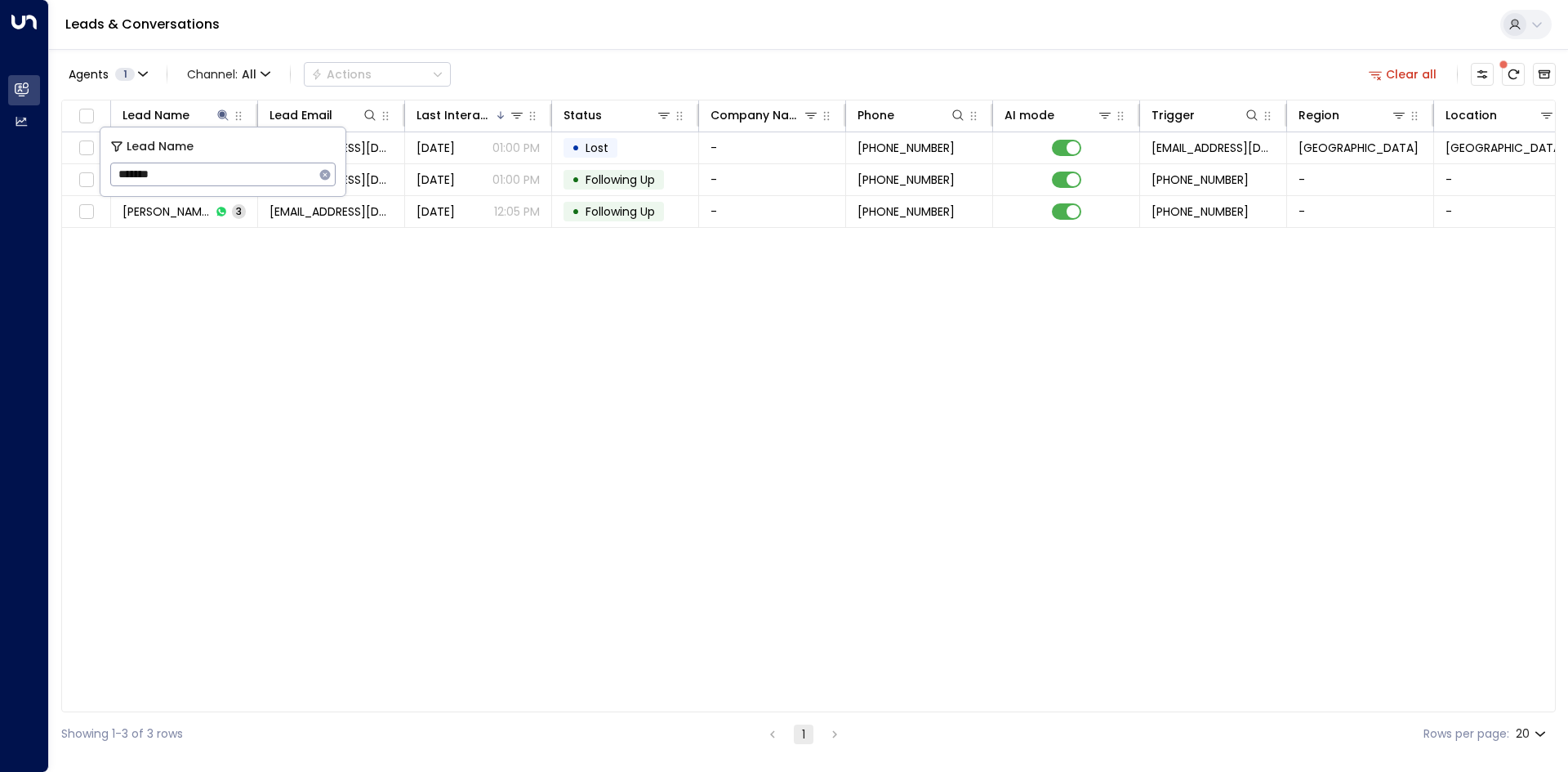
click at [324, 298] on div "Lead Name Lead Email Last Interacted Status Company Name Phone AI mode Trigger …" at bounding box center [809, 406] width 1495 height 612
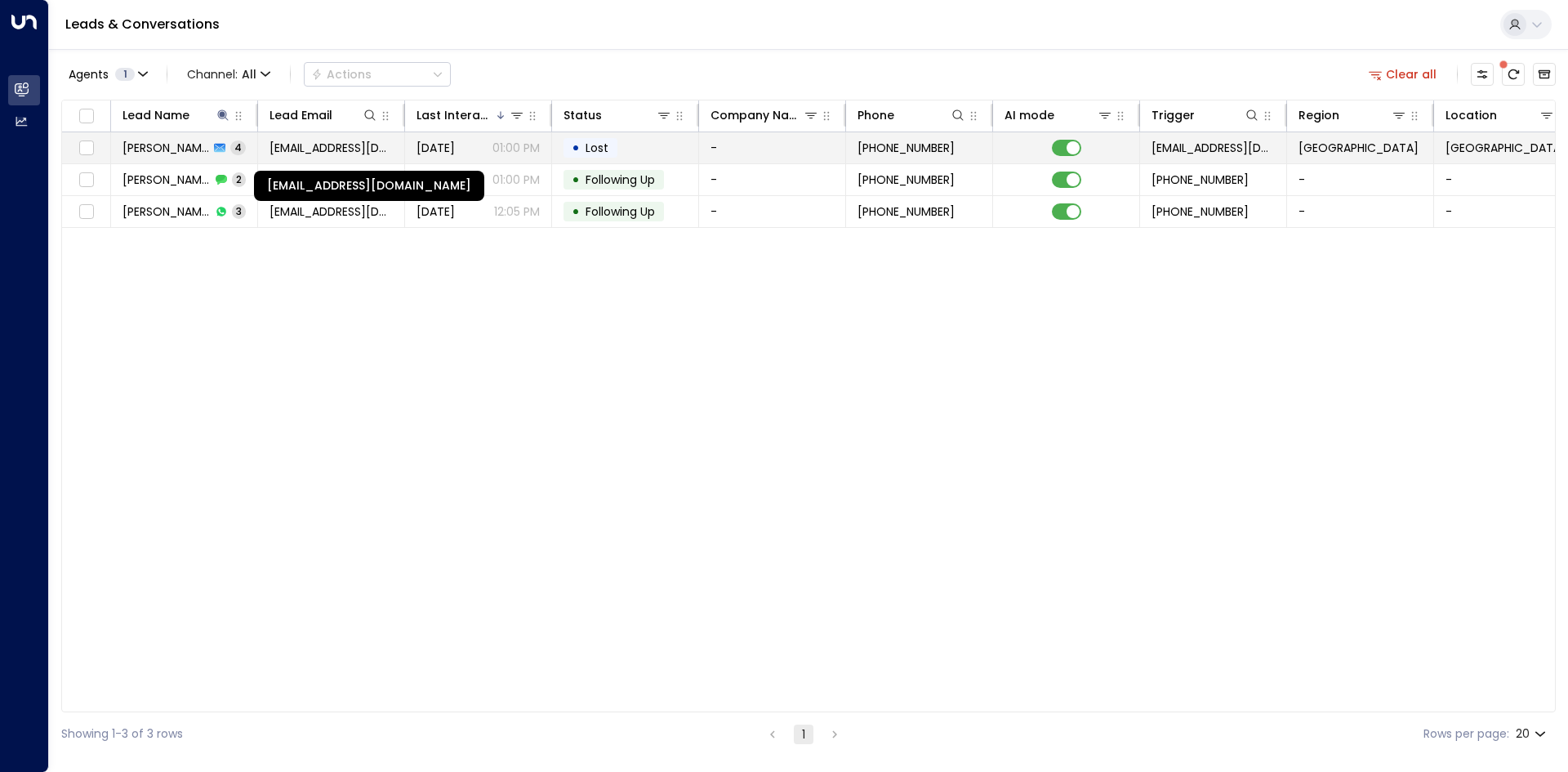
click at [392, 143] on span "[EMAIL_ADDRESS][DOMAIN_NAME]" at bounding box center [331, 148] width 123 height 16
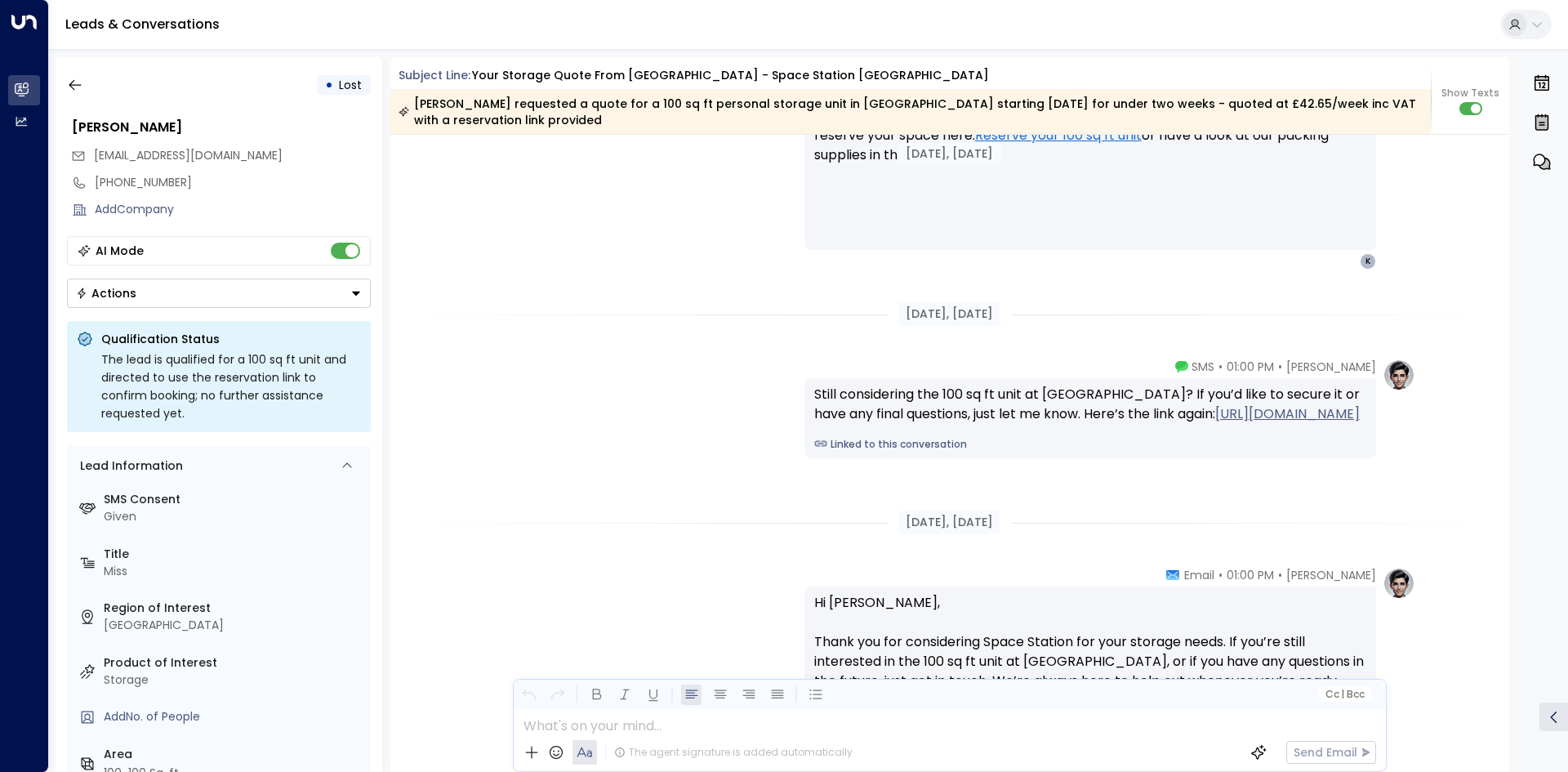
scroll to position [2288, 0]
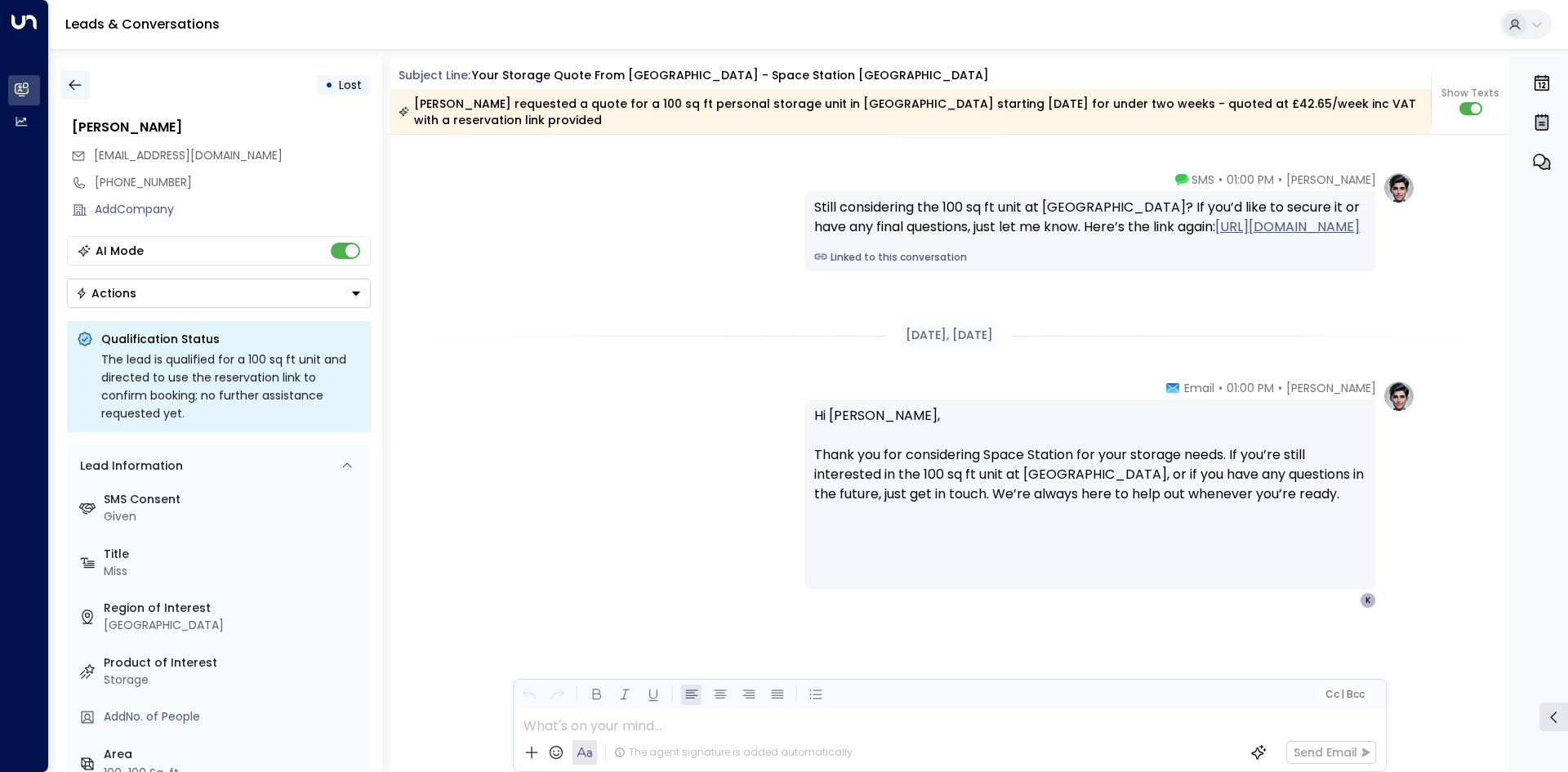
click at [79, 94] on button "button" at bounding box center [75, 85] width 29 height 29
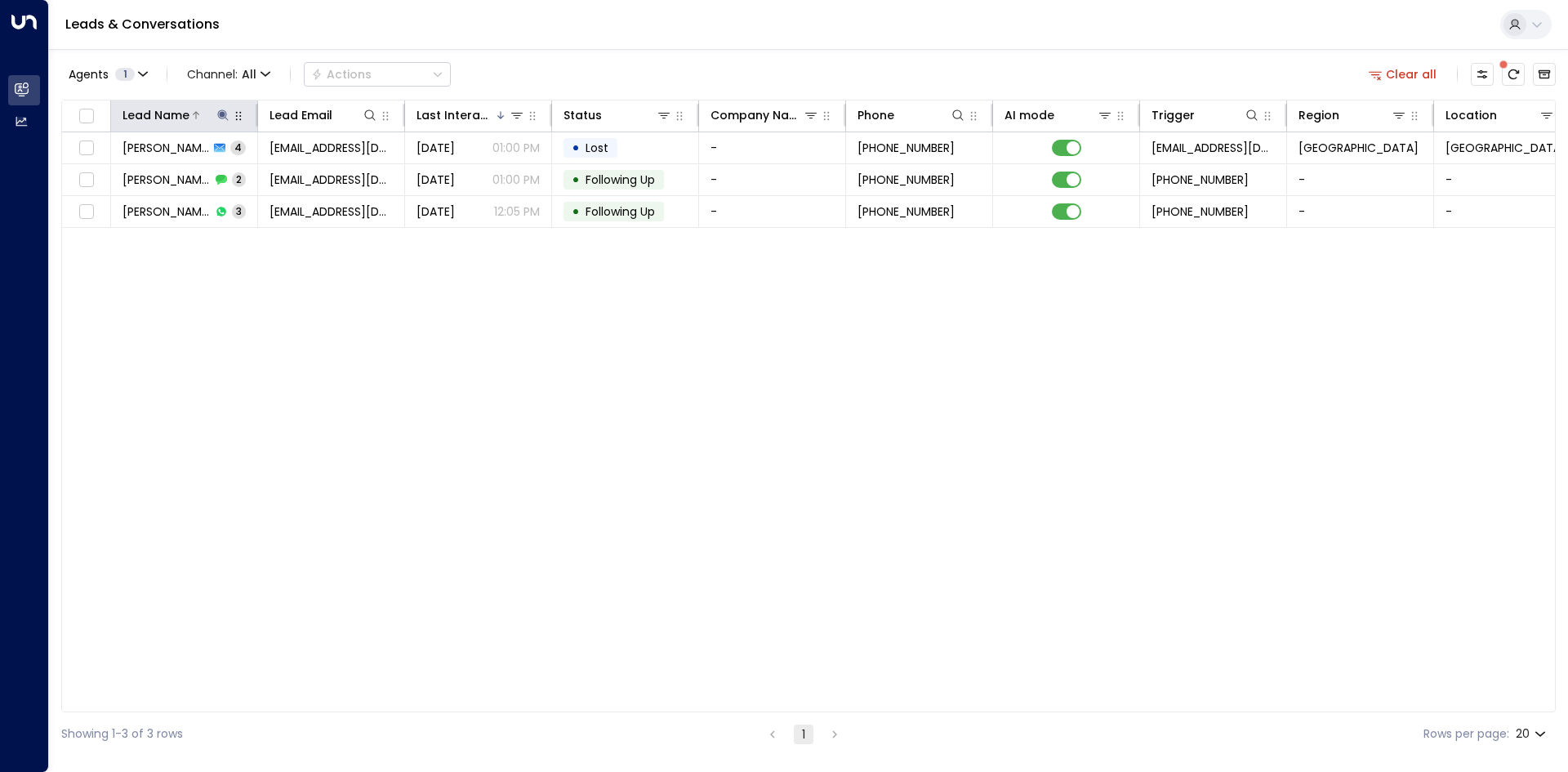
click at [218, 116] on icon at bounding box center [223, 115] width 13 height 13
click at [319, 171] on icon "button" at bounding box center [324, 175] width 13 height 13
click at [250, 169] on input "text" at bounding box center [223, 175] width 226 height 30
type input "****"
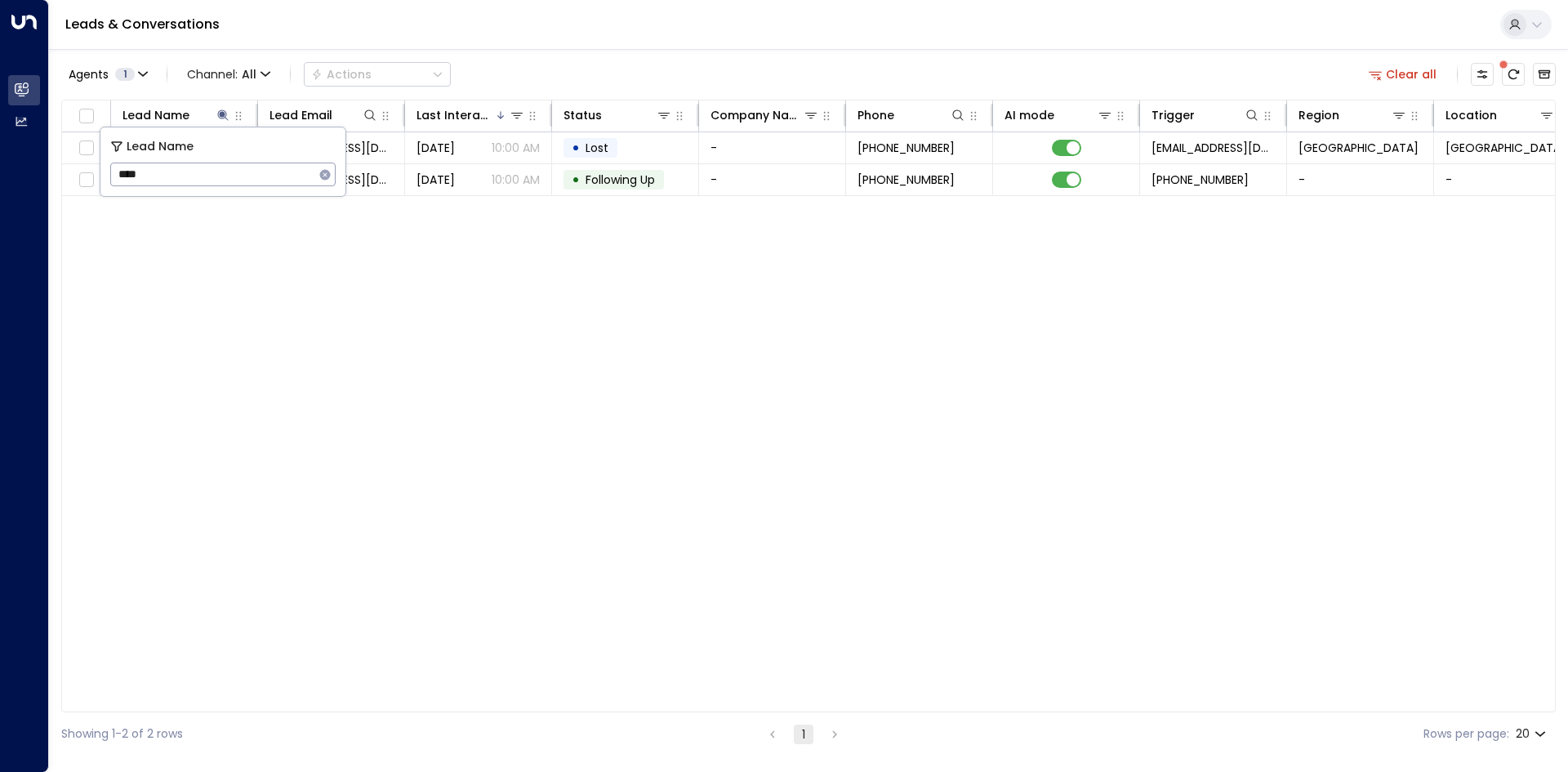
click at [245, 321] on div "Lead Name Lead Email Last Interacted Status Company Name Phone AI mode Trigger …" at bounding box center [809, 406] width 1495 height 612
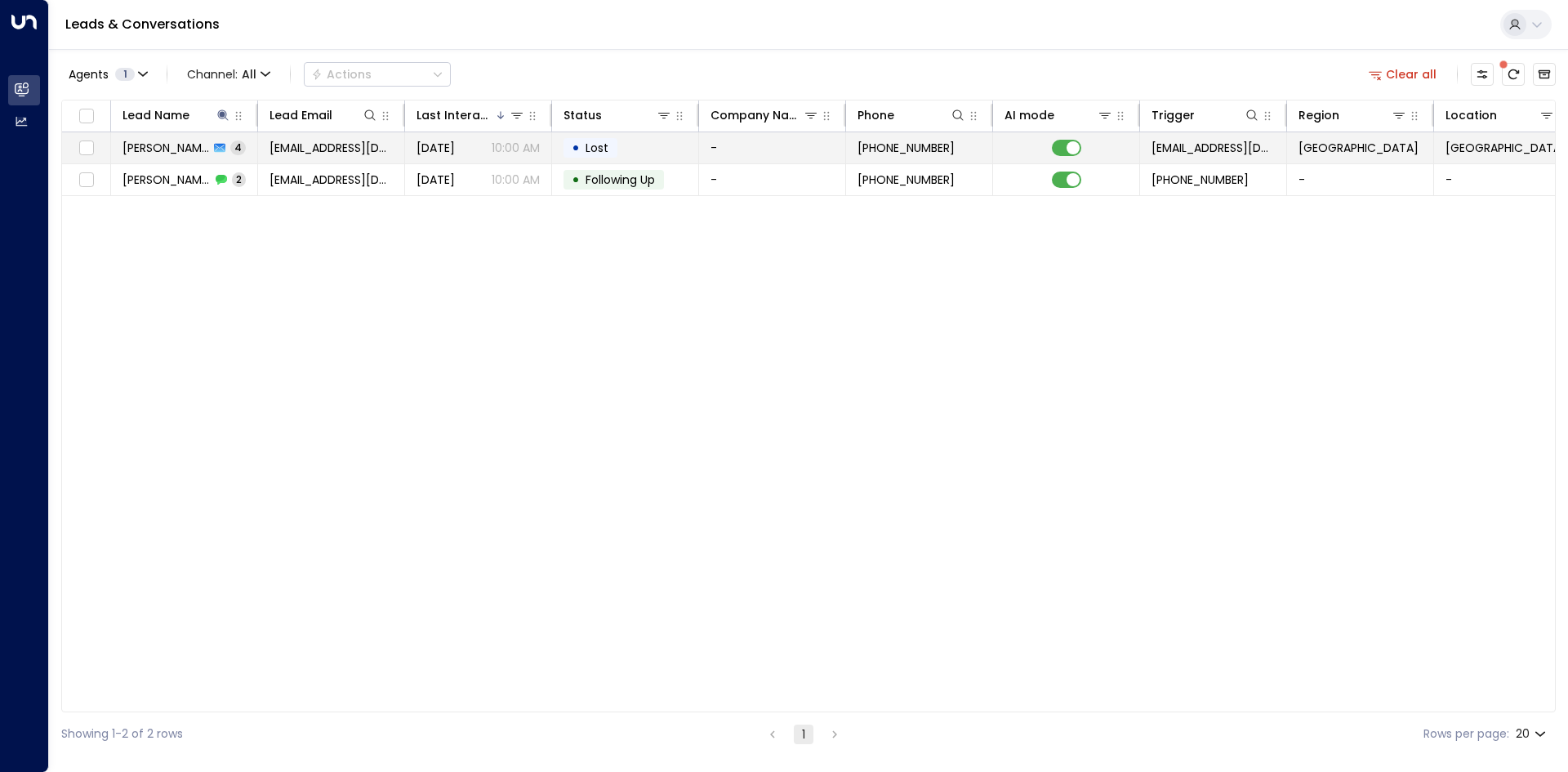
click at [242, 151] on span "4" at bounding box center [237, 148] width 15 height 14
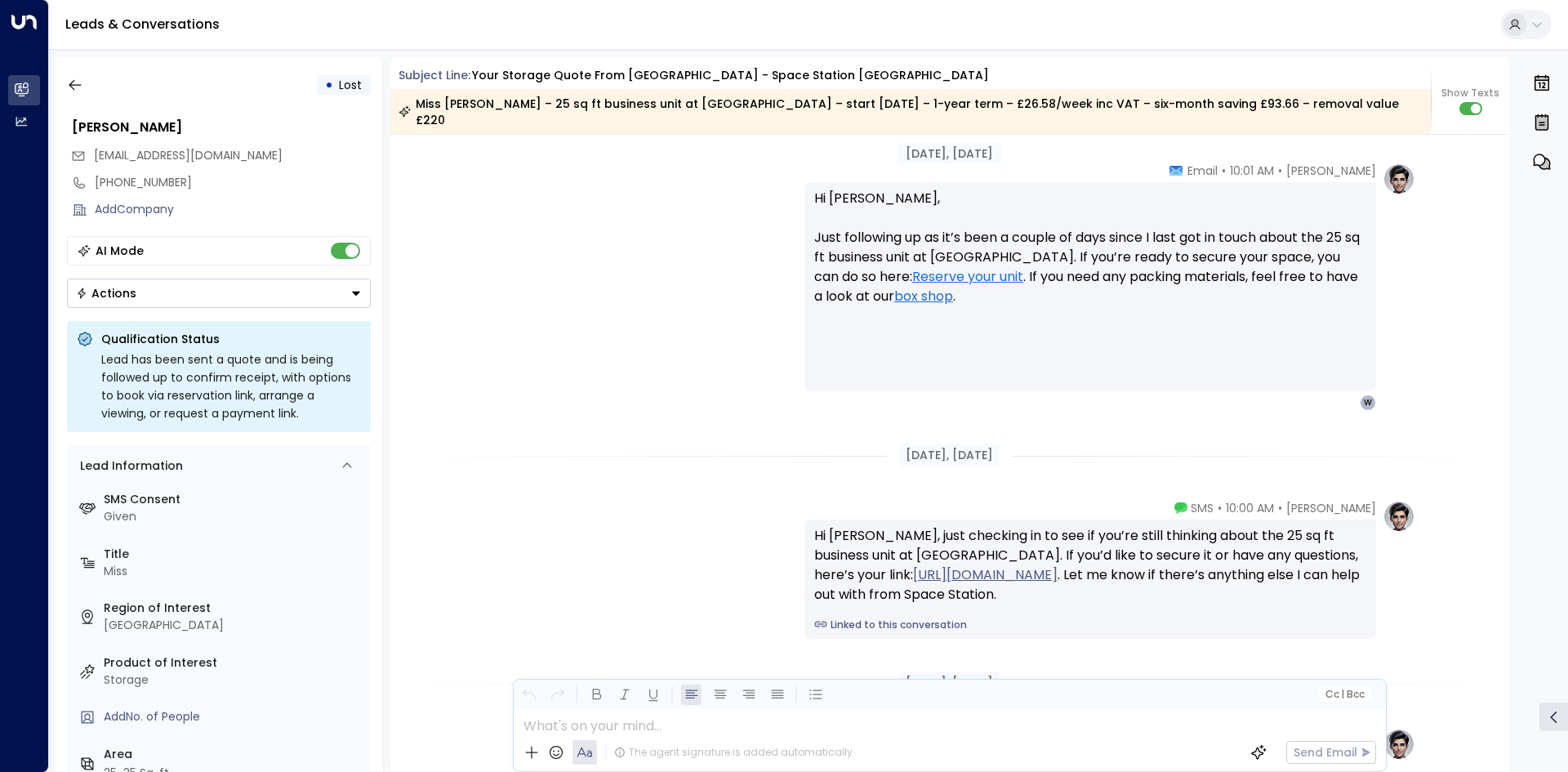
scroll to position [2311, 0]
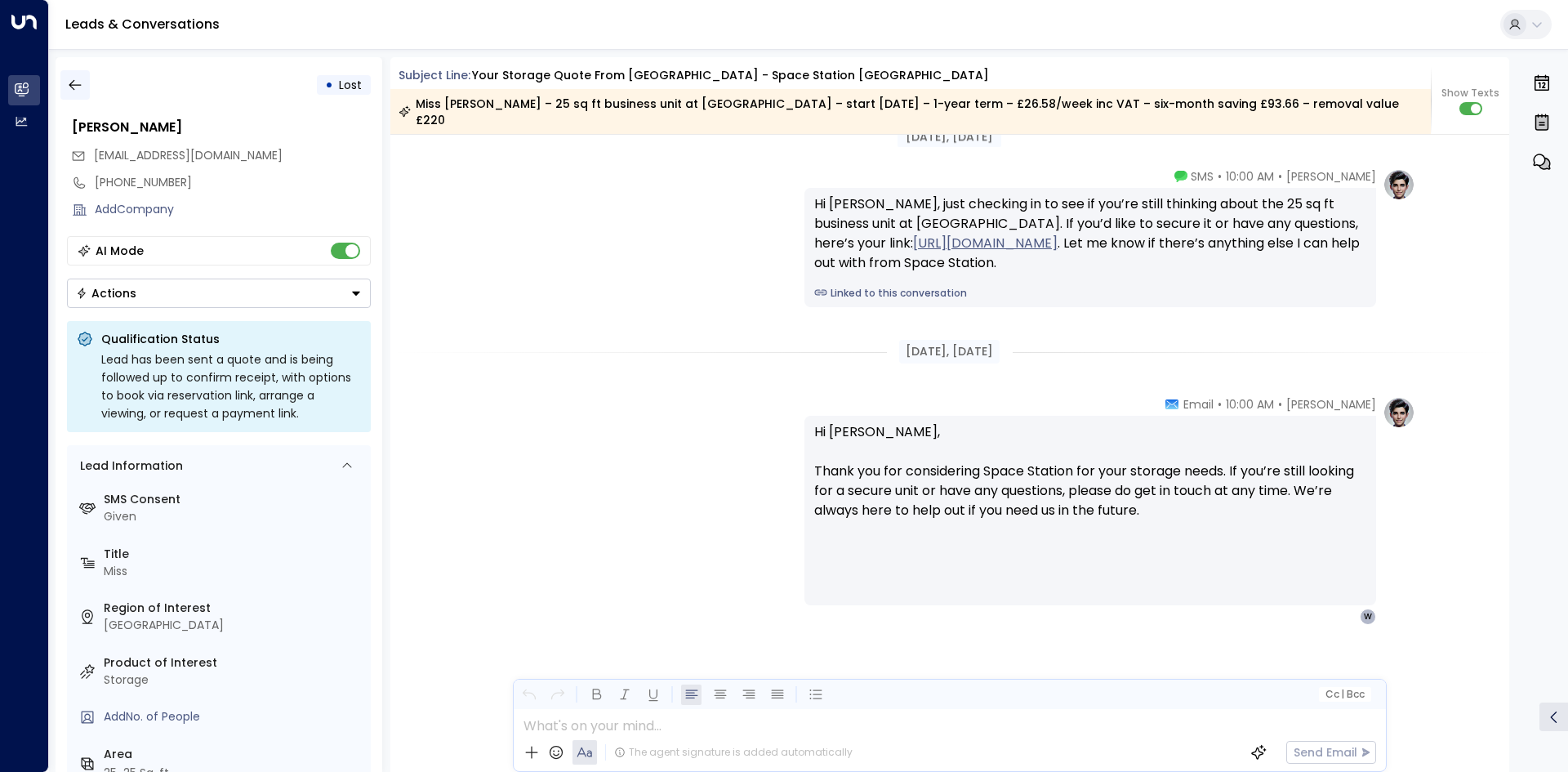
click at [78, 90] on icon "button" at bounding box center [75, 85] width 16 height 16
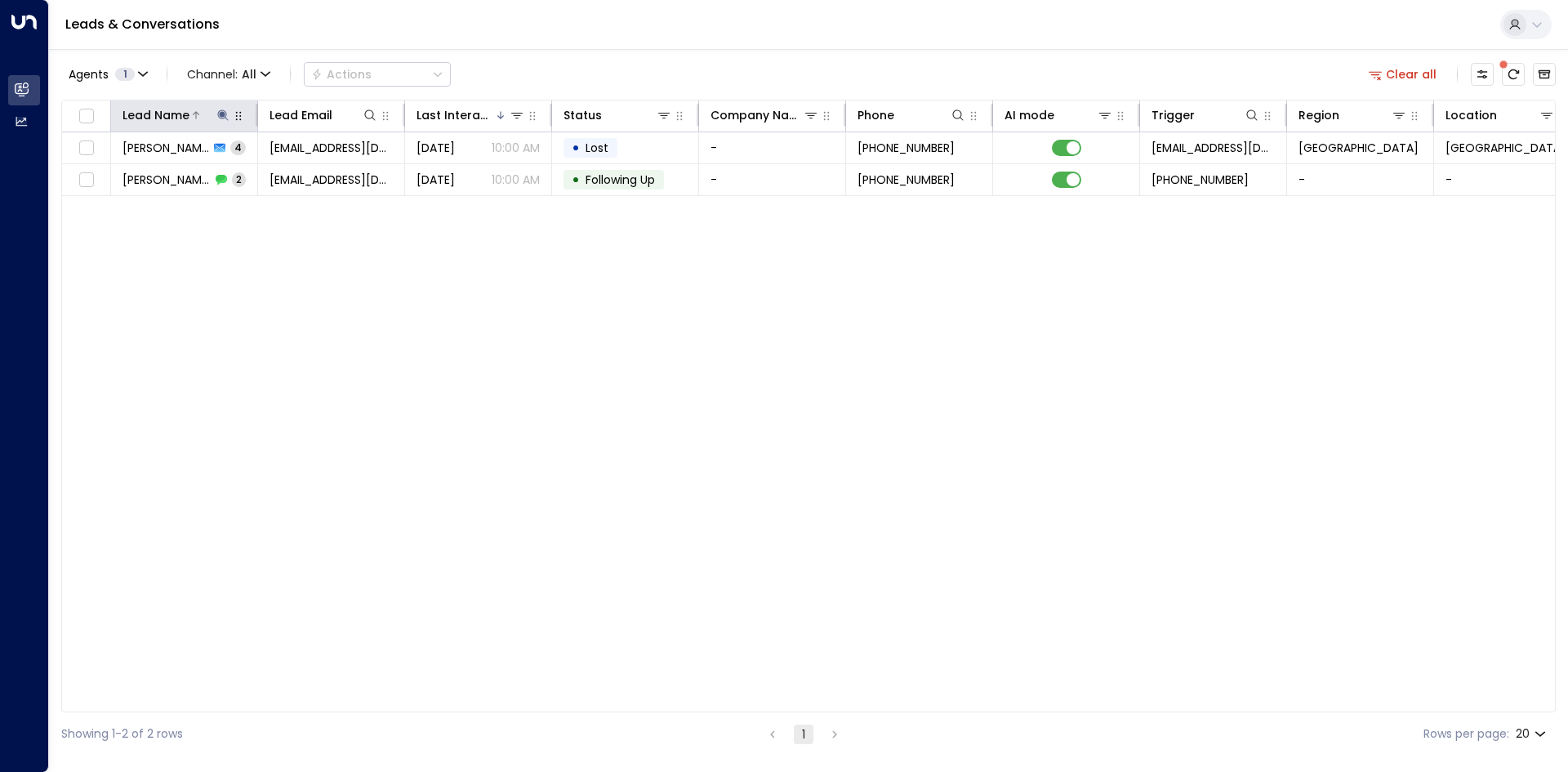
click at [223, 116] on icon at bounding box center [223, 115] width 11 height 11
click at [316, 174] on button "button" at bounding box center [325, 175] width 21 height 21
click at [275, 171] on input "text" at bounding box center [223, 175] width 226 height 30
type input "*******"
click at [390, 242] on div "Lead Name Lead Email Last Interacted Status Company Name Phone AI mode Trigger …" at bounding box center [809, 406] width 1495 height 612
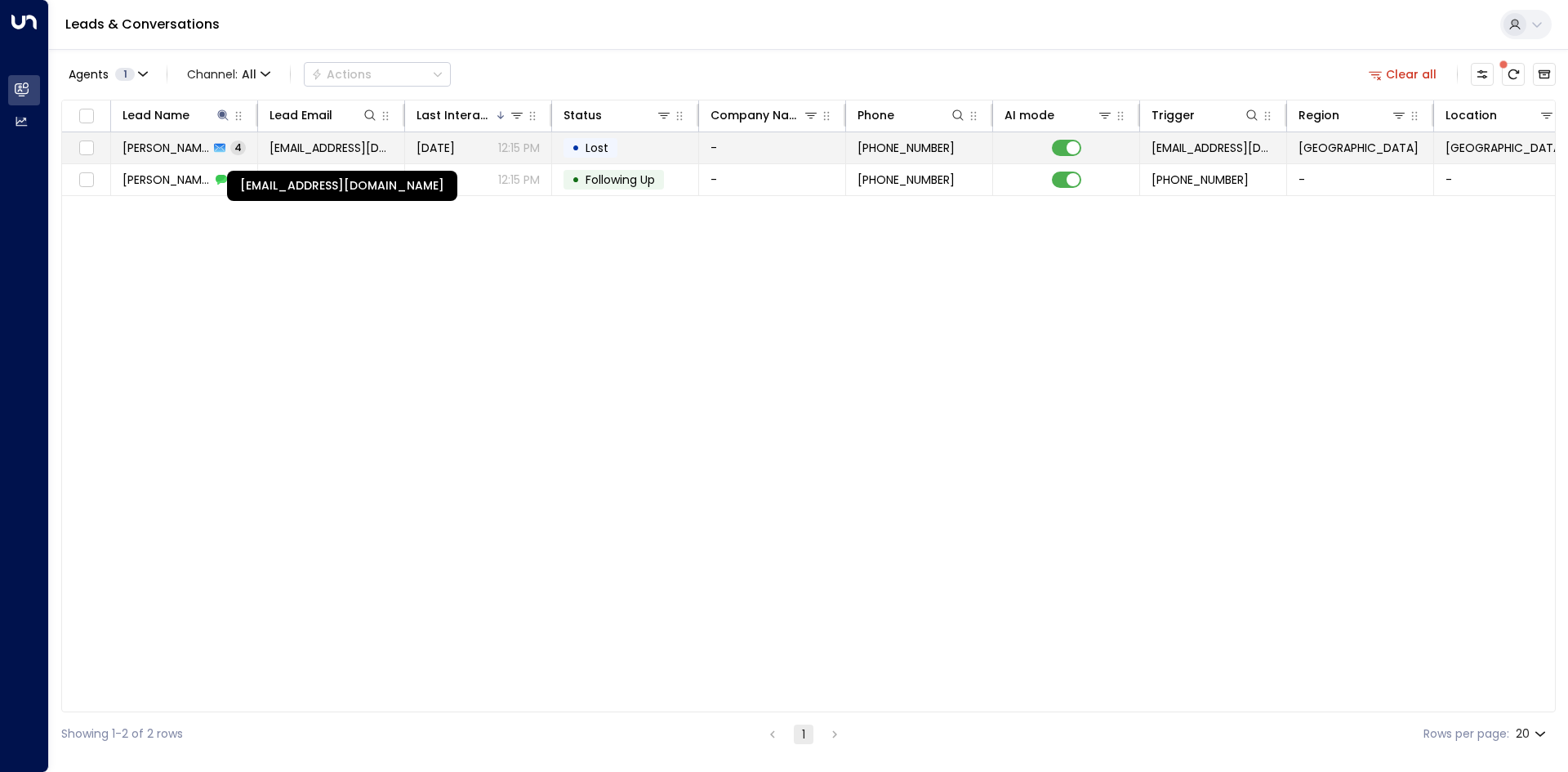
click at [341, 152] on span "[EMAIL_ADDRESS][DOMAIN_NAME]" at bounding box center [331, 148] width 123 height 16
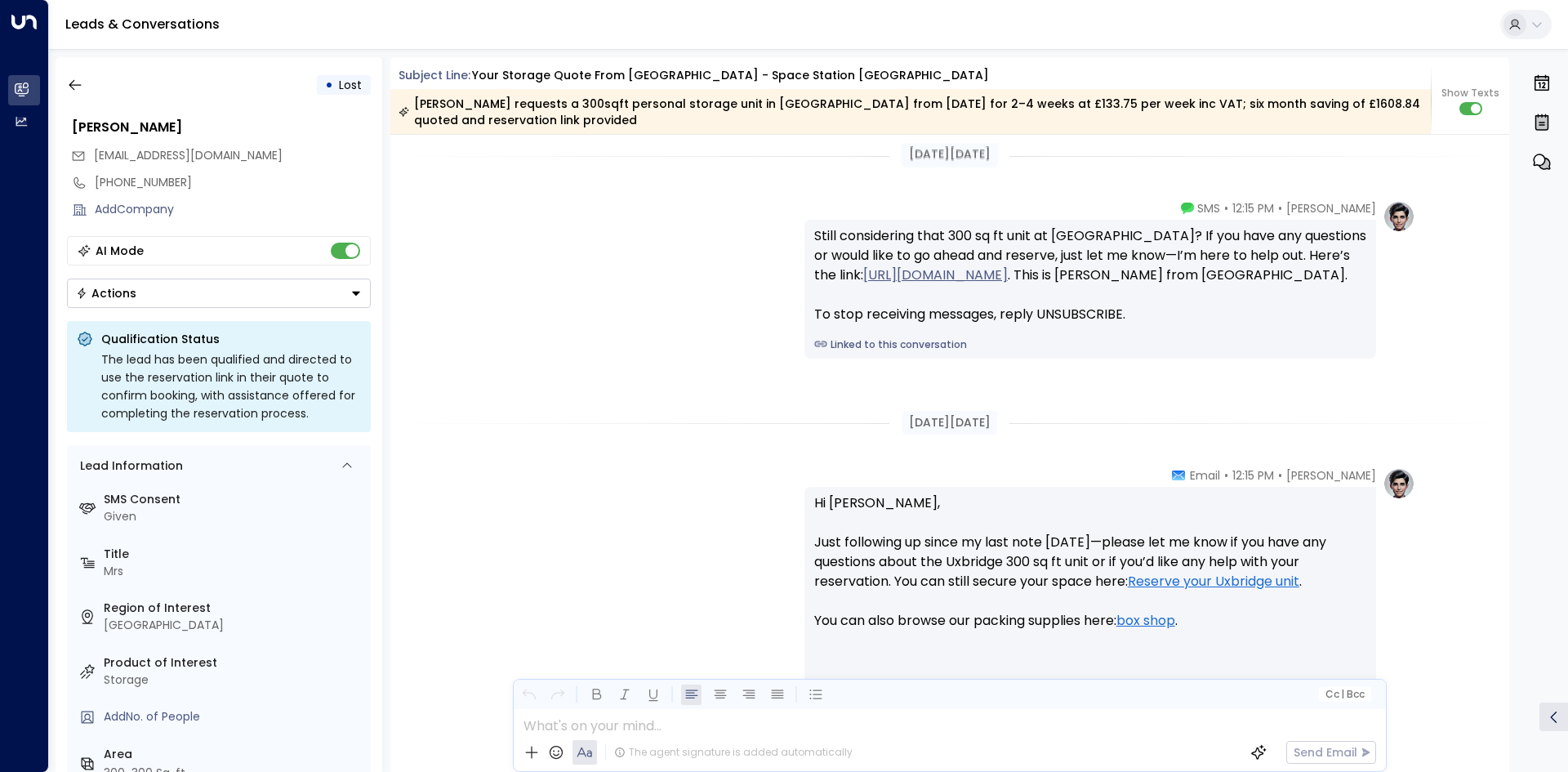
scroll to position [2308, 0]
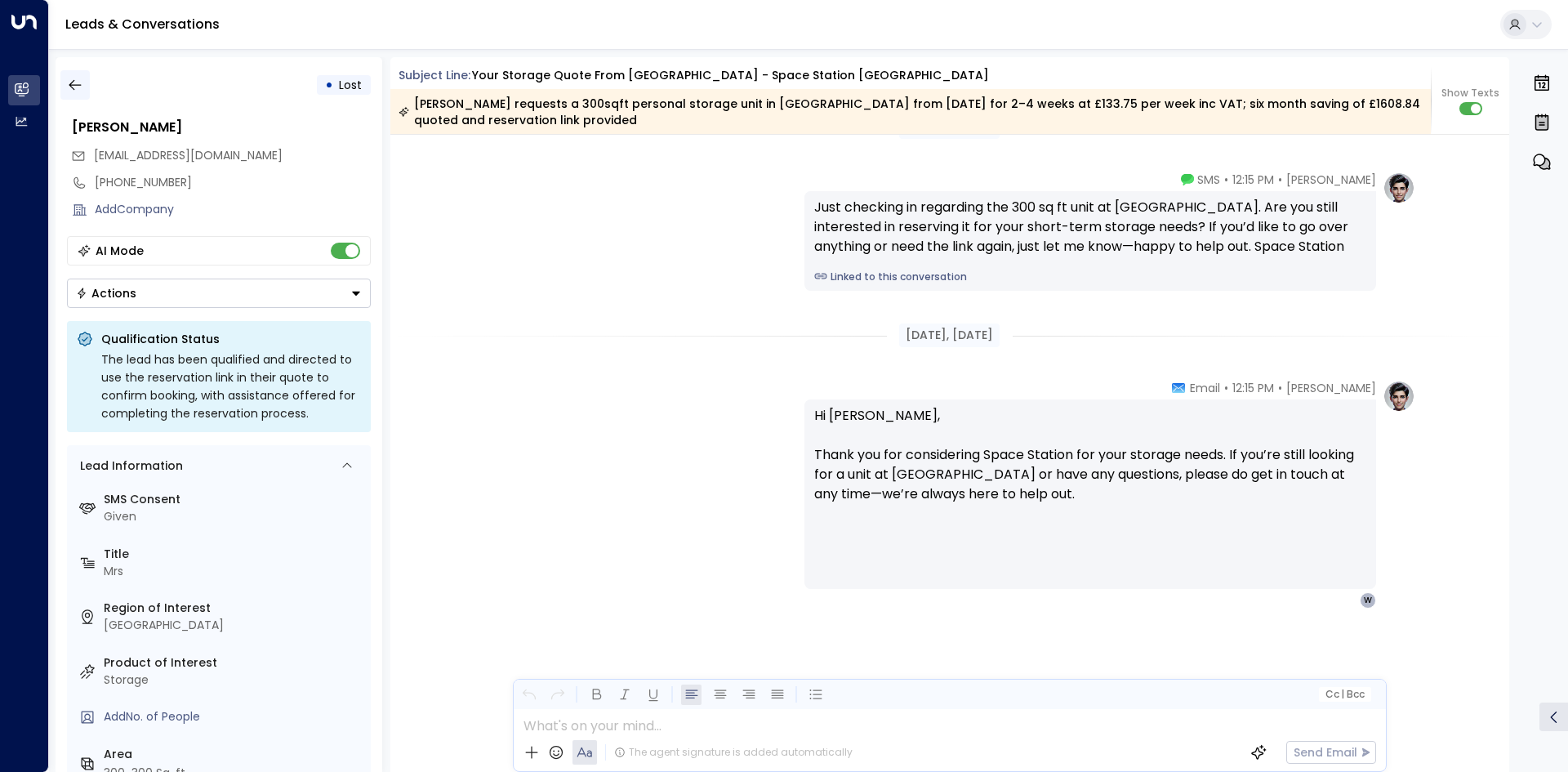
click at [86, 90] on button "button" at bounding box center [75, 85] width 29 height 29
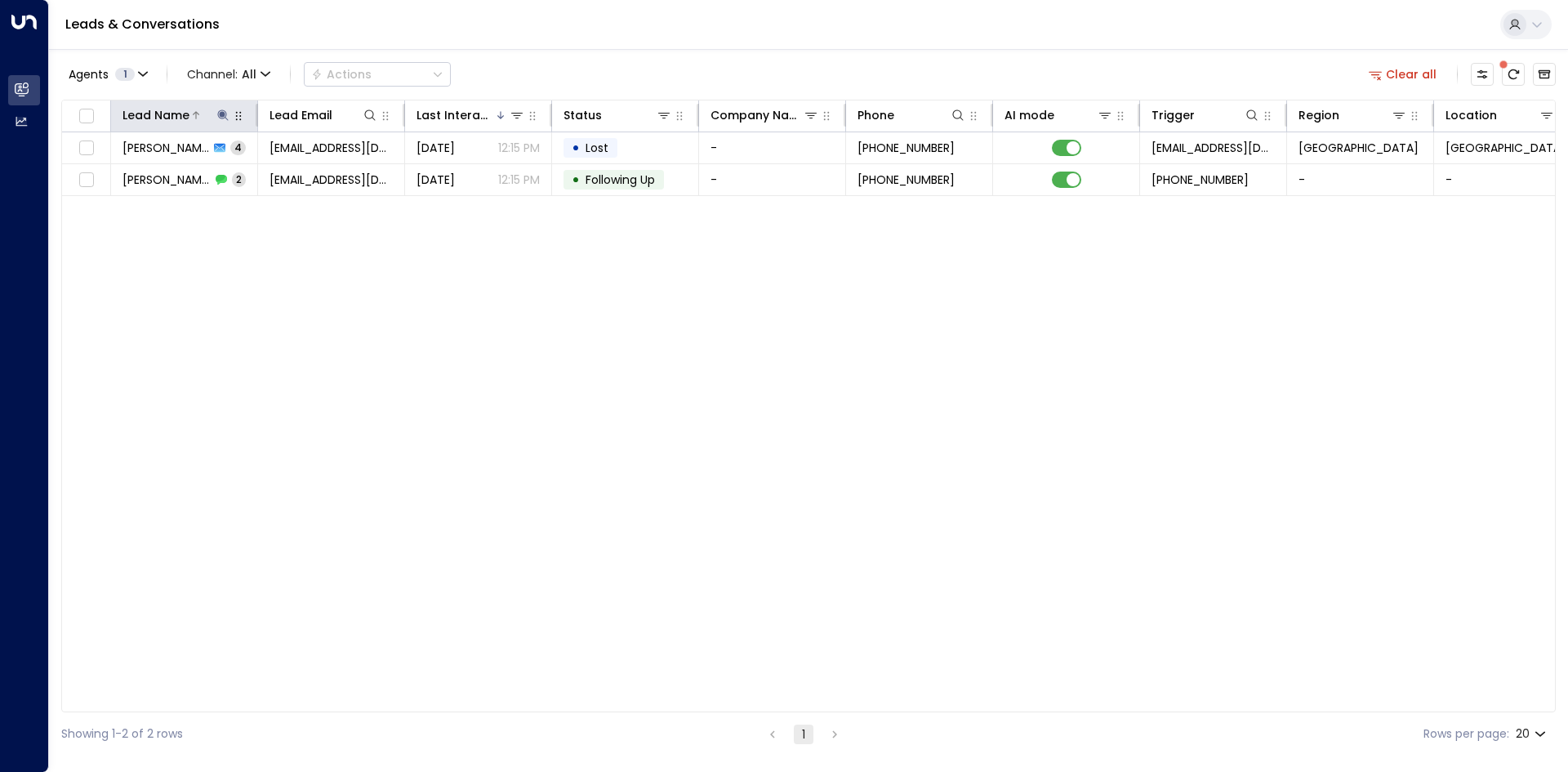
click at [228, 112] on icon at bounding box center [223, 115] width 13 height 13
drag, startPoint x: 323, startPoint y: 170, endPoint x: 216, endPoint y: 182, distance: 107.7
click at [322, 169] on icon "button" at bounding box center [324, 175] width 13 height 13
click at [216, 182] on input "text" at bounding box center [223, 175] width 226 height 30
type input "******"
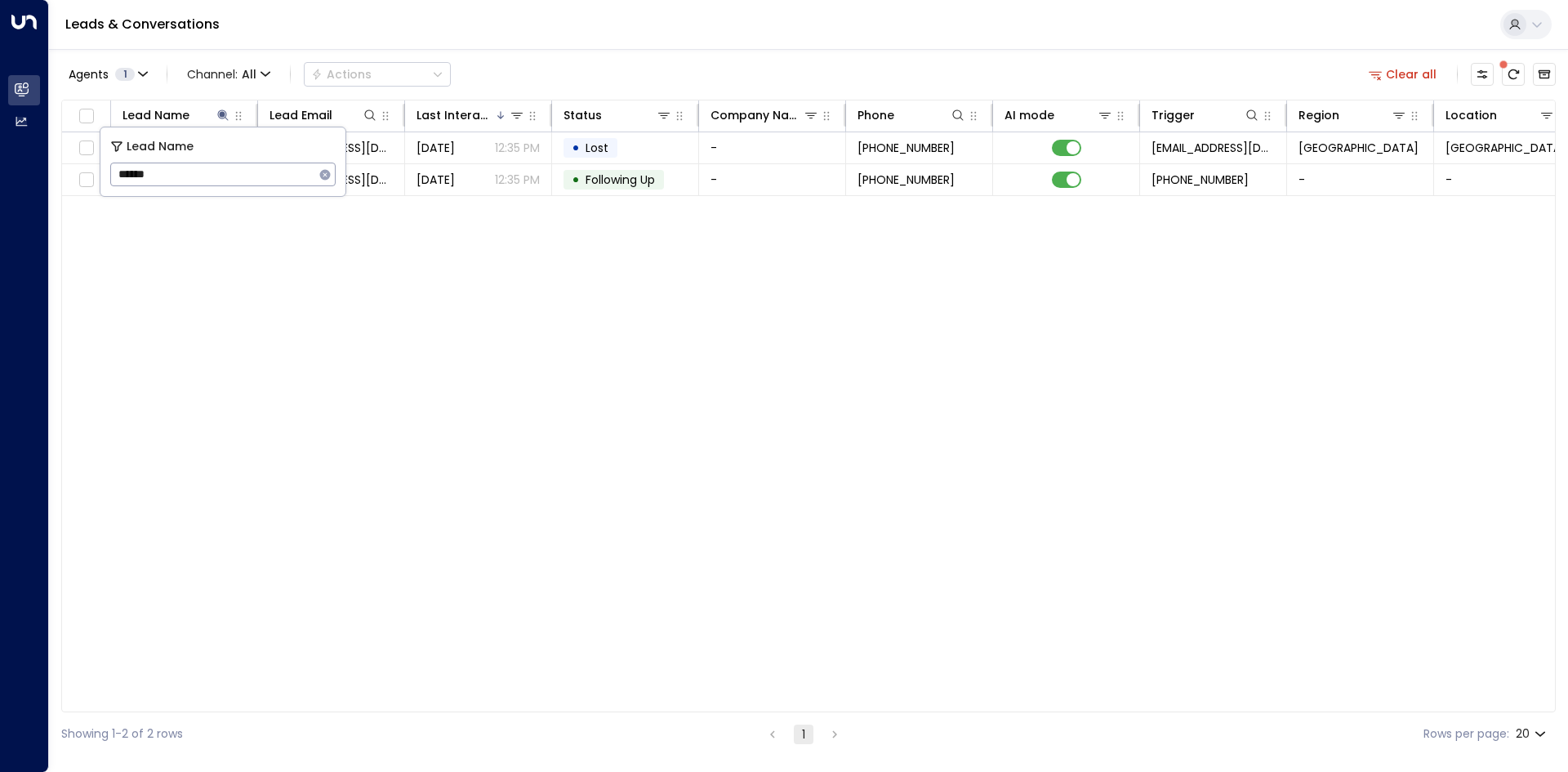
click at [463, 275] on div "Lead Name Lead Email Last Interacted Status Company Name Phone AI mode Trigger …" at bounding box center [809, 406] width 1495 height 612
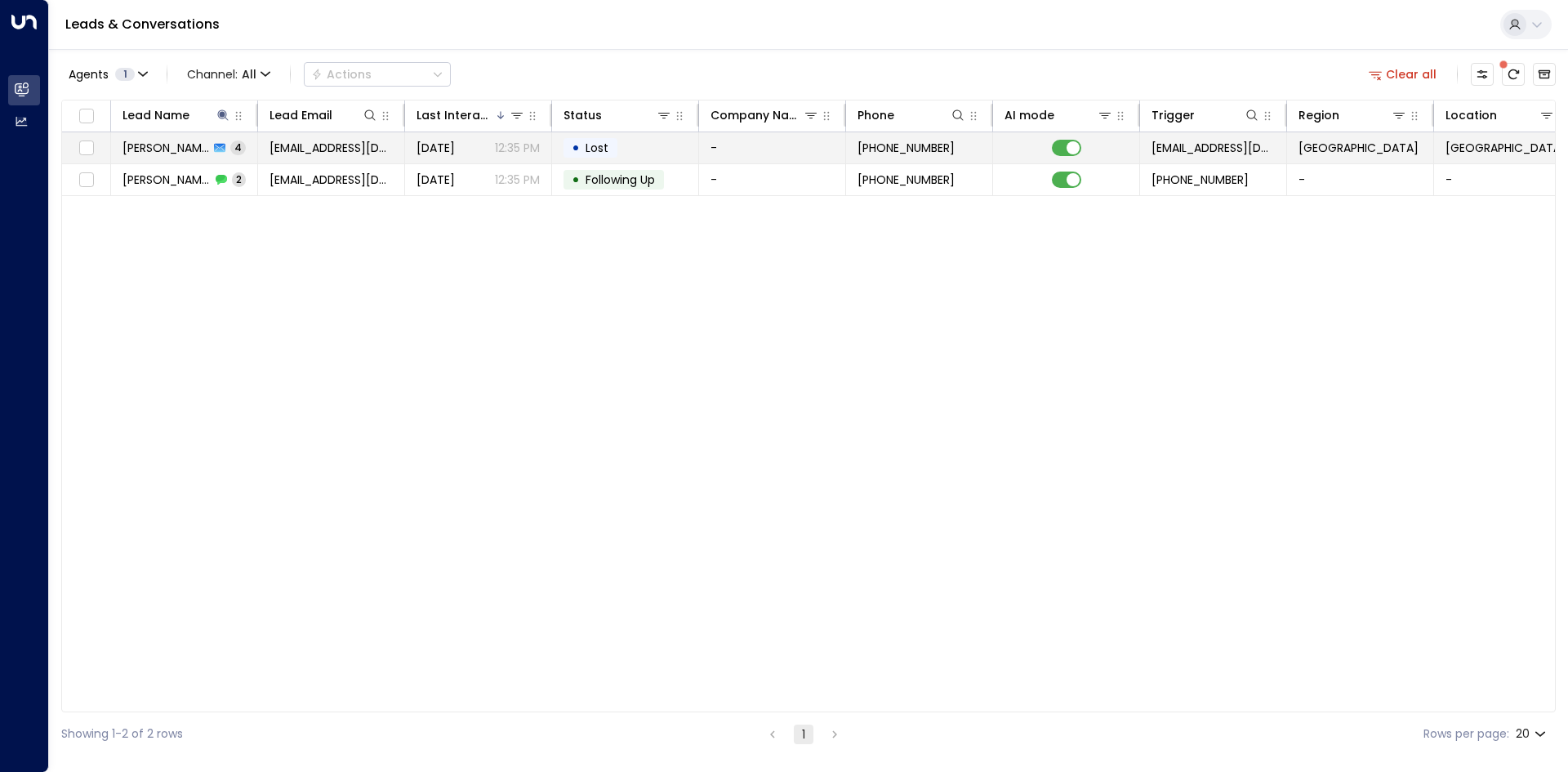
click at [314, 157] on td "[EMAIL_ADDRESS][DOMAIN_NAME]" at bounding box center [332, 147] width 147 height 31
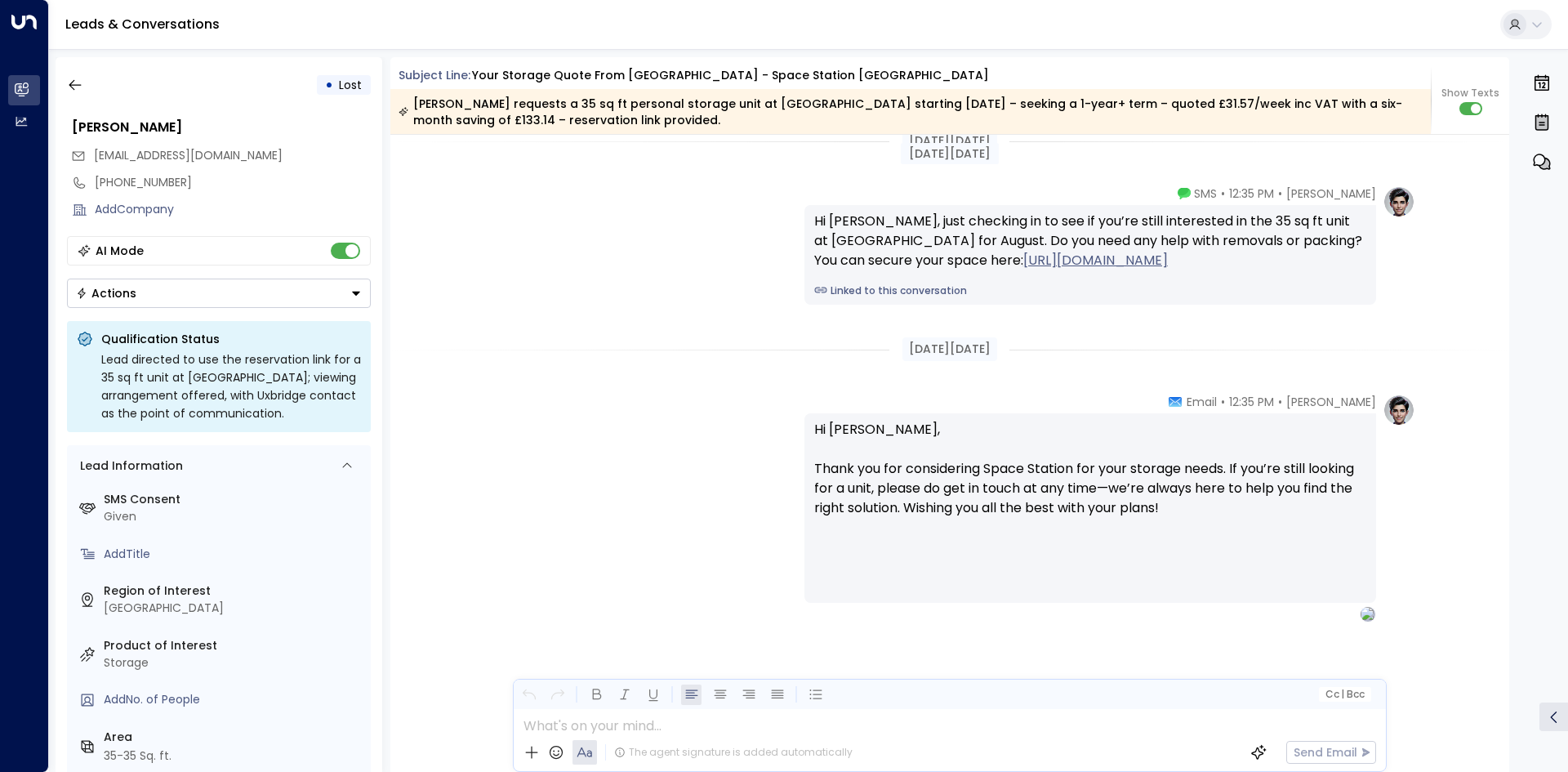
scroll to position [2347, 0]
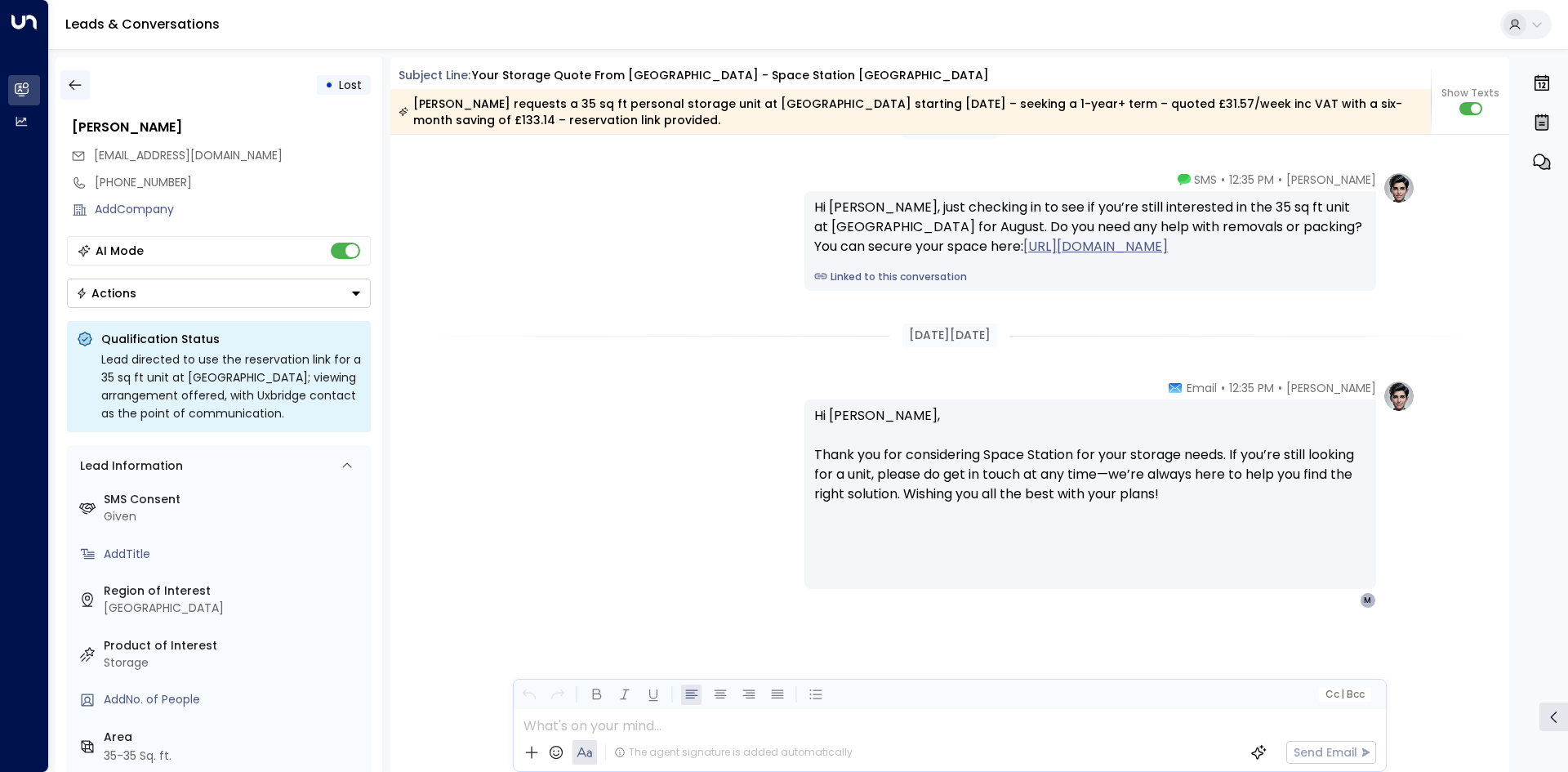
click at [88, 88] on button "button" at bounding box center [75, 85] width 29 height 29
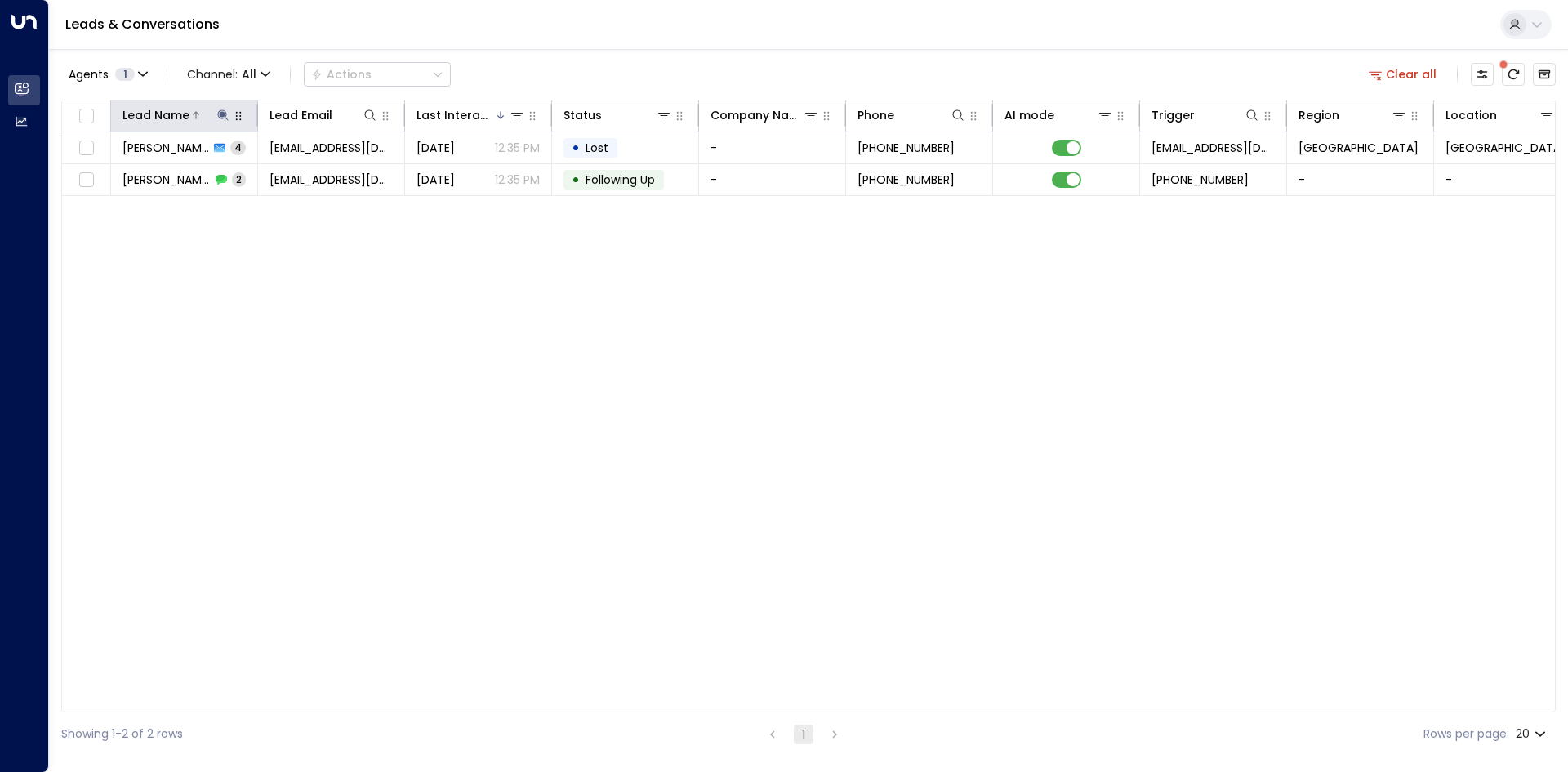
click at [218, 112] on icon at bounding box center [223, 115] width 13 height 13
drag, startPoint x: 320, startPoint y: 172, endPoint x: 219, endPoint y: 171, distance: 101.0
click at [320, 171] on icon "button" at bounding box center [324, 175] width 13 height 13
click at [207, 173] on input "text" at bounding box center [223, 175] width 226 height 30
type input "******"
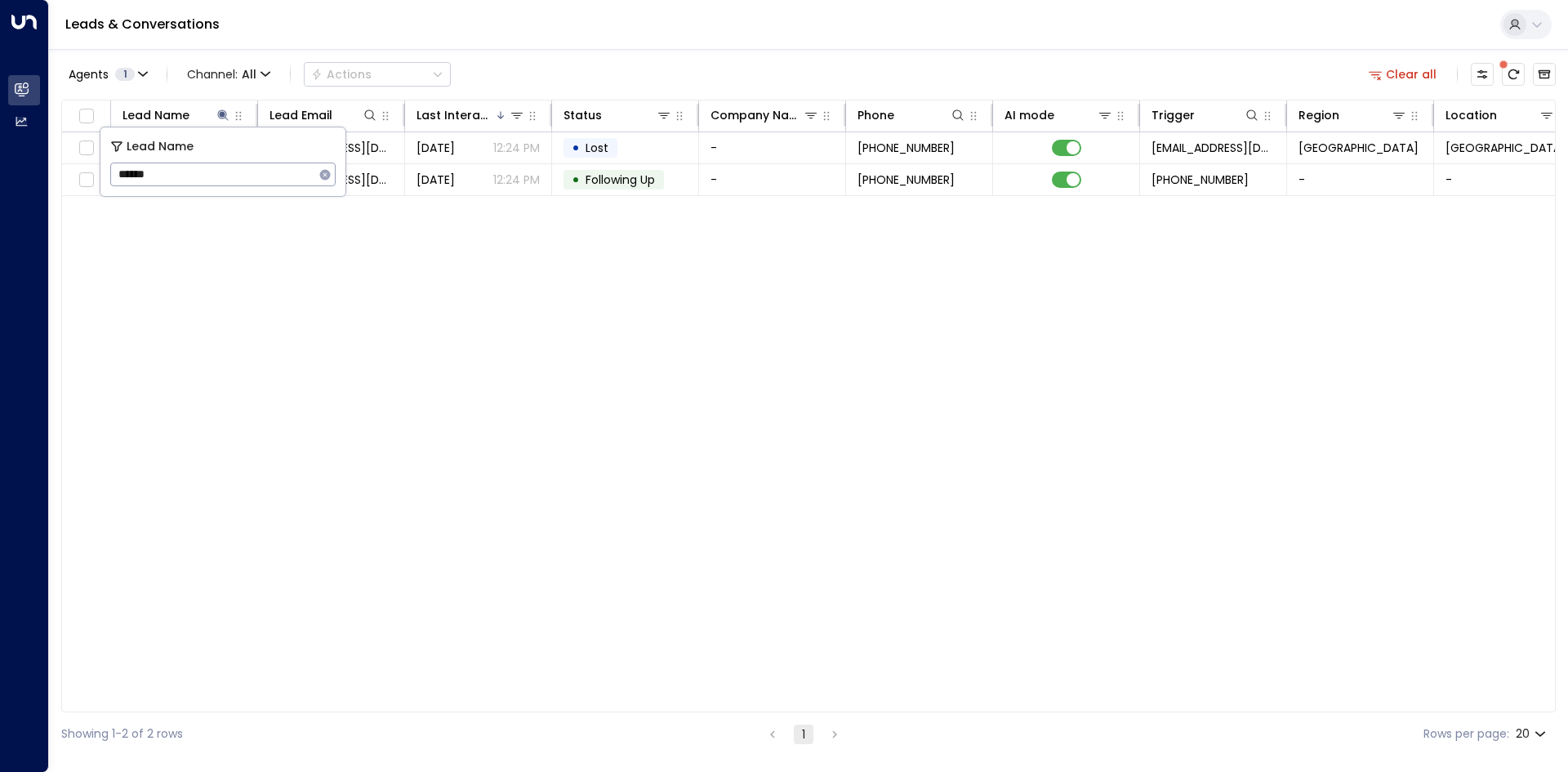
click at [455, 303] on div "Lead Name Lead Email Last Interacted Status Company Name Phone AI mode Trigger …" at bounding box center [809, 406] width 1495 height 612
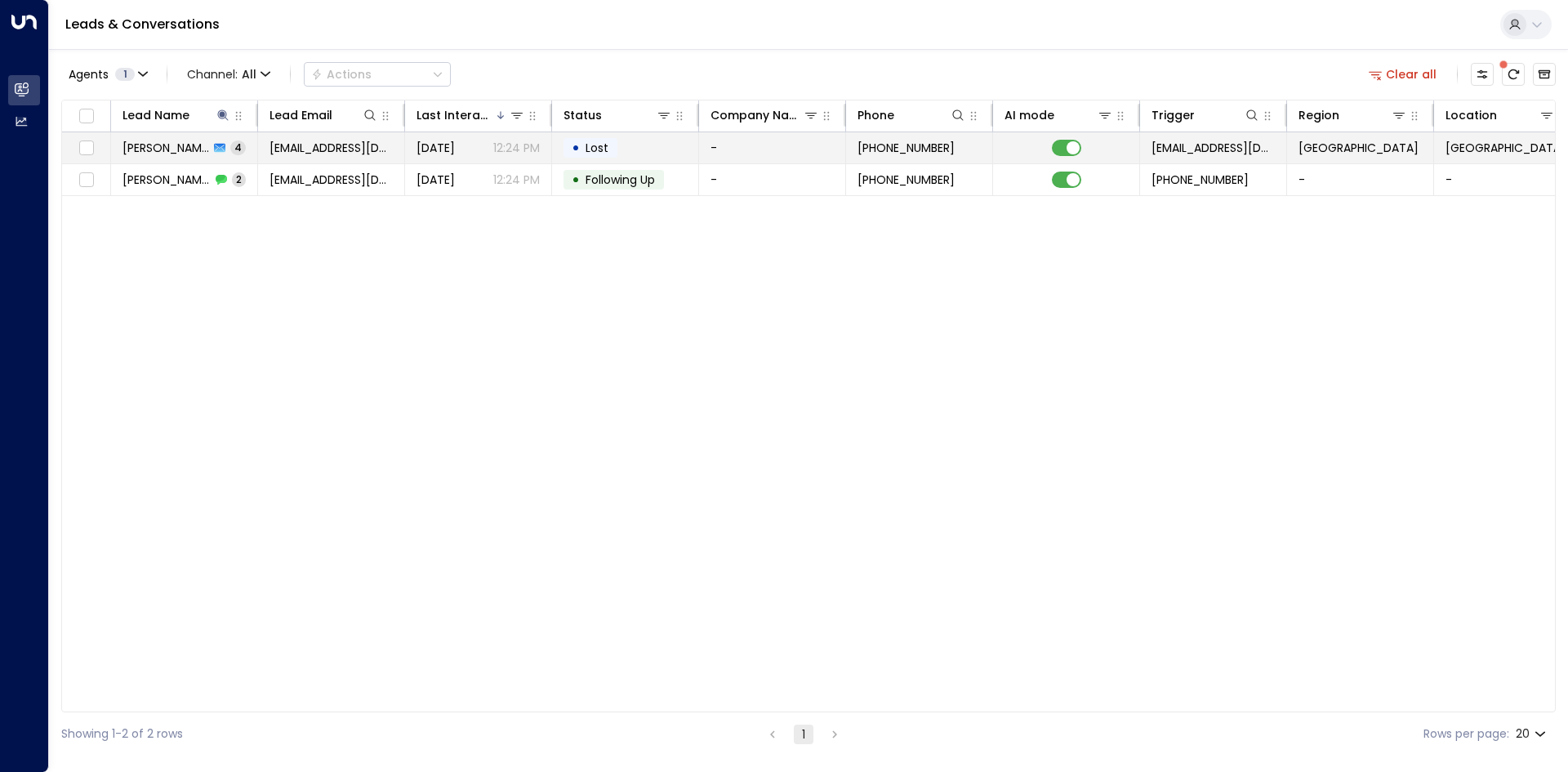
click at [350, 158] on td "[EMAIL_ADDRESS][DOMAIN_NAME]" at bounding box center [332, 147] width 147 height 31
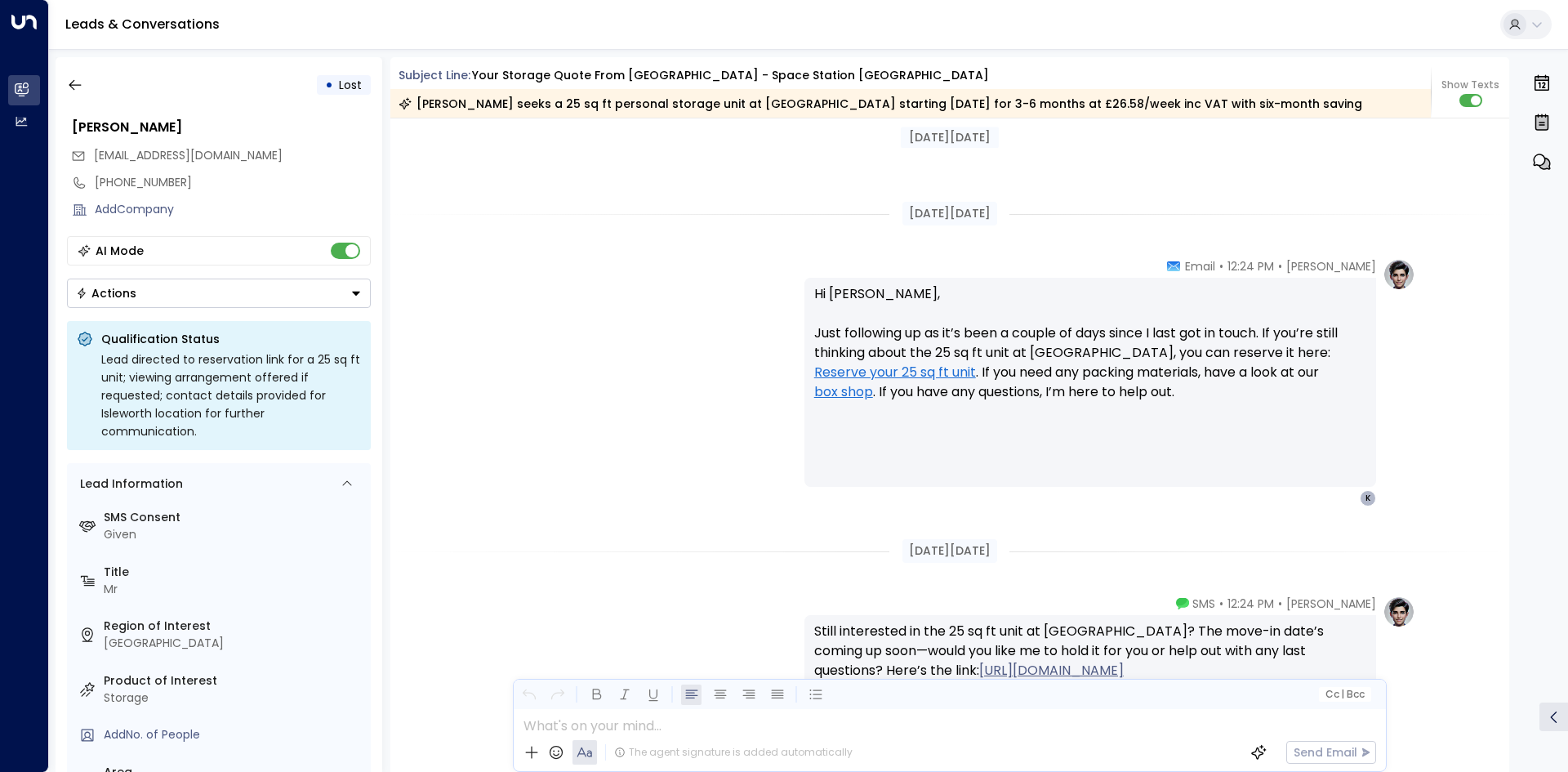
scroll to position [2471, 0]
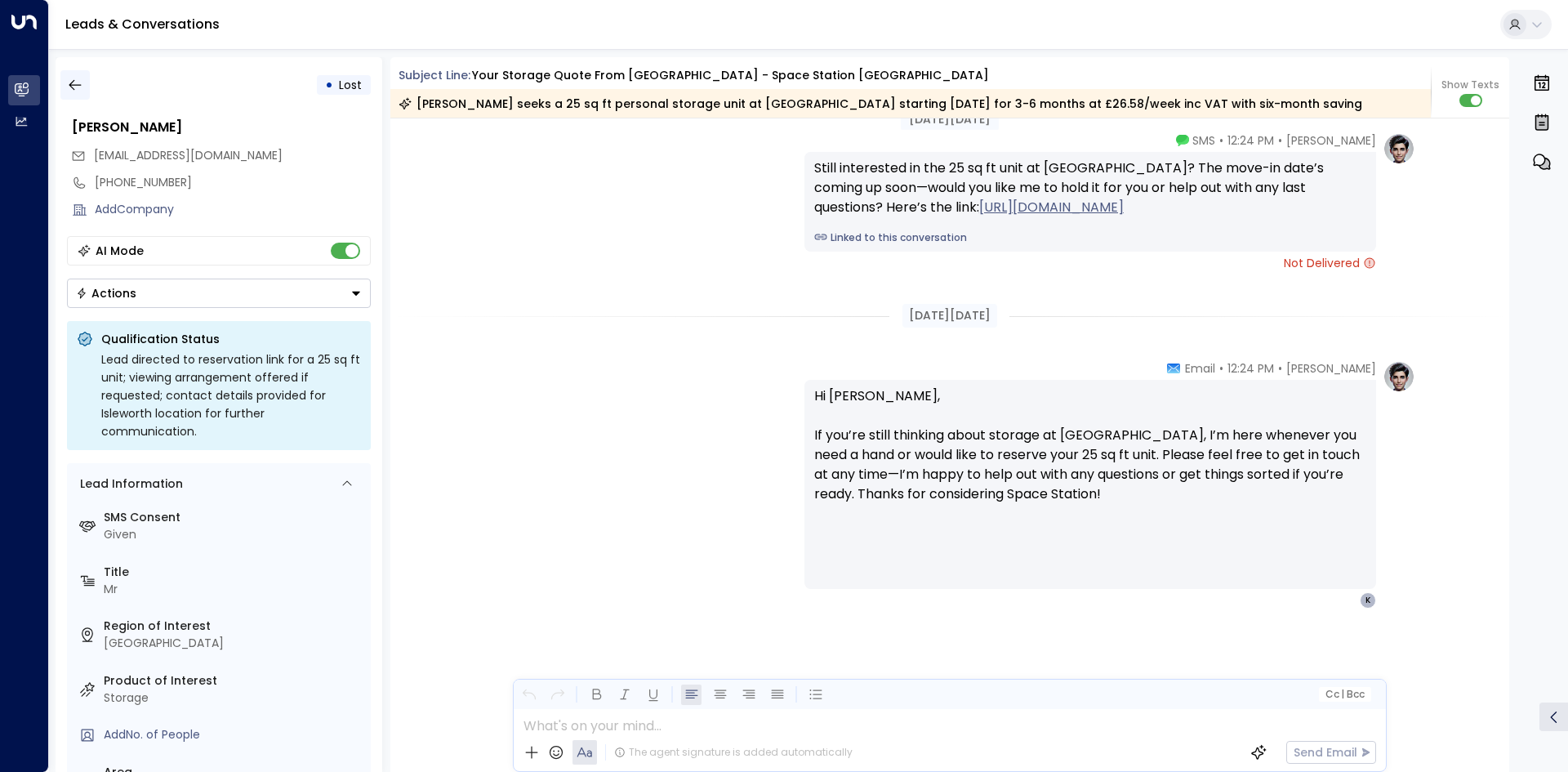
click at [86, 87] on button "button" at bounding box center [75, 85] width 29 height 29
